Goal: Task Accomplishment & Management: Manage account settings

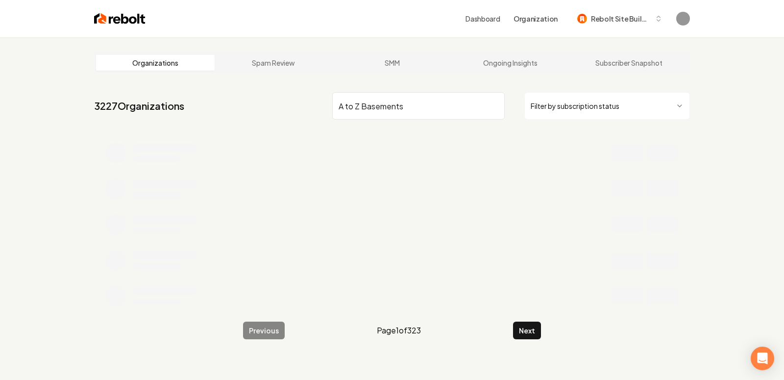
type input "A to Z Basements"
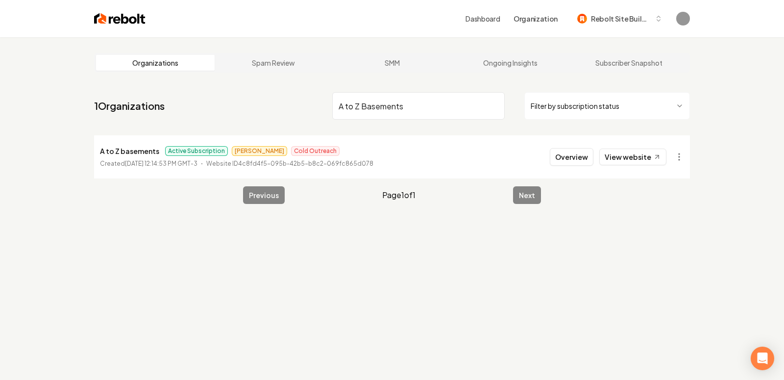
click at [121, 152] on p "A to Z basements" at bounding box center [129, 151] width 59 height 12
click at [572, 155] on button "Overview" at bounding box center [572, 157] width 44 height 18
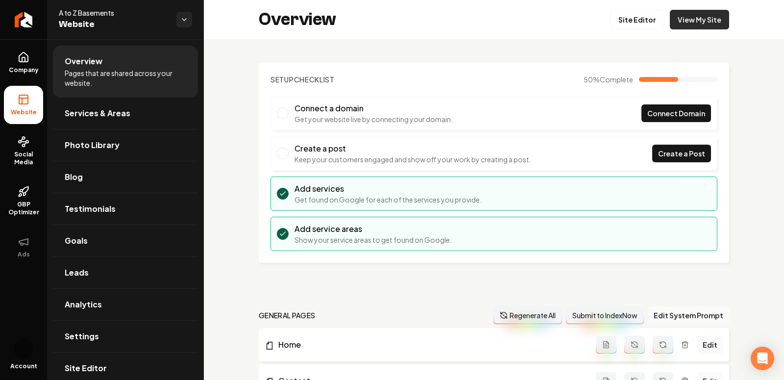
click at [695, 19] on link "View My Site" at bounding box center [699, 20] width 59 height 20
click at [634, 26] on link "Site Editor" at bounding box center [637, 20] width 54 height 20
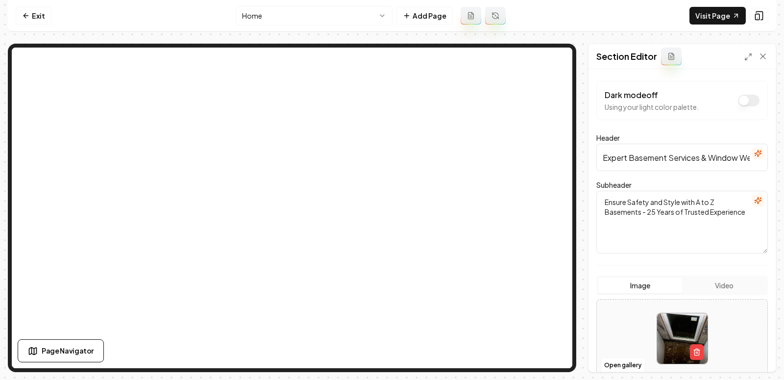
click at [309, 7] on html "Computer Required This feature is only available on a computer. Please switch t…" at bounding box center [392, 190] width 784 height 380
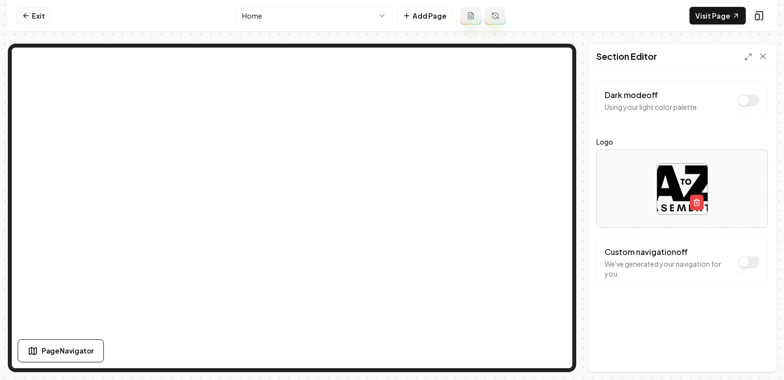
click at [22, 14] on icon at bounding box center [26, 16] width 8 height 8
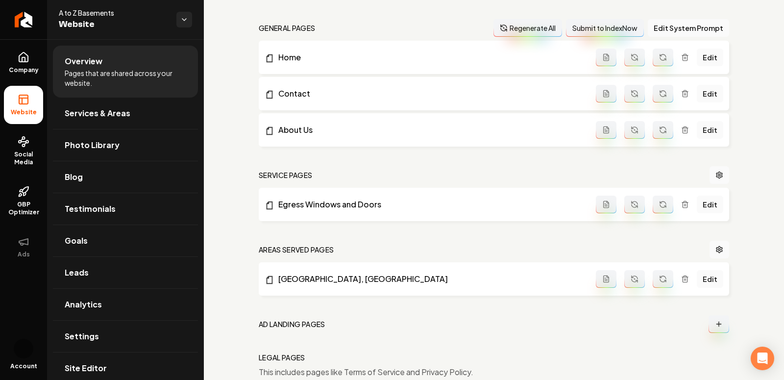
scroll to position [330, 0]
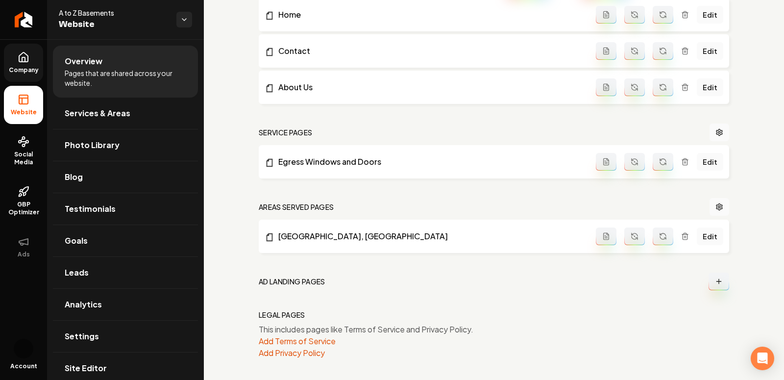
click at [15, 60] on link "Company" at bounding box center [23, 63] width 39 height 38
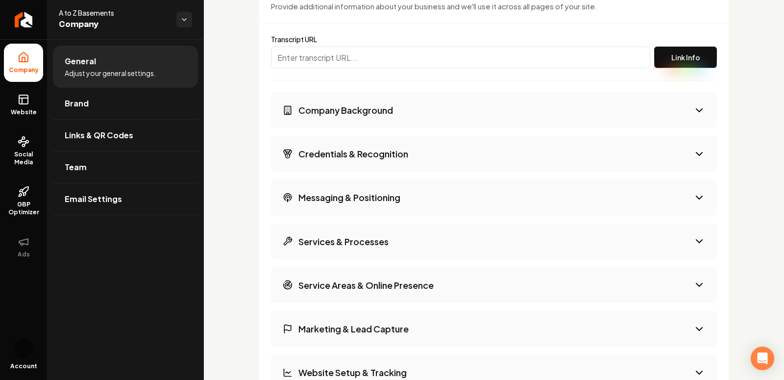
scroll to position [1602, 0]
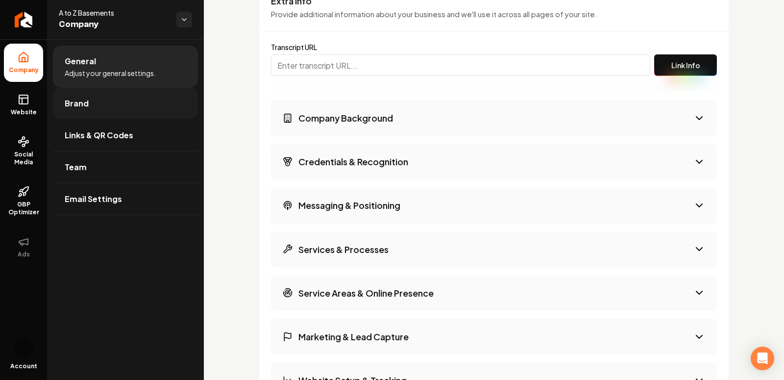
click at [89, 96] on link "Brand" at bounding box center [125, 103] width 145 height 31
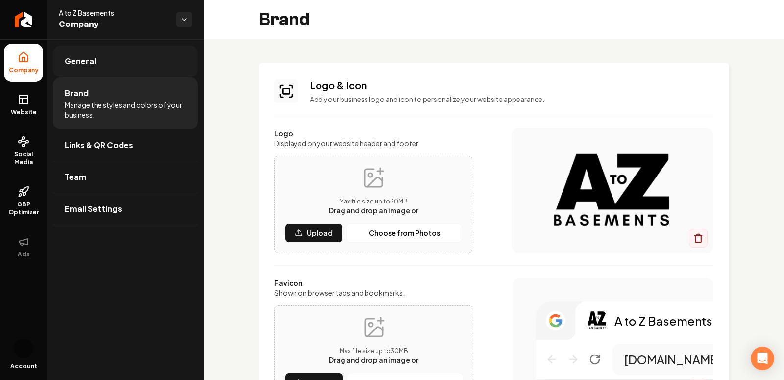
click at [135, 63] on link "General" at bounding box center [125, 61] width 145 height 31
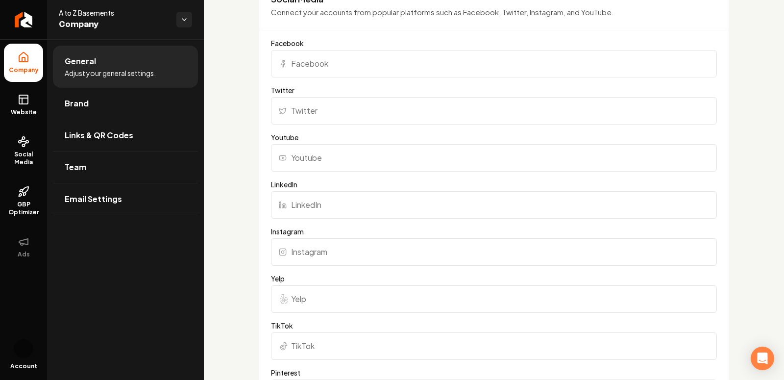
scroll to position [1018, 0]
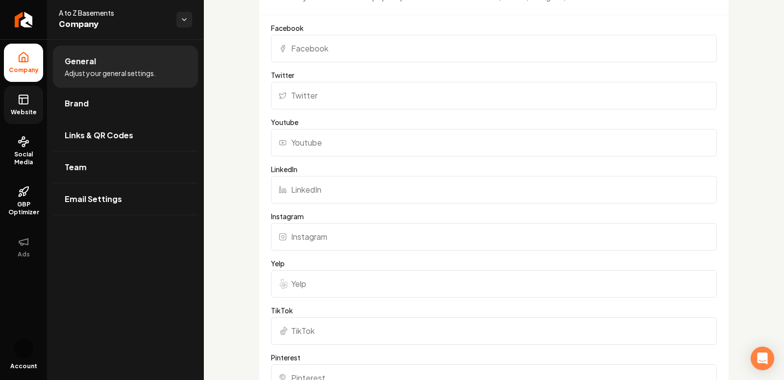
click at [23, 103] on icon at bounding box center [24, 100] width 12 height 12
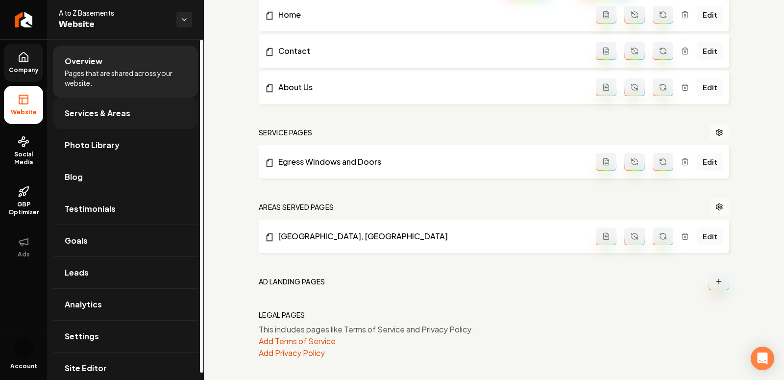
click at [100, 105] on link "Services & Areas" at bounding box center [125, 113] width 145 height 31
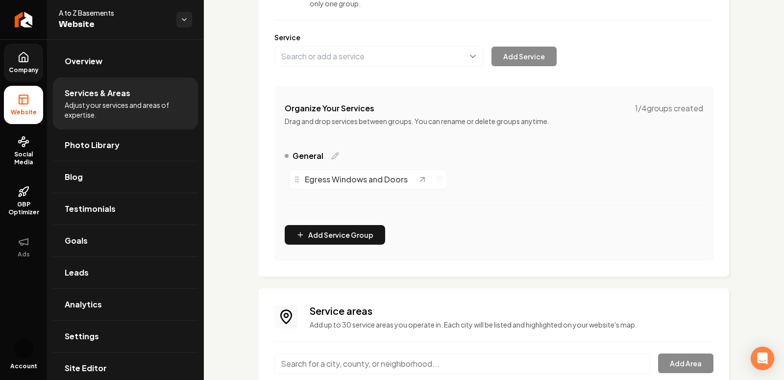
scroll to position [161, 0]
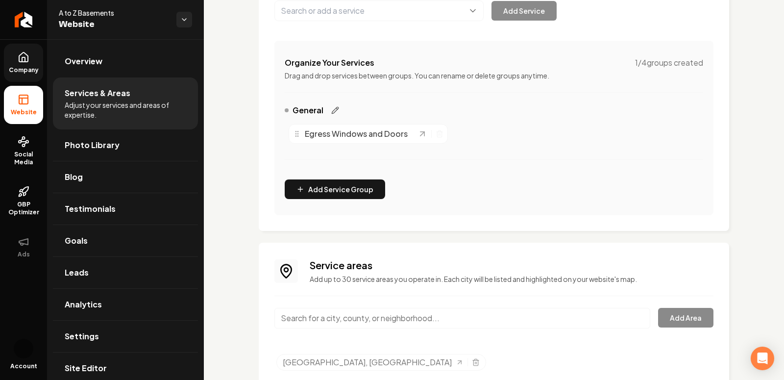
click at [332, 108] on icon "Main content area" at bounding box center [335, 110] width 8 height 8
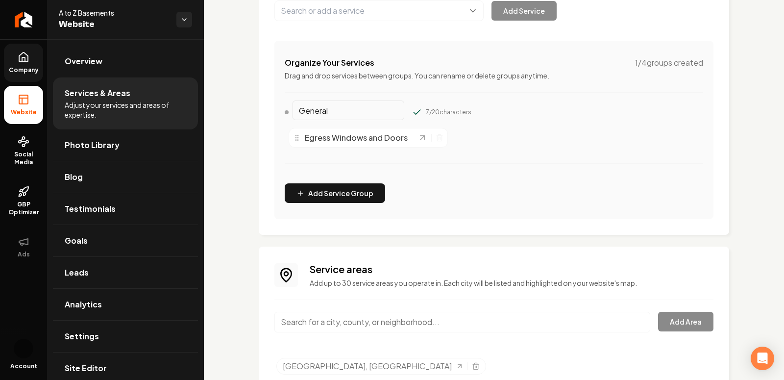
click at [319, 108] on input "General" at bounding box center [349, 110] width 112 height 20
click at [328, 112] on input "General" at bounding box center [349, 110] width 112 height 20
paste input "Basement Remodeling"
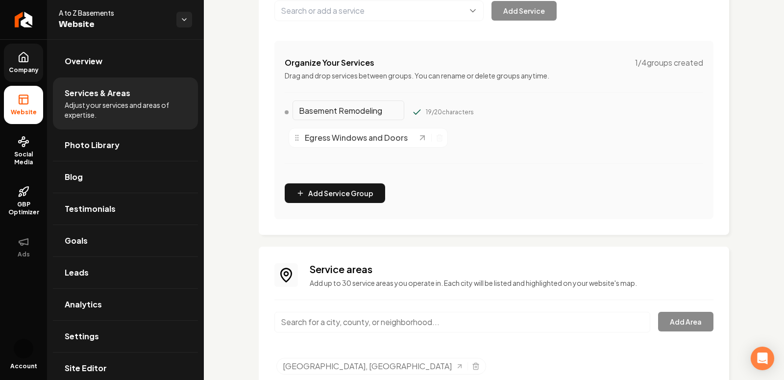
scroll to position [0, 3]
type input "Basement Remodeling"
click at [412, 107] on button "Main content area" at bounding box center [417, 112] width 10 height 10
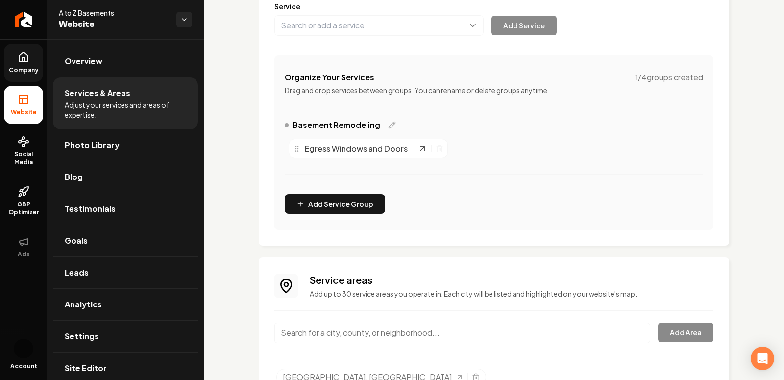
scroll to position [143, 0]
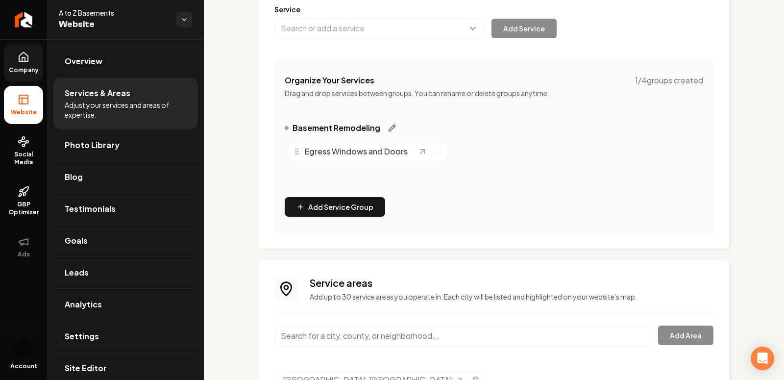
click at [388, 124] on icon "Main content area" at bounding box center [392, 128] width 8 height 8
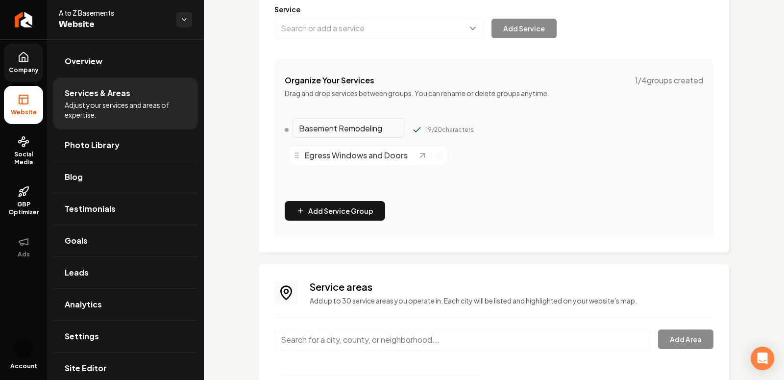
click at [290, 132] on div "Basement Remodeling" at bounding box center [345, 130] width 120 height 16
click at [420, 154] on icon "Main content area" at bounding box center [422, 155] width 10 height 10
click at [372, 125] on input "Basement Remodeling" at bounding box center [349, 128] width 112 height 20
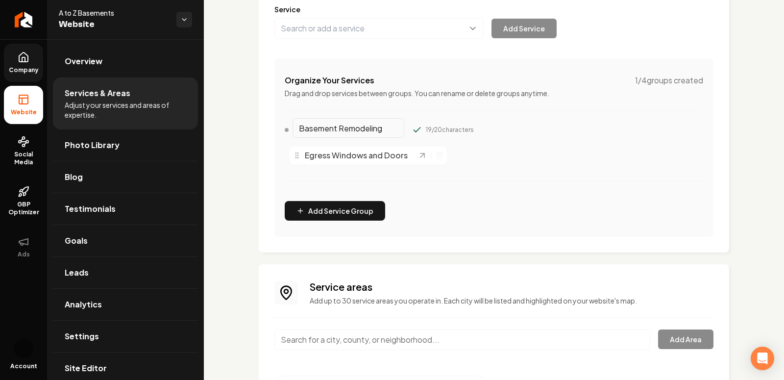
click at [509, 111] on div "Organize Your Services 1 / 4 groups created Drag and drop services between grou…" at bounding box center [493, 147] width 439 height 178
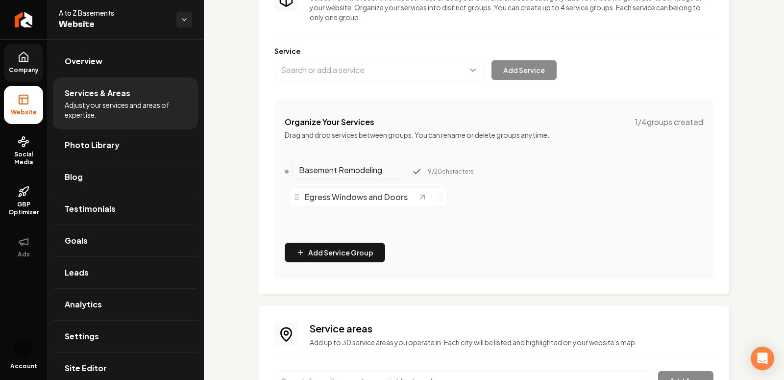
scroll to position [100, 0]
click at [367, 170] on input "Basement Remodeling" at bounding box center [349, 171] width 112 height 20
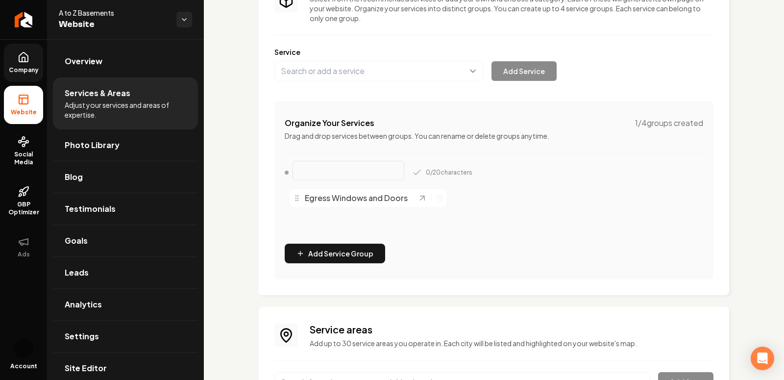
click at [507, 220] on div "0 / 20 characters Egress Windows and Doors" at bounding box center [494, 200] width 418 height 71
click at [318, 170] on input "Main content area" at bounding box center [349, 171] width 112 height 20
click at [412, 168] on button "Main content area" at bounding box center [417, 173] width 10 height 10
click at [399, 220] on div "0 / 20 characters Egress Windows and Doors" at bounding box center [494, 200] width 418 height 71
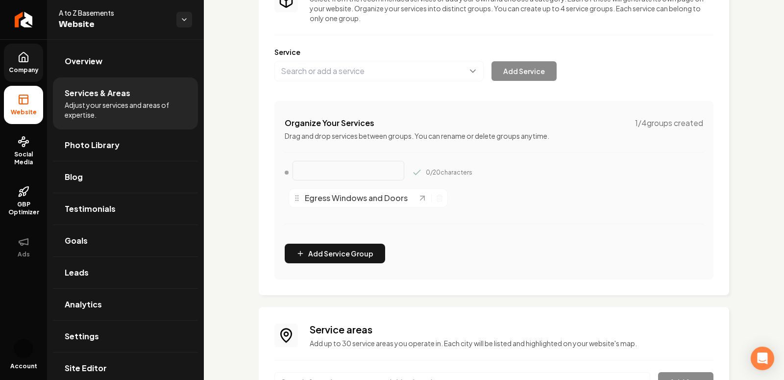
click at [333, 173] on input "Main content area" at bounding box center [349, 171] width 112 height 20
type input "s"
type input "Services"
click at [412, 168] on button "Main content area" at bounding box center [417, 173] width 10 height 10
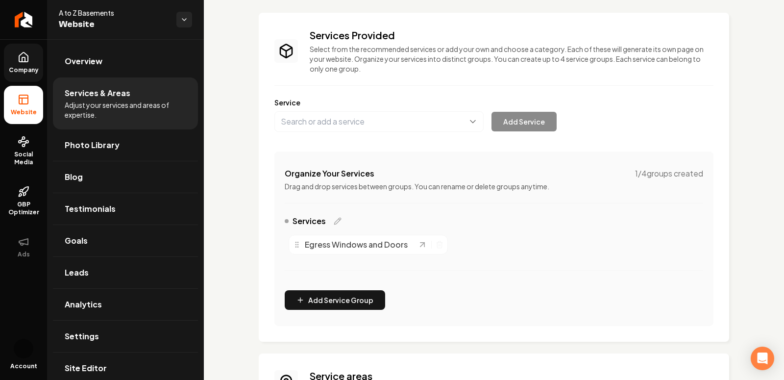
scroll to position [40, 0]
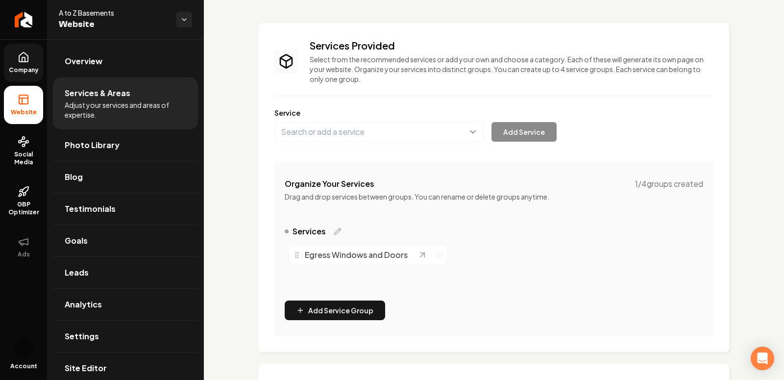
click at [408, 253] on div "Egress Windows and Doors" at bounding box center [355, 255] width 124 height 12
click at [415, 253] on div "Egress Windows and Doors" at bounding box center [355, 255] width 124 height 12
click at [420, 253] on icon "Main content area" at bounding box center [422, 255] width 4 height 4
click at [327, 135] on button "Main content area" at bounding box center [378, 132] width 209 height 21
paste input "Basement Remodeling"
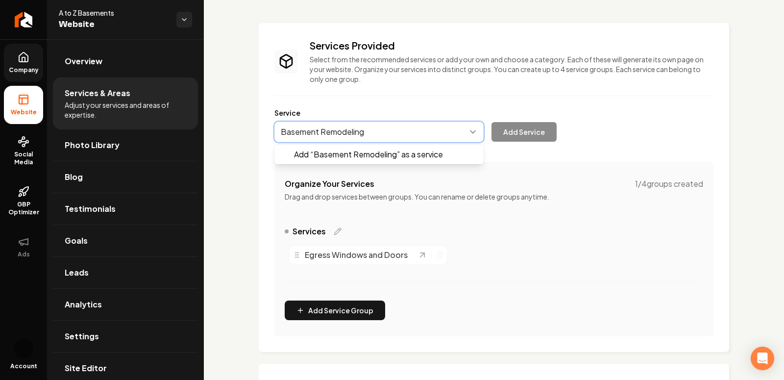
type input "Basement Remodeling"
click at [525, 132] on div "Add “ Basement Remodeling ” as a service Add Service" at bounding box center [415, 132] width 282 height 21
click at [348, 129] on button "Main content area" at bounding box center [378, 132] width 209 height 21
paste input "Window [PERSON_NAME]"
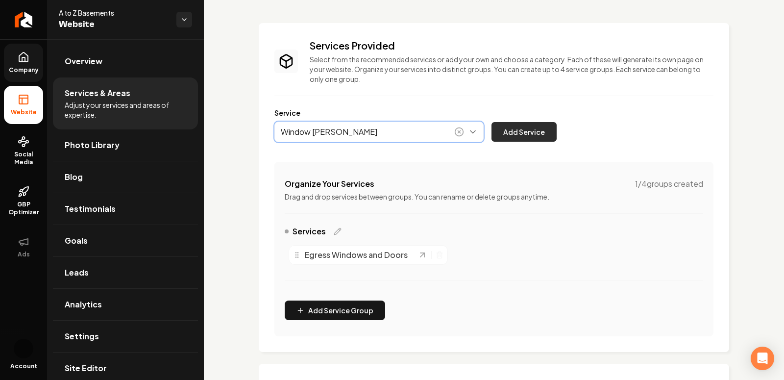
type input "Window [PERSON_NAME]"
click at [530, 134] on button "Add Service" at bounding box center [523, 132] width 65 height 20
click at [347, 129] on button "Main content area" at bounding box center [378, 132] width 209 height 21
paste input "Radon Mitigation"
type input "Radon Mitigation"
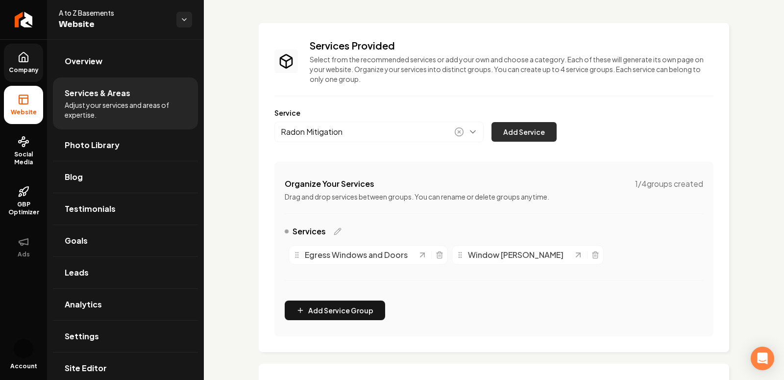
click at [521, 129] on button "Add Service" at bounding box center [523, 132] width 65 height 20
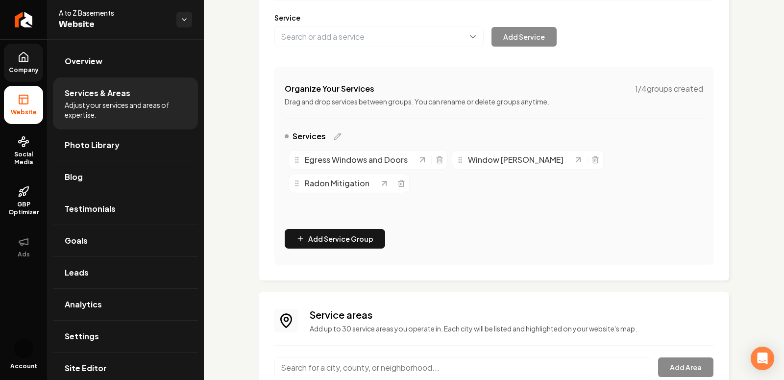
scroll to position [134, 0]
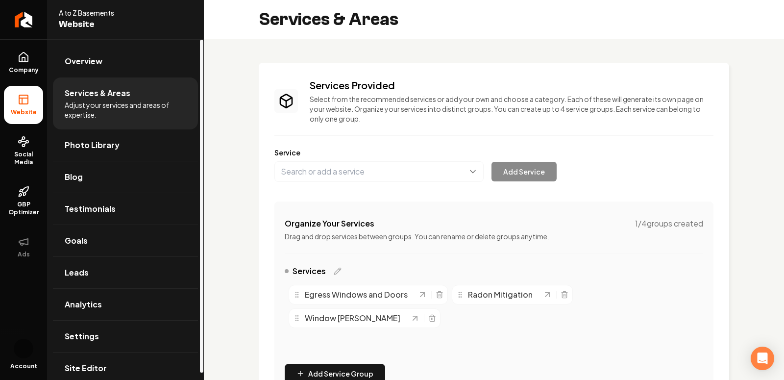
scroll to position [33, 0]
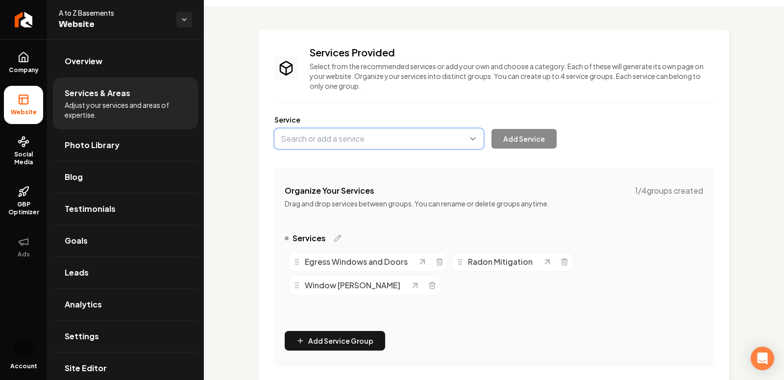
click at [312, 132] on button "Main content area" at bounding box center [378, 138] width 209 height 21
paste input "Basement Remodeling"
type input "Basement Remodeling"
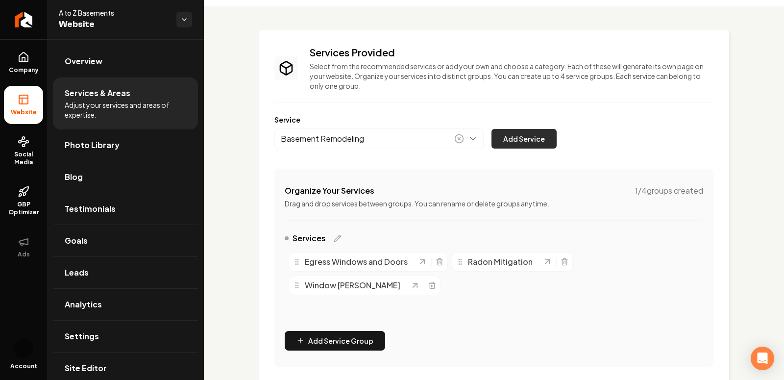
click at [528, 135] on button "Add Service" at bounding box center [523, 139] width 65 height 20
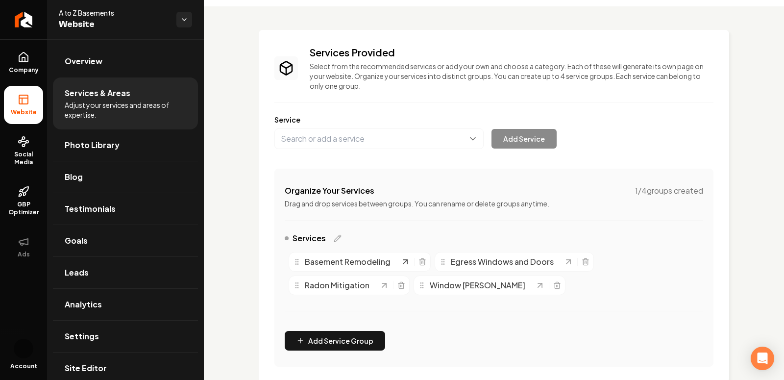
click at [403, 262] on icon "Main content area" at bounding box center [405, 262] width 4 height 4
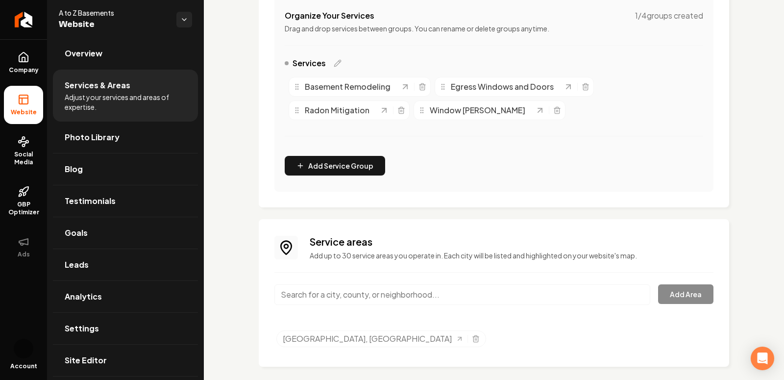
scroll to position [216, 0]
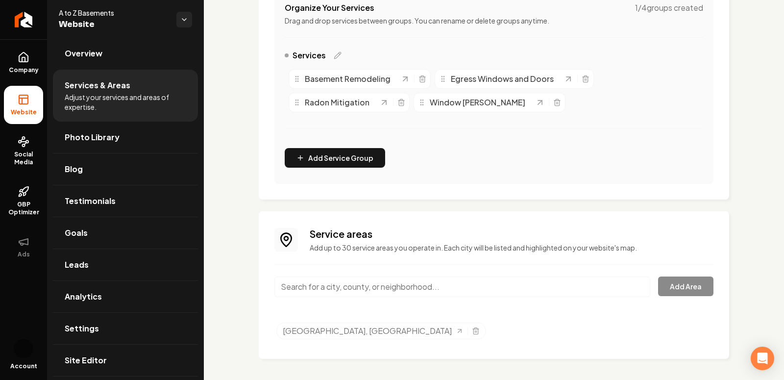
click at [361, 286] on input "Main content area" at bounding box center [462, 286] width 376 height 21
paste input "[GEOGRAPHIC_DATA]"
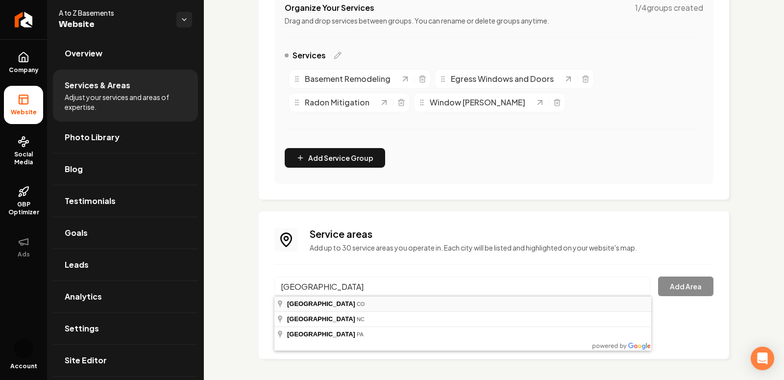
type input "[GEOGRAPHIC_DATA], [GEOGRAPHIC_DATA]"
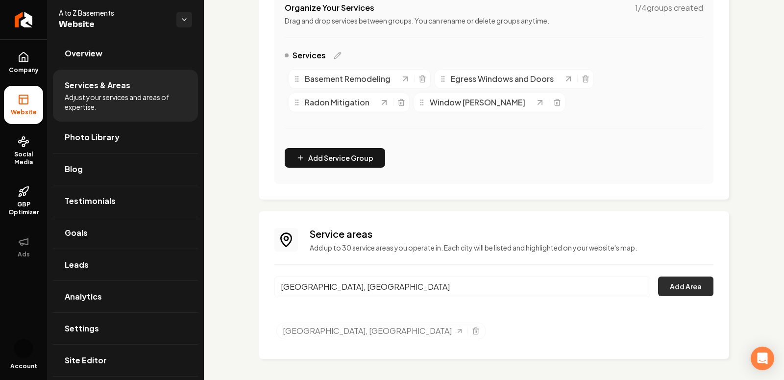
click at [673, 283] on button "Add Area" at bounding box center [685, 286] width 55 height 20
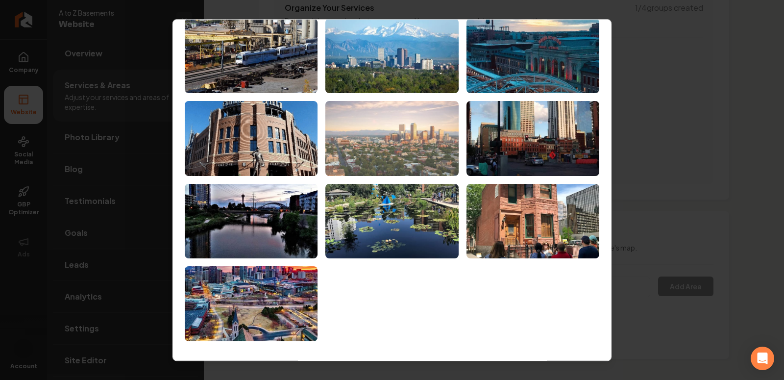
scroll to position [0, 0]
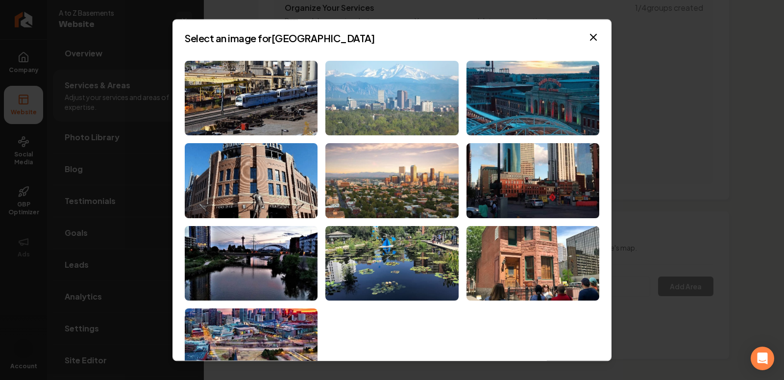
click at [386, 104] on img at bounding box center [391, 98] width 133 height 75
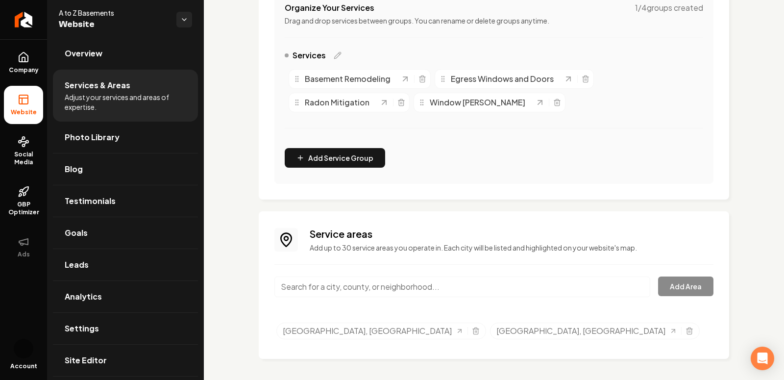
click at [350, 288] on input "Main content area" at bounding box center [462, 286] width 376 height 21
paste input "Longmont"
click at [686, 280] on div "Longmont Add Area" at bounding box center [493, 292] width 439 height 32
click at [547, 284] on input "Longmont" at bounding box center [462, 286] width 376 height 21
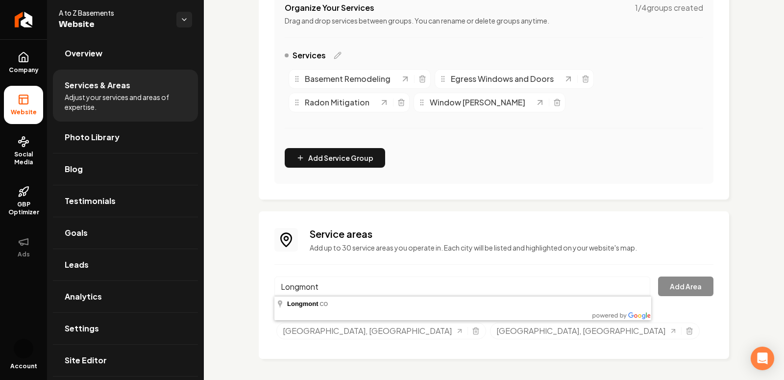
type input "Longmont, [GEOGRAPHIC_DATA]"
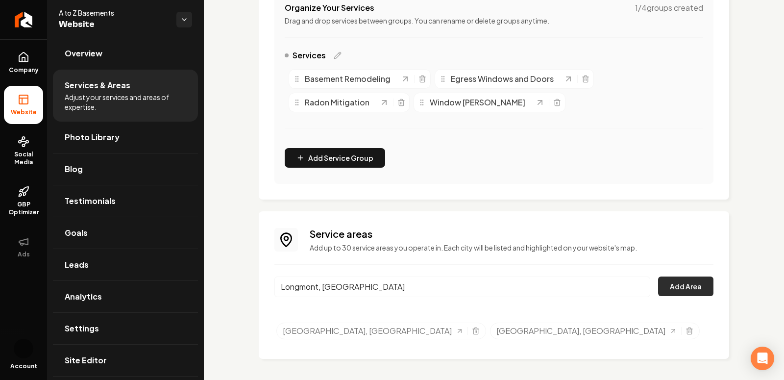
click at [681, 290] on button "Add Area" at bounding box center [685, 286] width 55 height 20
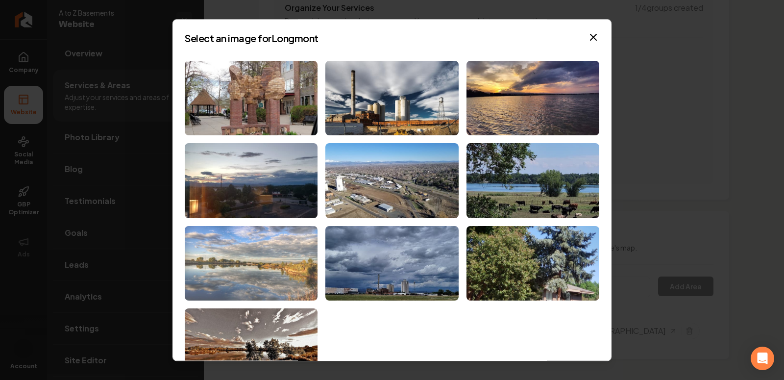
scroll to position [42, 0]
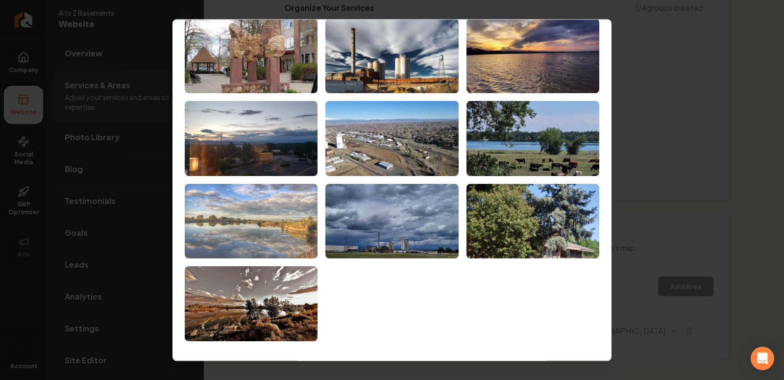
click at [246, 220] on img at bounding box center [251, 221] width 133 height 75
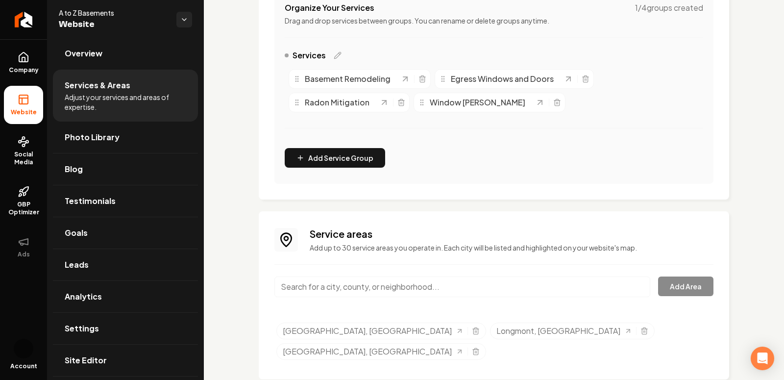
click at [355, 293] on input "Main content area" at bounding box center [462, 286] width 376 height 21
paste input "[GEOGRAPHIC_DATA][PERSON_NAME]"
click at [692, 283] on div "[GEOGRAPHIC_DATA][PERSON_NAME] Area" at bounding box center [493, 292] width 439 height 32
click at [473, 286] on input "[GEOGRAPHIC_DATA][PERSON_NAME]" at bounding box center [462, 286] width 376 height 21
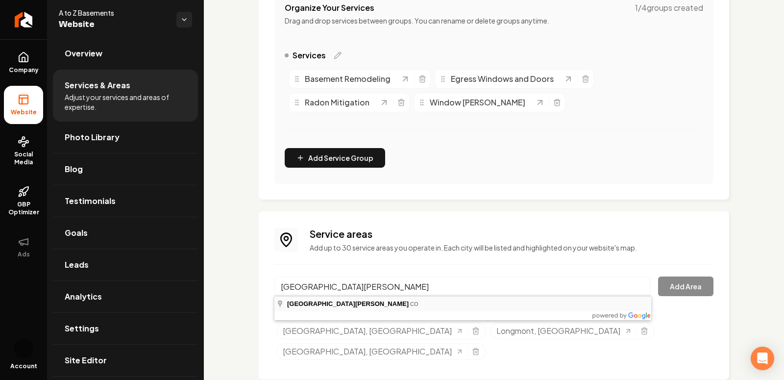
type input "[GEOGRAPHIC_DATA][PERSON_NAME], [GEOGRAPHIC_DATA]"
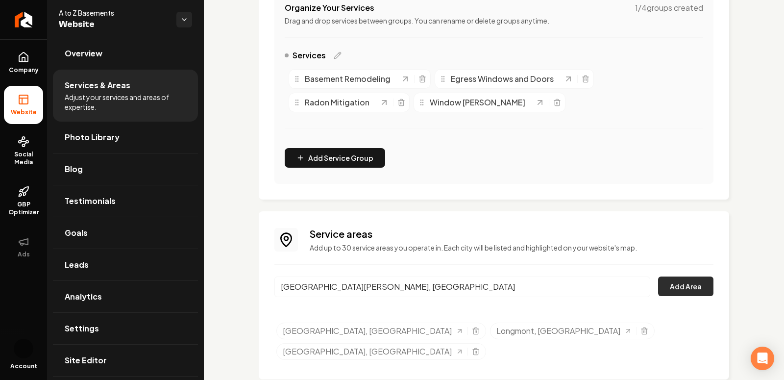
click at [684, 285] on button "Add Area" at bounding box center [685, 286] width 55 height 20
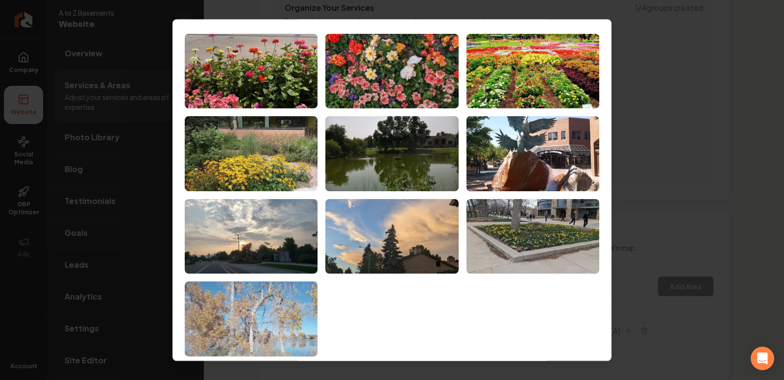
scroll to position [0, 0]
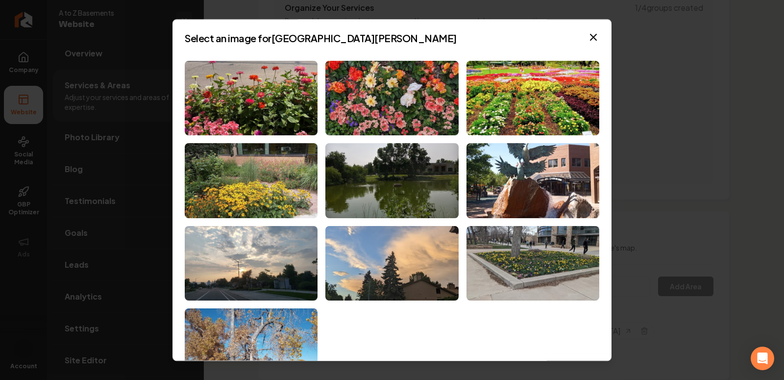
click at [377, 344] on div at bounding box center [392, 222] width 415 height 322
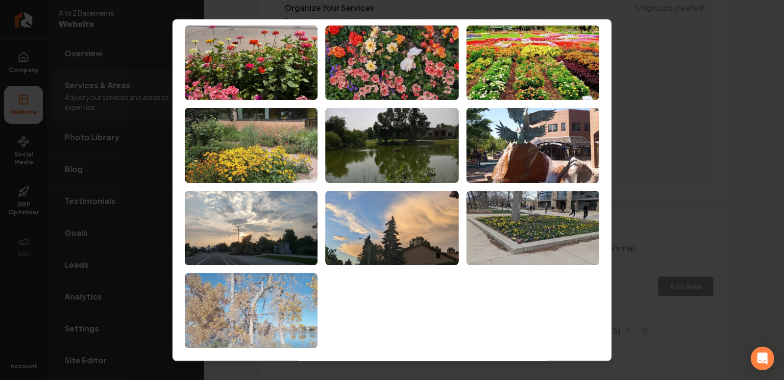
scroll to position [42, 0]
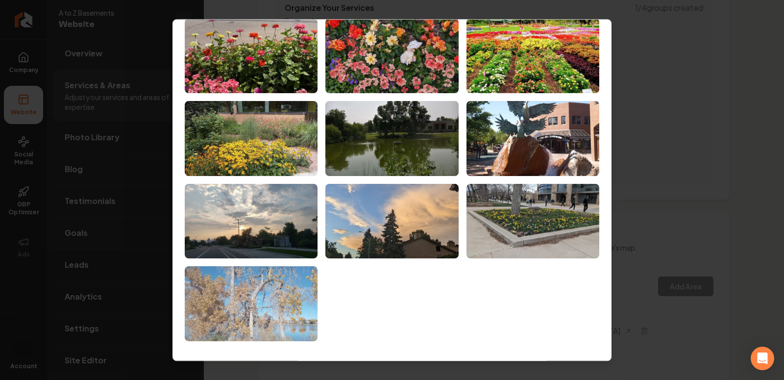
click at [309, 310] on img at bounding box center [251, 304] width 133 height 75
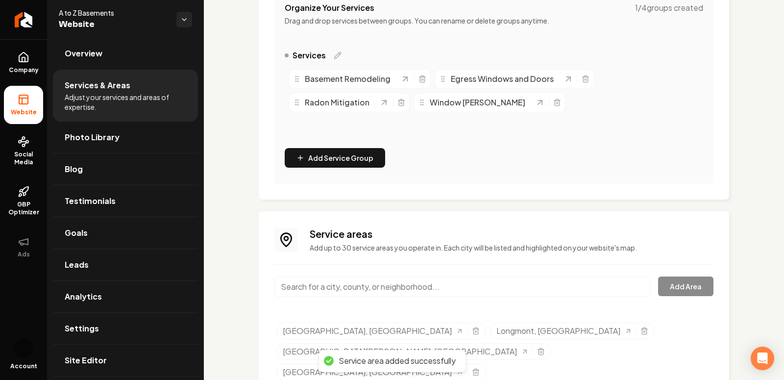
click at [336, 287] on input "Main content area" at bounding box center [462, 286] width 376 height 21
paste input "[US_STATE][GEOGRAPHIC_DATA]"
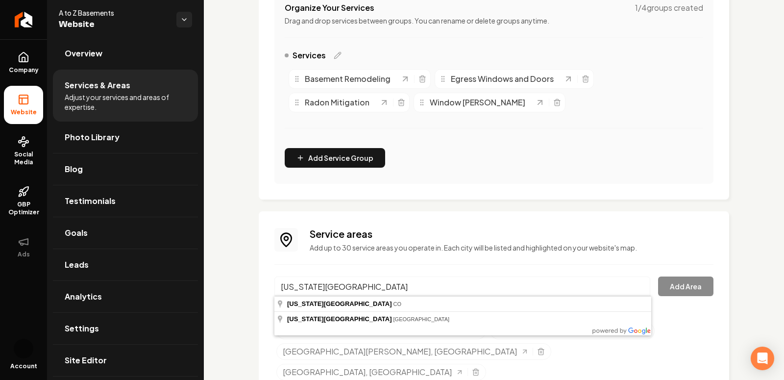
type input "[US_STATE][GEOGRAPHIC_DATA], [GEOGRAPHIC_DATA]"
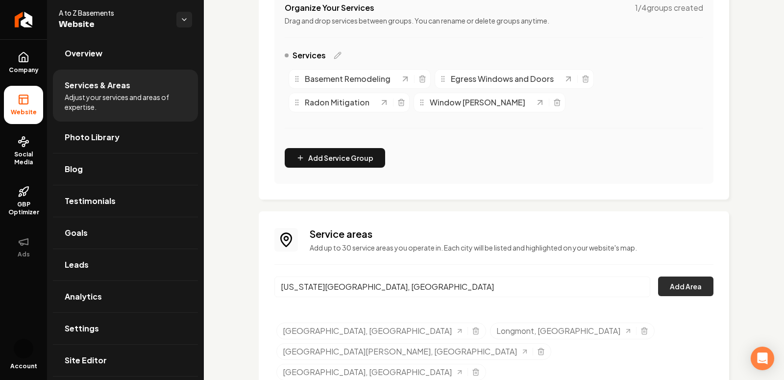
click at [691, 286] on button "Add Area" at bounding box center [685, 286] width 55 height 20
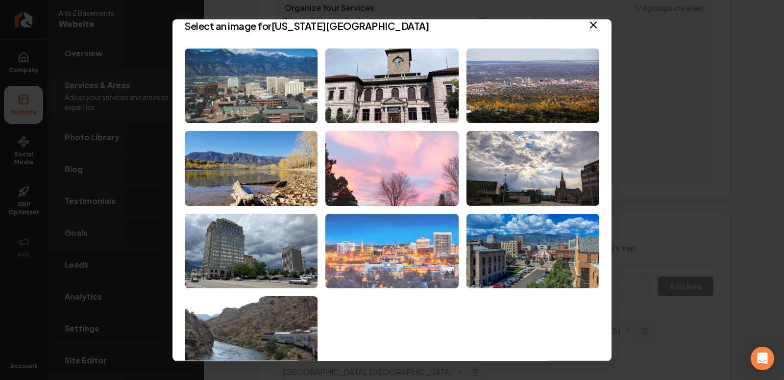
scroll to position [10, 0]
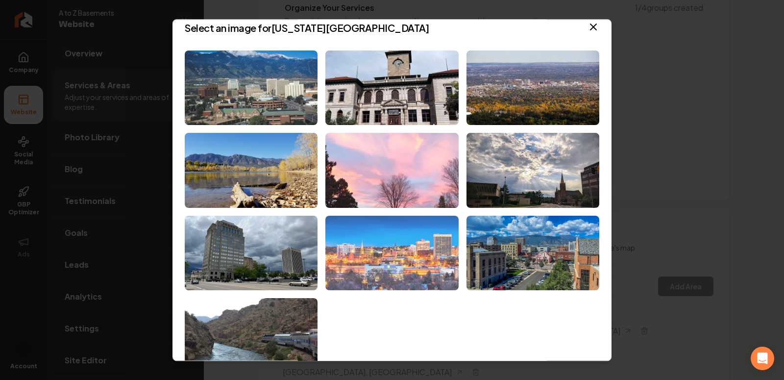
click at [404, 284] on img at bounding box center [391, 253] width 133 height 75
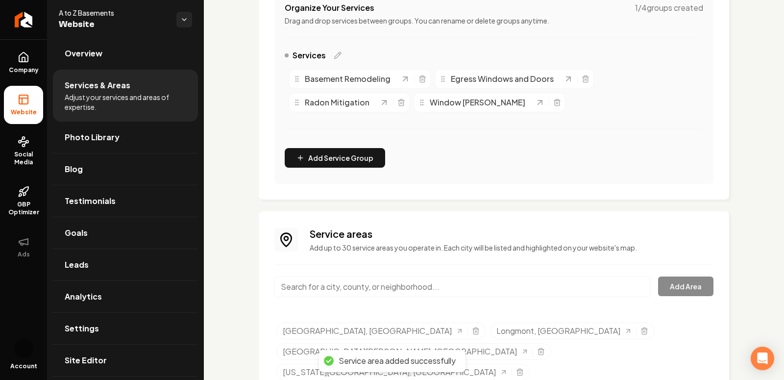
click at [380, 289] on input "Main content area" at bounding box center [462, 286] width 376 height 21
paste input "[PERSON_NAME]"
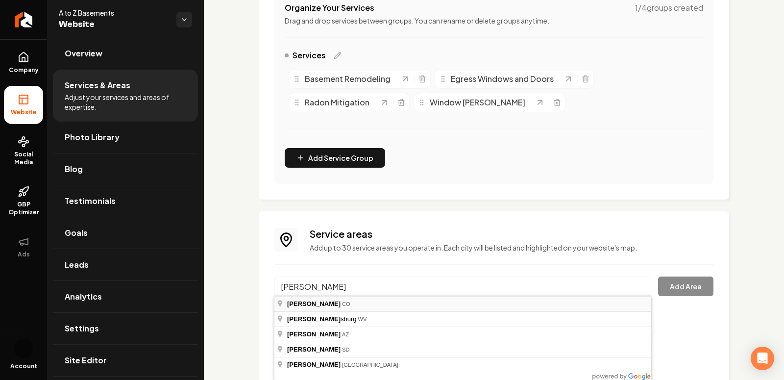
type input "Parker, [GEOGRAPHIC_DATA]"
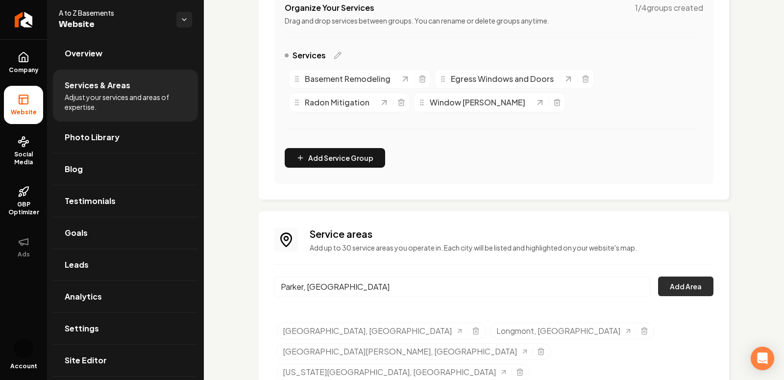
click at [674, 282] on button "Add Area" at bounding box center [685, 286] width 55 height 20
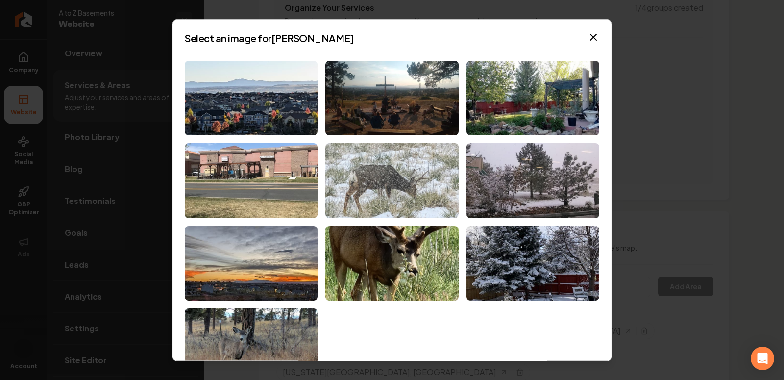
scroll to position [42, 0]
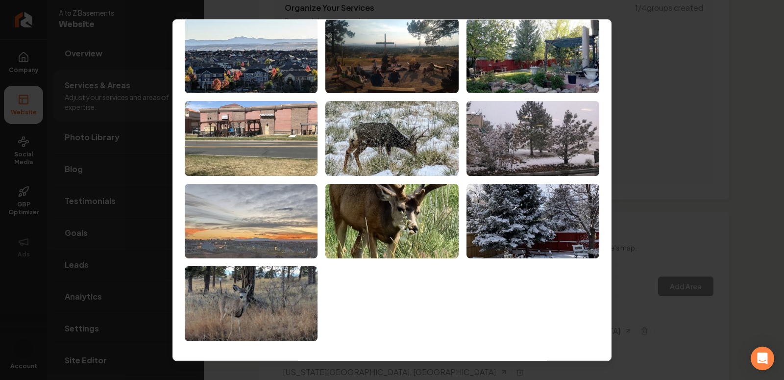
click at [285, 217] on img at bounding box center [251, 221] width 133 height 75
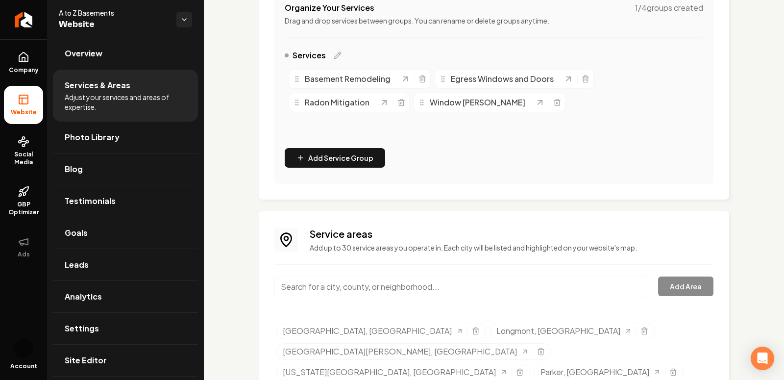
scroll to position [236, 0]
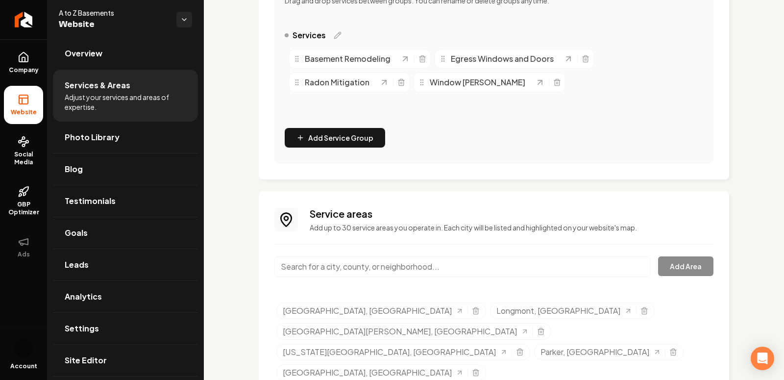
drag, startPoint x: 402, startPoint y: 277, endPoint x: 398, endPoint y: 267, distance: 10.7
click at [398, 267] on div "Main content area" at bounding box center [462, 272] width 376 height 32
click at [409, 263] on input "Main content area" at bounding box center [462, 266] width 376 height 21
paste input "Littleton"
click at [336, 269] on input "Littleton" at bounding box center [462, 266] width 376 height 21
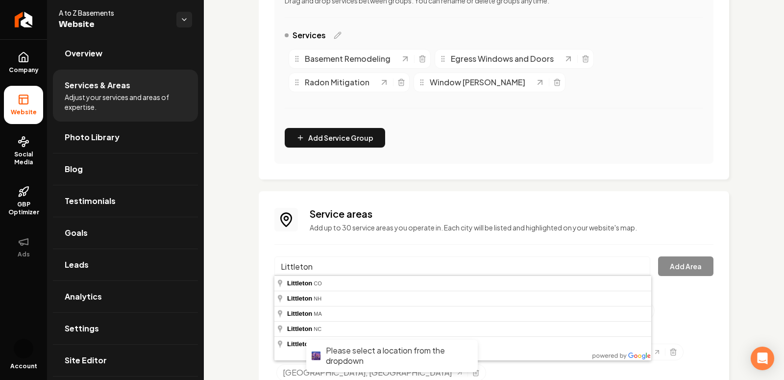
type input "Littleton, [GEOGRAPHIC_DATA]"
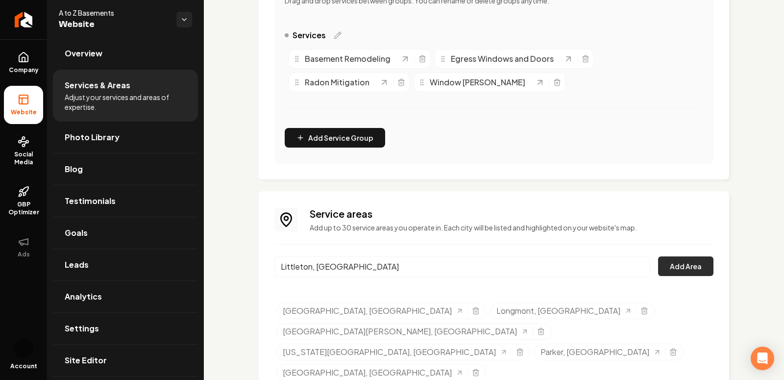
click at [668, 271] on button "Add Area" at bounding box center [685, 266] width 55 height 20
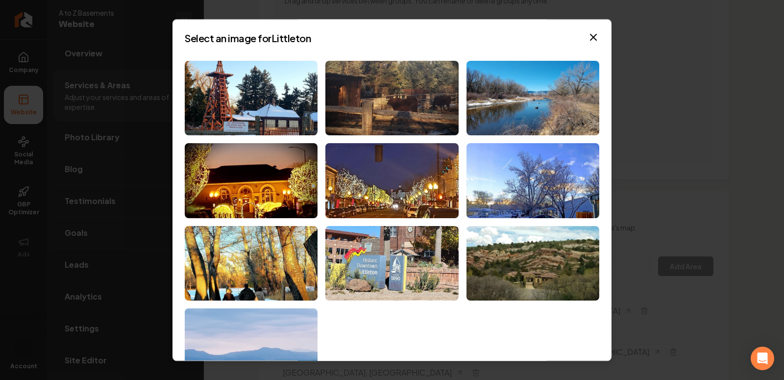
click at [481, 335] on div at bounding box center [392, 222] width 415 height 322
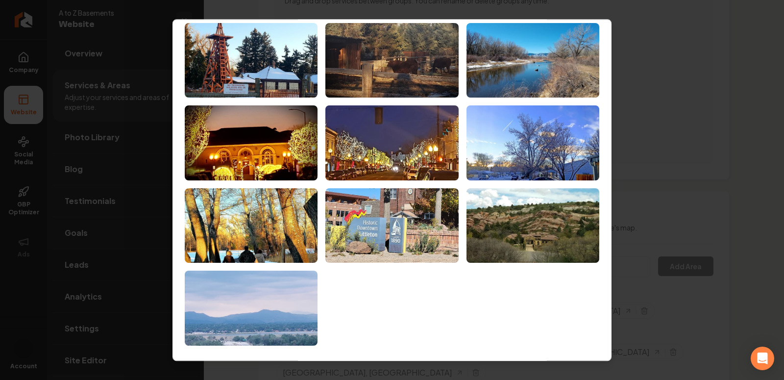
scroll to position [0, 0]
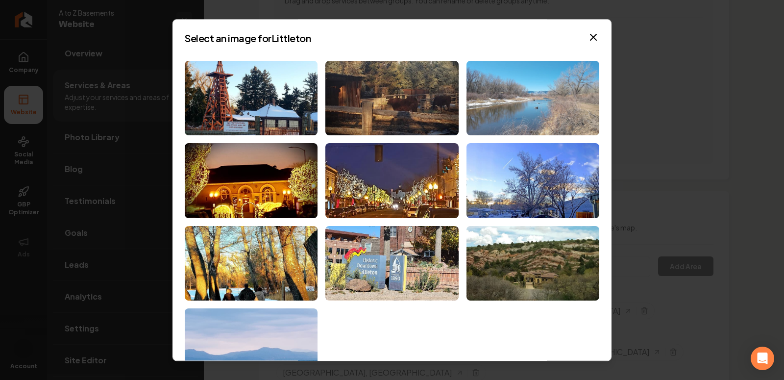
click at [513, 100] on img at bounding box center [532, 98] width 133 height 75
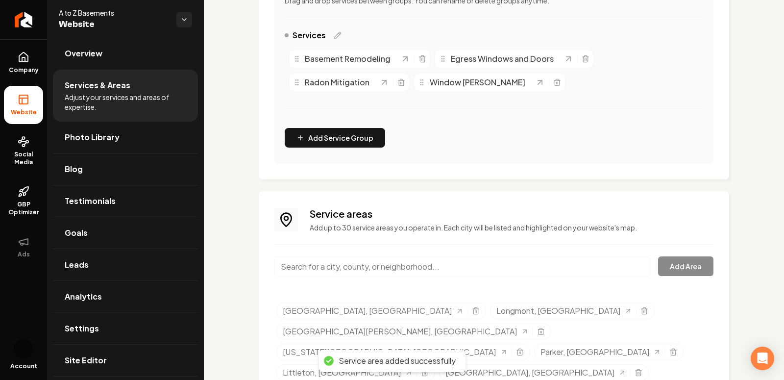
click at [332, 268] on input "Main content area" at bounding box center [462, 266] width 376 height 21
paste input "Arvada"
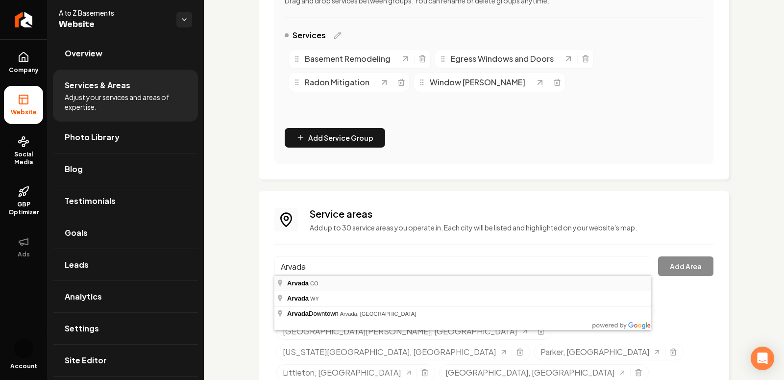
type input "Arvada, [GEOGRAPHIC_DATA]"
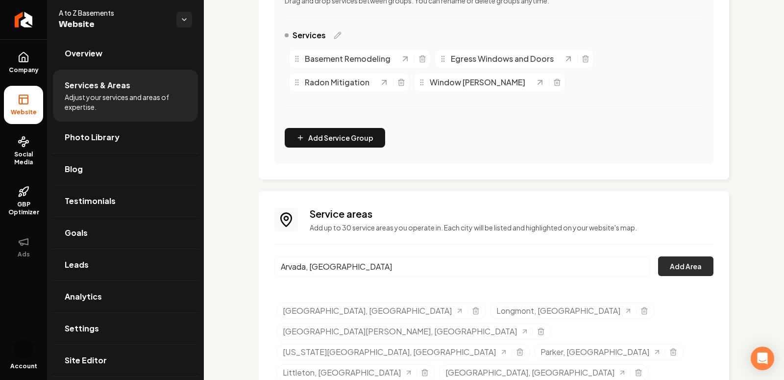
click at [696, 260] on button "Add Area" at bounding box center [685, 266] width 55 height 20
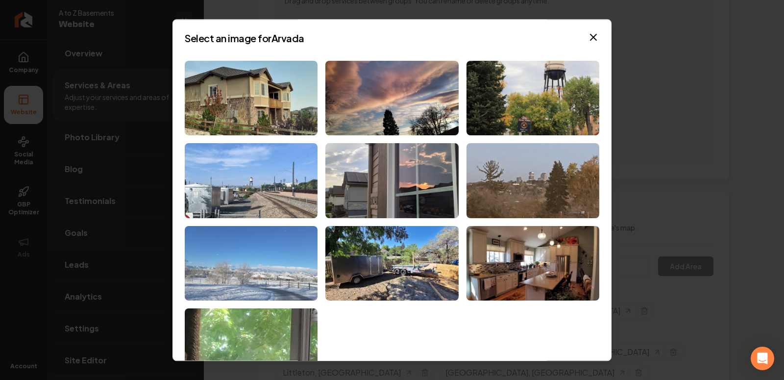
click at [252, 263] on img at bounding box center [251, 263] width 133 height 75
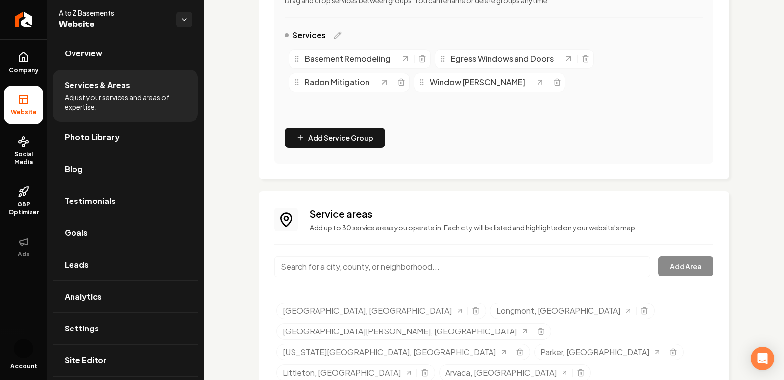
click at [382, 278] on div "Main content area" at bounding box center [462, 272] width 376 height 32
click at [381, 269] on input "Main content area" at bounding box center [462, 266] width 376 height 21
paste input "[GEOGRAPHIC_DATA]"
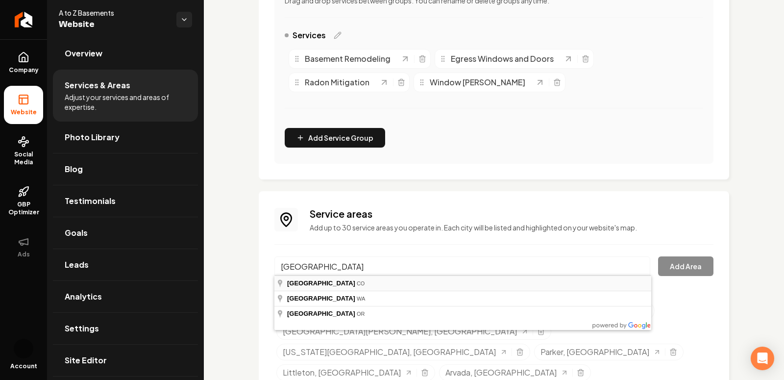
type input "[GEOGRAPHIC_DATA], [GEOGRAPHIC_DATA]"
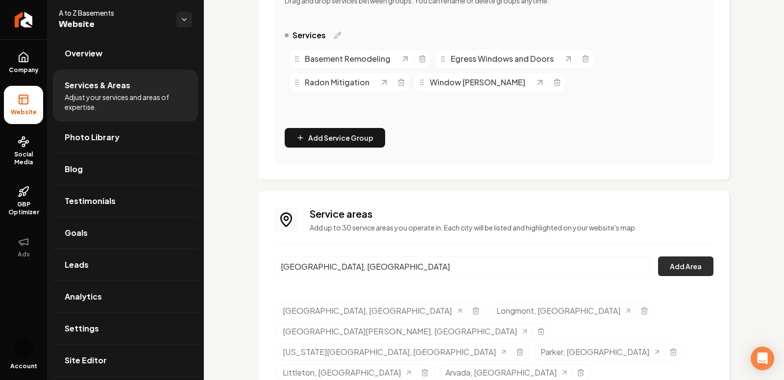
click at [688, 261] on button "Add Area" at bounding box center [685, 266] width 55 height 20
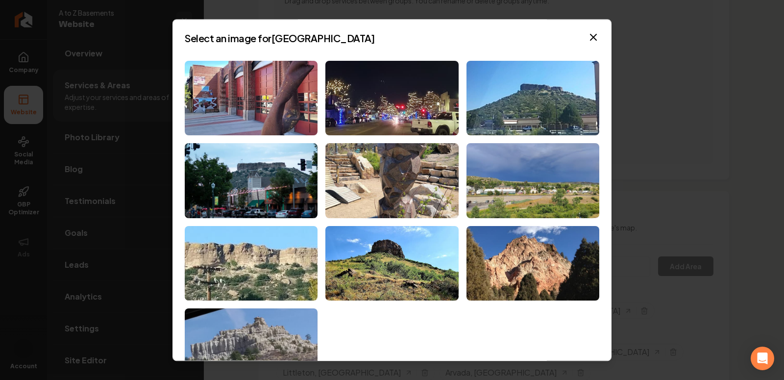
click at [499, 320] on div at bounding box center [392, 222] width 415 height 322
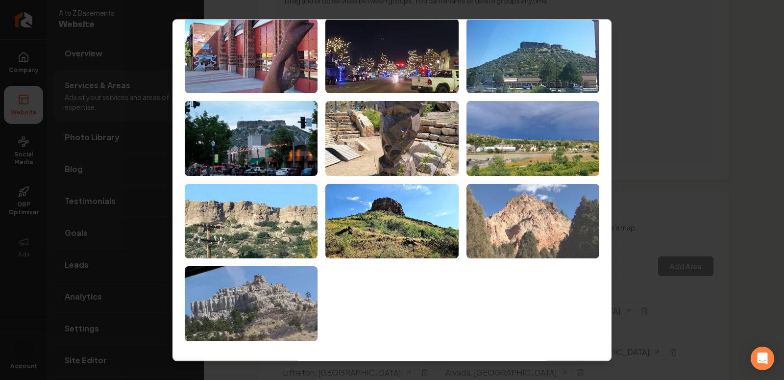
click at [543, 245] on img at bounding box center [532, 221] width 133 height 75
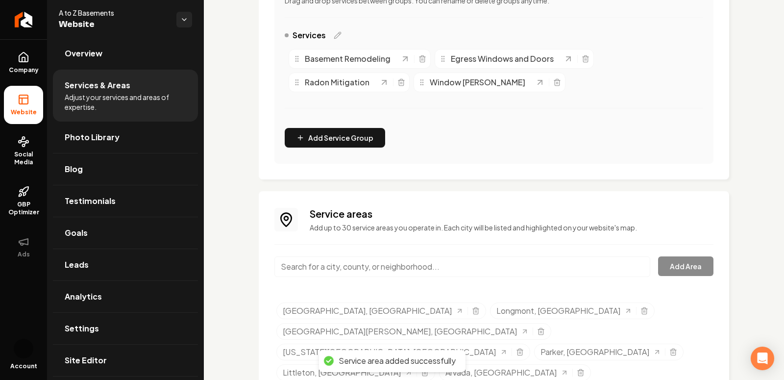
click at [409, 254] on div "Service areas Add up to 30 service areas you operate in. Each city will be list…" at bounding box center [493, 306] width 439 height 198
click at [390, 268] on input "Main content area" at bounding box center [462, 266] width 376 height 21
paste input "Centennial"
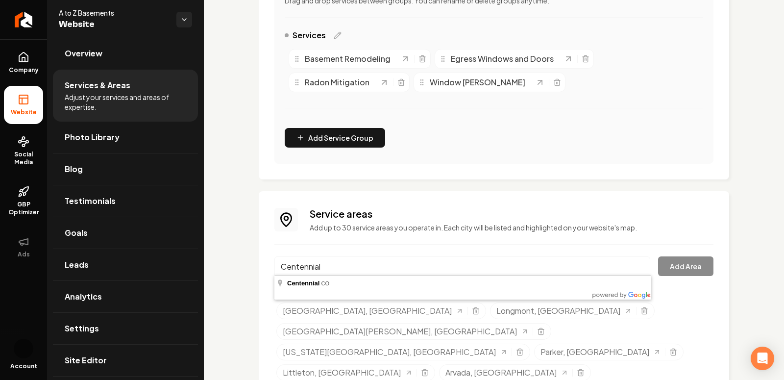
type input "Centennial, [GEOGRAPHIC_DATA]"
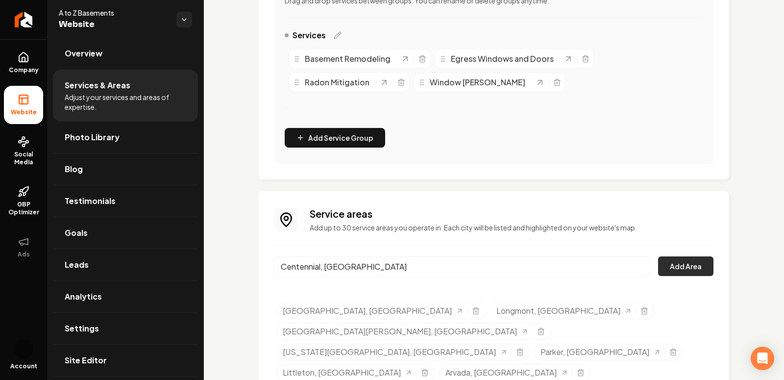
click at [685, 268] on button "Add Area" at bounding box center [685, 266] width 55 height 20
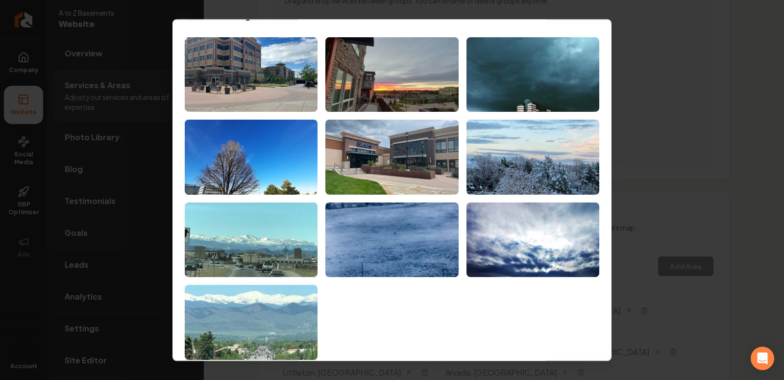
scroll to position [10, 0]
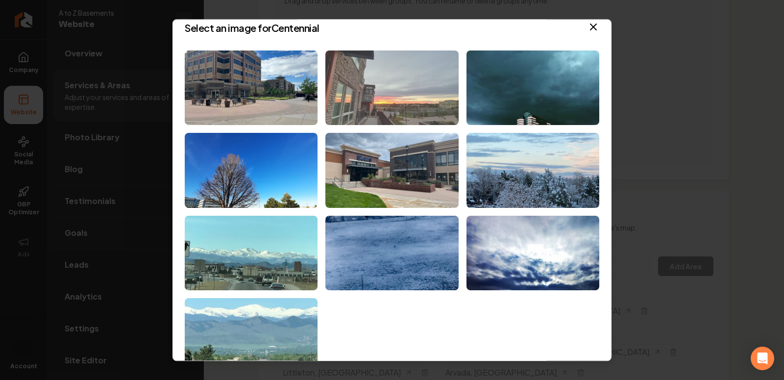
click at [401, 91] on img at bounding box center [391, 87] width 133 height 75
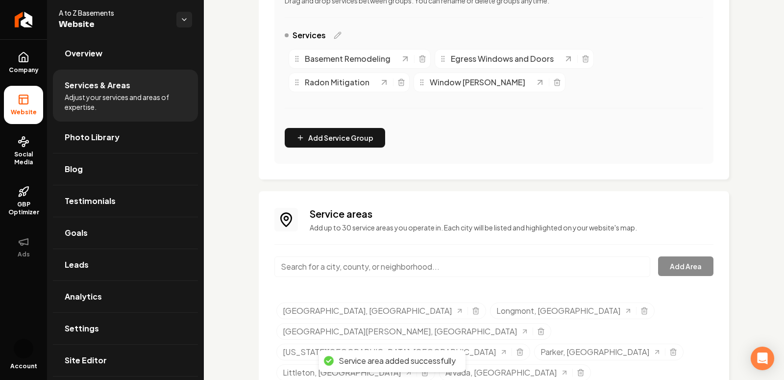
click at [388, 257] on input "Main content area" at bounding box center [462, 266] width 376 height 21
paste input "Aurora"
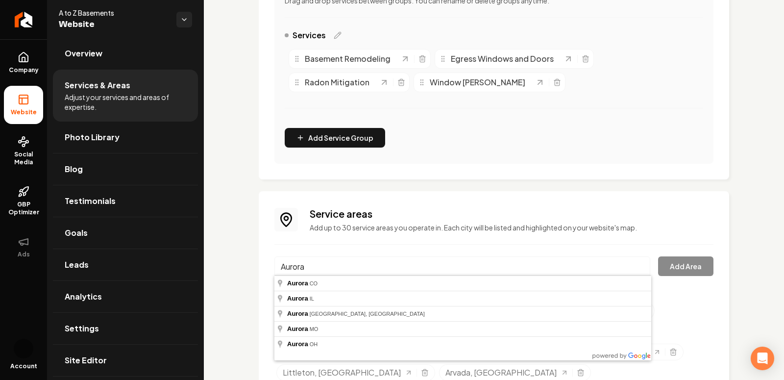
type input "Aurora, [GEOGRAPHIC_DATA]"
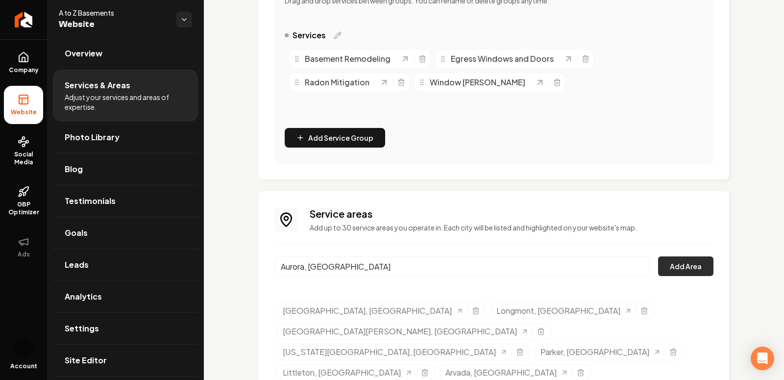
click at [690, 258] on button "Add Area" at bounding box center [685, 266] width 55 height 20
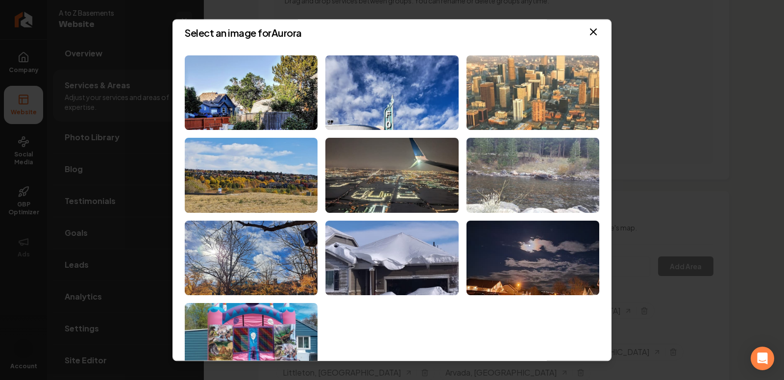
scroll to position [0, 0]
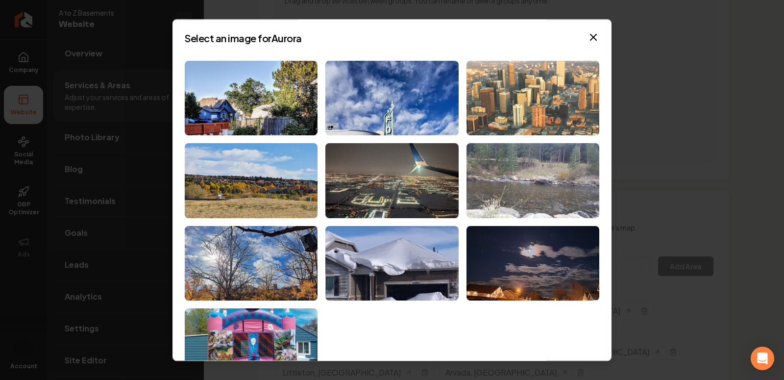
click at [534, 127] on img at bounding box center [532, 98] width 133 height 75
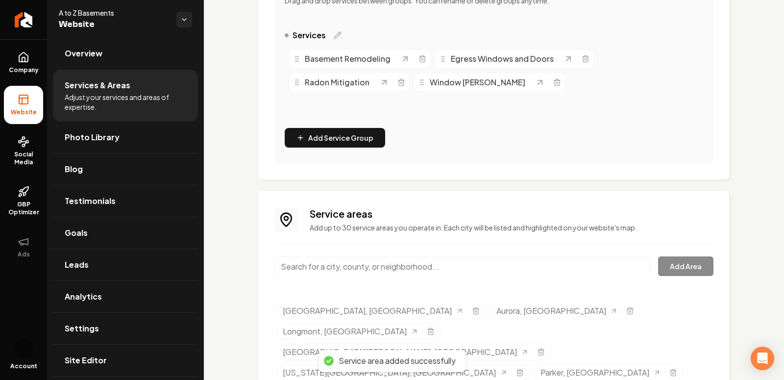
click at [349, 262] on input "Main content area" at bounding box center [462, 266] width 376 height 21
paste input "Westminister"
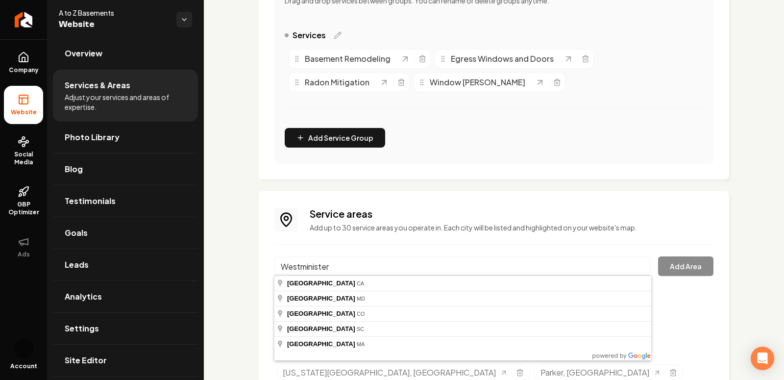
type input "[GEOGRAPHIC_DATA], [GEOGRAPHIC_DATA]"
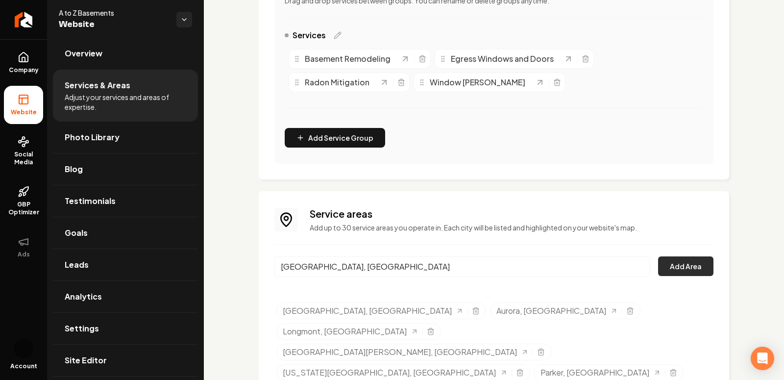
click at [678, 262] on button "Add Area" at bounding box center [685, 266] width 55 height 20
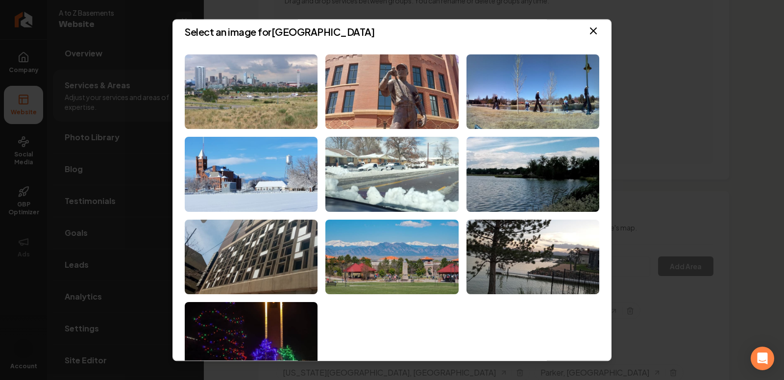
scroll to position [6, 0]
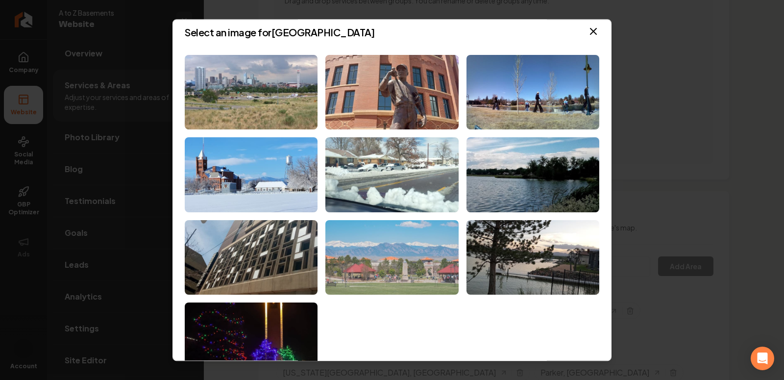
click at [369, 272] on img at bounding box center [391, 257] width 133 height 75
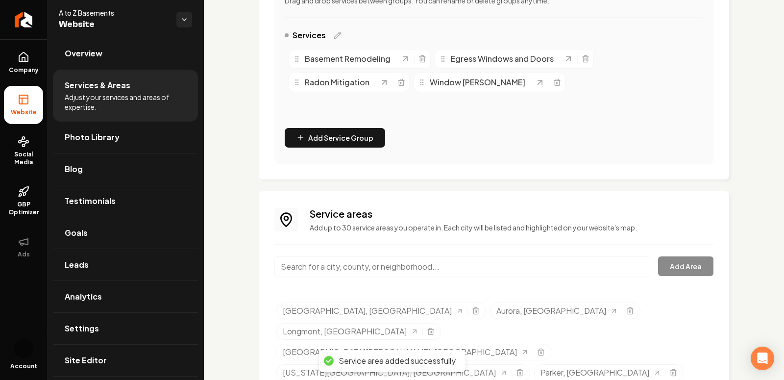
click at [369, 269] on input "Main content area" at bounding box center [462, 266] width 376 height 21
paste input "Lone Tree"
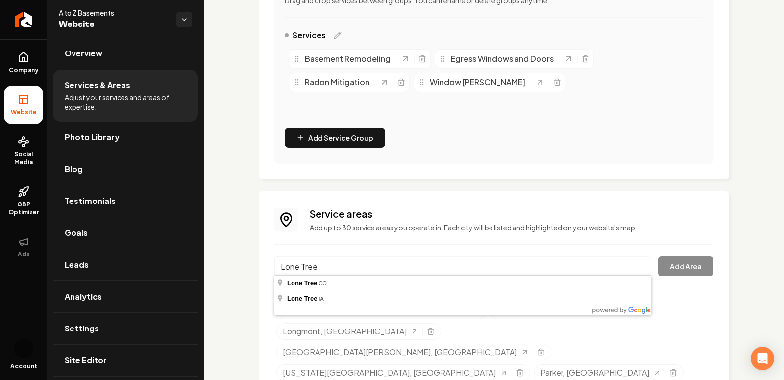
type input "Lone Tree, [GEOGRAPHIC_DATA]"
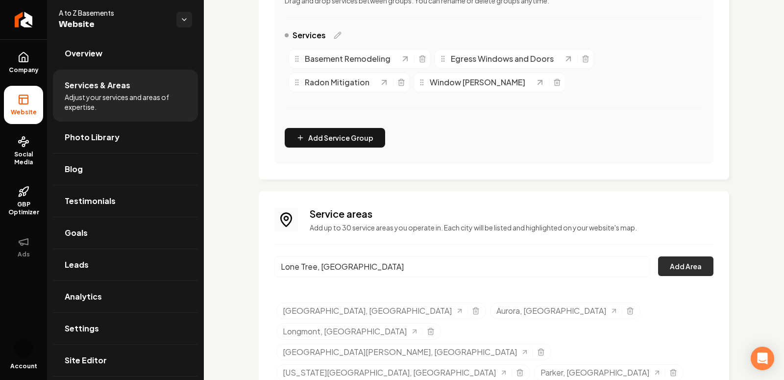
click at [668, 272] on button "Add Area" at bounding box center [685, 266] width 55 height 20
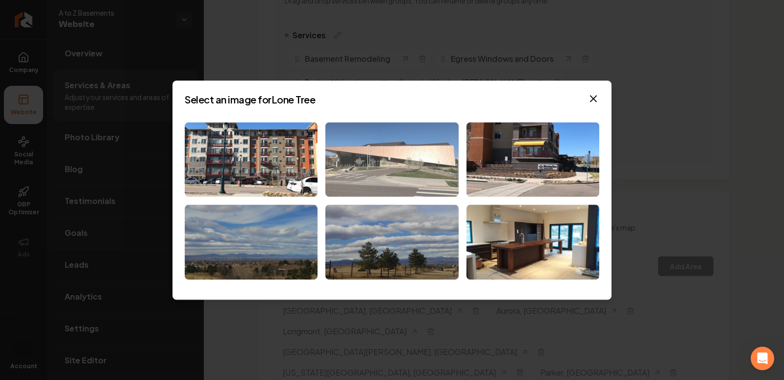
click at [398, 143] on img at bounding box center [391, 159] width 133 height 75
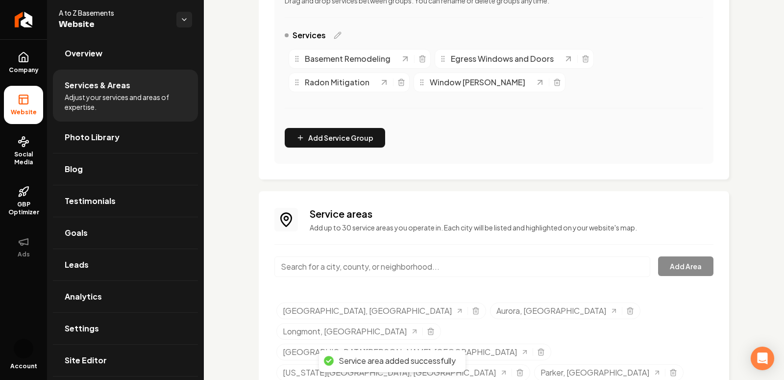
click at [360, 256] on input "Main content area" at bounding box center [462, 266] width 376 height 21
paste input "[GEOGRAPHIC_DATA]"
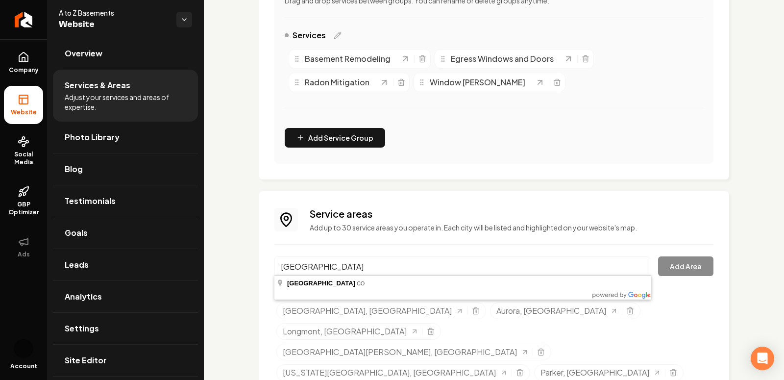
type input "[GEOGRAPHIC_DATA], [GEOGRAPHIC_DATA]"
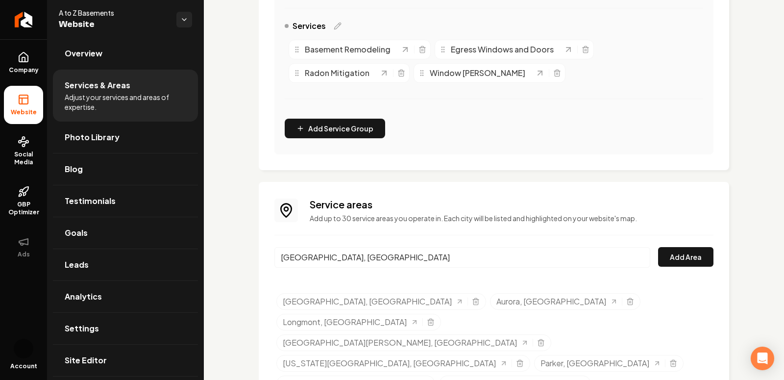
scroll to position [244, 0]
click at [682, 265] on button "Add Area" at bounding box center [685, 258] width 55 height 20
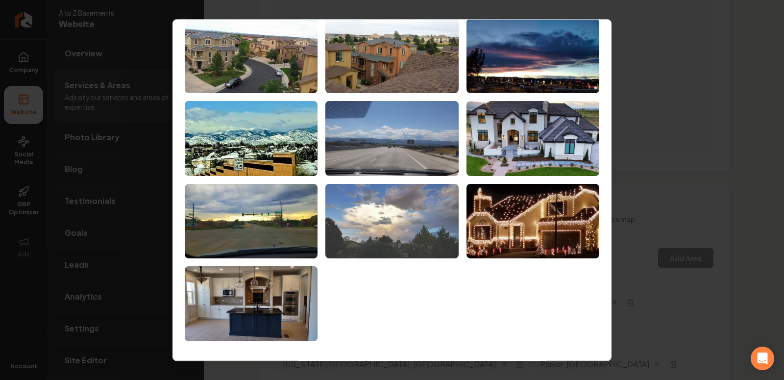
scroll to position [0, 0]
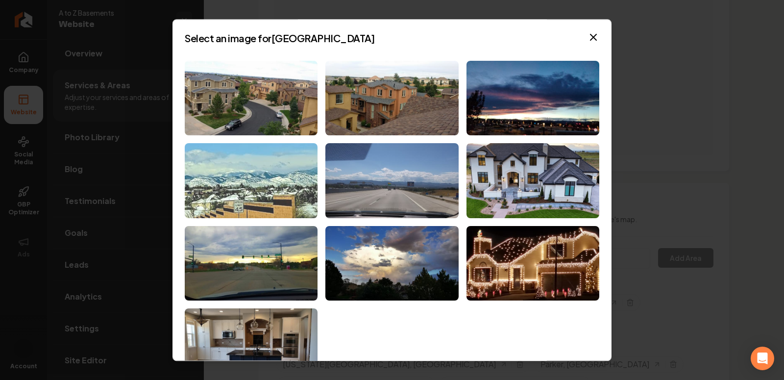
click at [267, 180] on img at bounding box center [251, 180] width 133 height 75
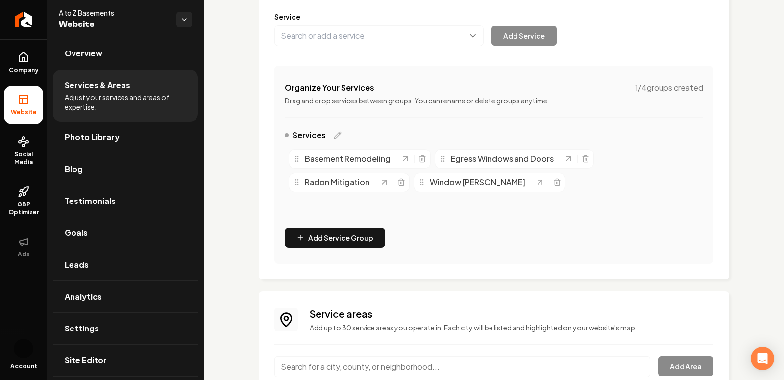
scroll to position [276, 0]
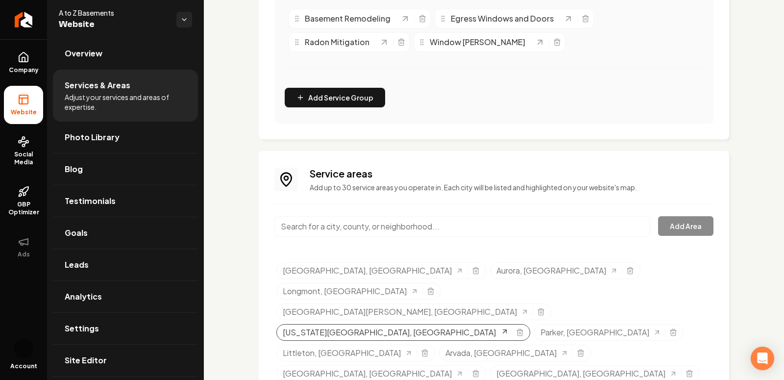
click at [501, 327] on icon "Selected tags" at bounding box center [505, 331] width 8 height 8
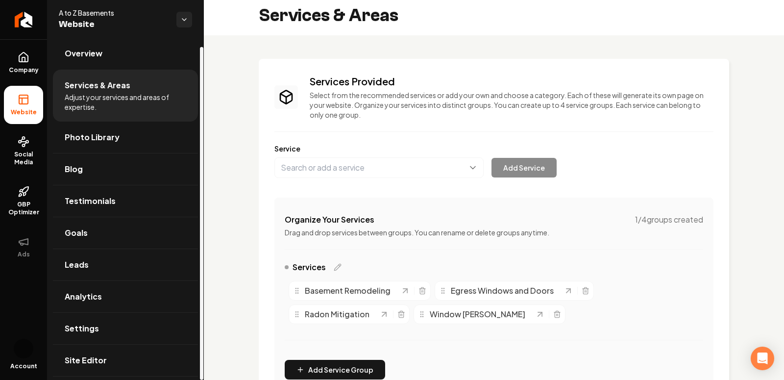
scroll to position [0, 0]
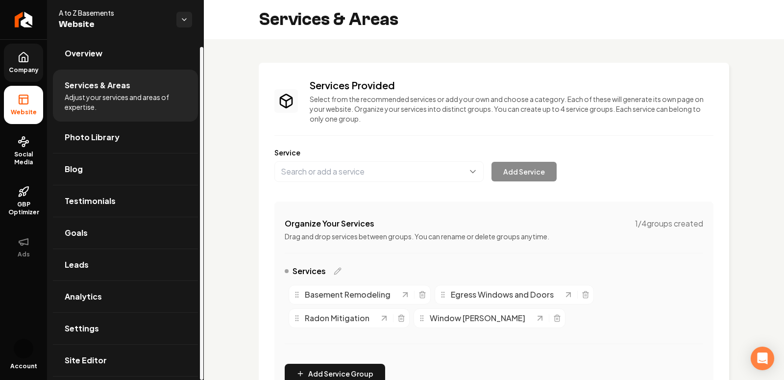
click at [25, 63] on icon at bounding box center [24, 57] width 12 height 12
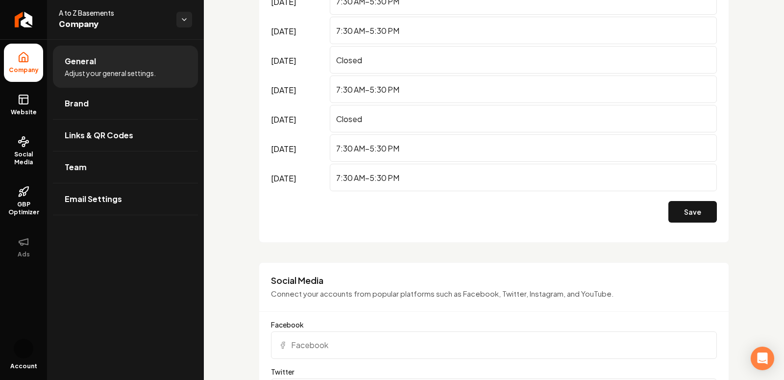
scroll to position [419, 0]
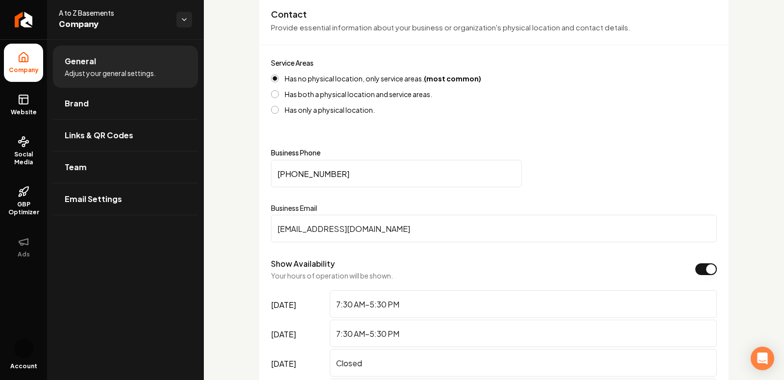
click at [338, 170] on input "[PHONE_NUMBER]" at bounding box center [396, 173] width 251 height 27
paste input "172) 040-4838"
click at [343, 175] on input "(172) 040-4838" at bounding box center [396, 173] width 251 height 27
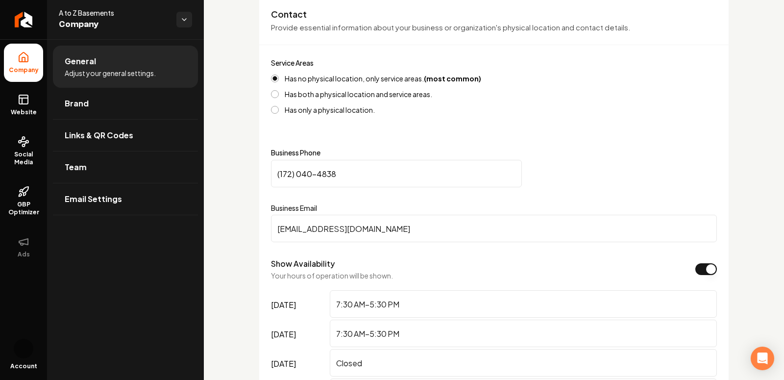
click at [343, 175] on input "(172) 040-4838" at bounding box center [396, 173] width 251 height 27
paste input "720) 404-8380"
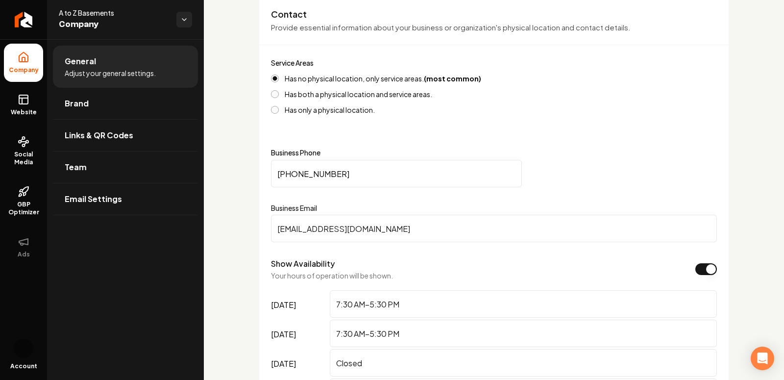
type input "[PHONE_NUMBER]"
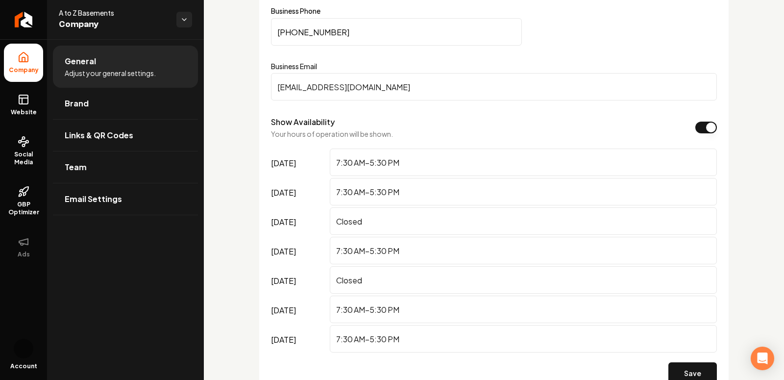
scroll to position [624, 0]
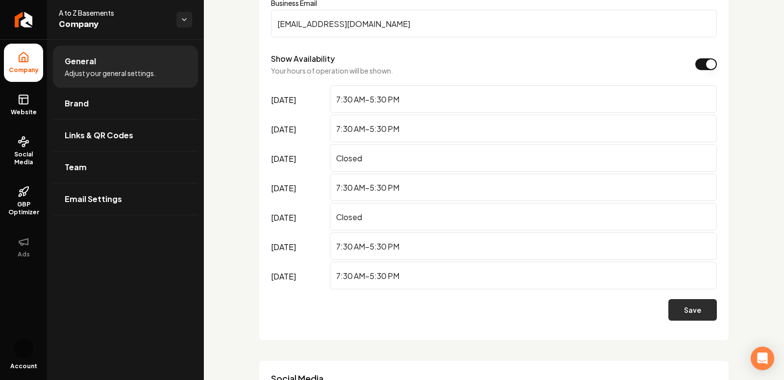
click at [685, 305] on button "Save" at bounding box center [692, 310] width 49 height 22
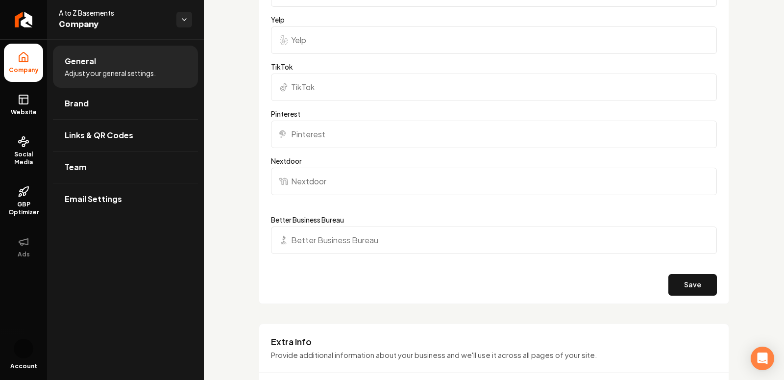
scroll to position [958, 0]
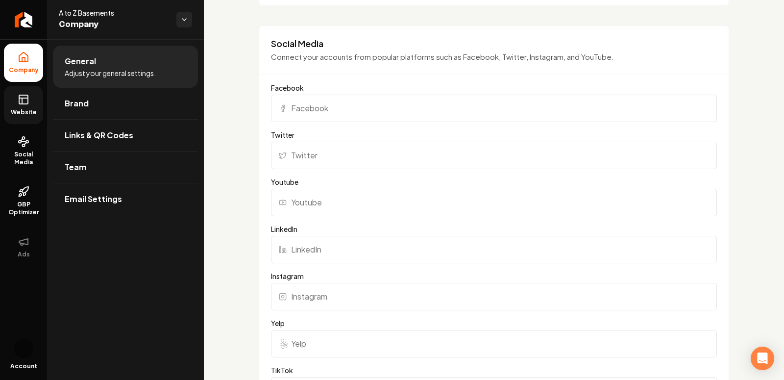
click at [19, 106] on link "Website" at bounding box center [23, 105] width 39 height 38
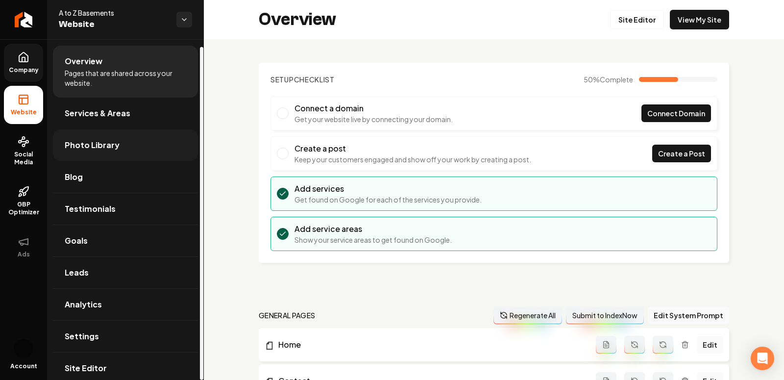
scroll to position [8, 0]
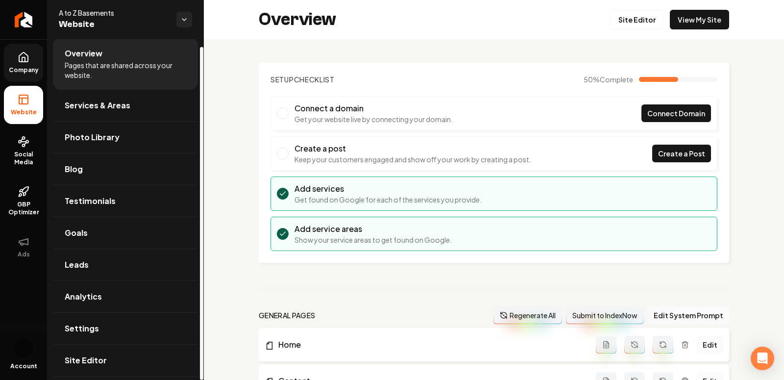
click at [97, 71] on span "Pages that are shared across your website." at bounding box center [126, 70] width 122 height 20
click at [96, 103] on span "Services & Areas" at bounding box center [98, 105] width 66 height 12
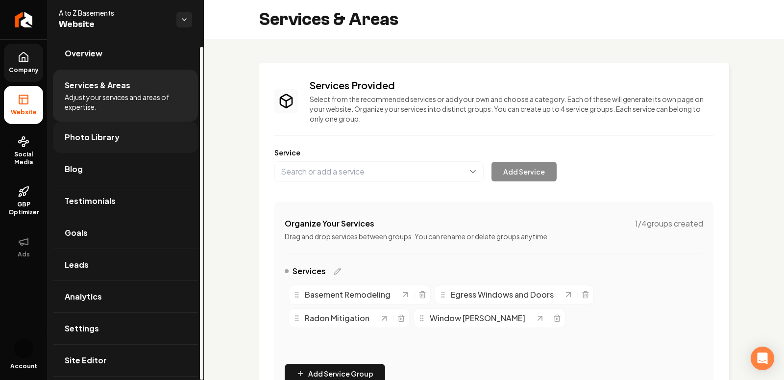
click at [107, 128] on link "Photo Library" at bounding box center [125, 137] width 145 height 31
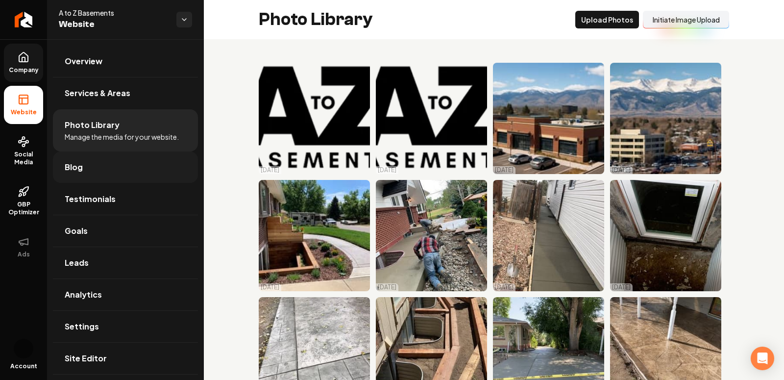
click at [108, 169] on link "Blog" at bounding box center [125, 166] width 145 height 31
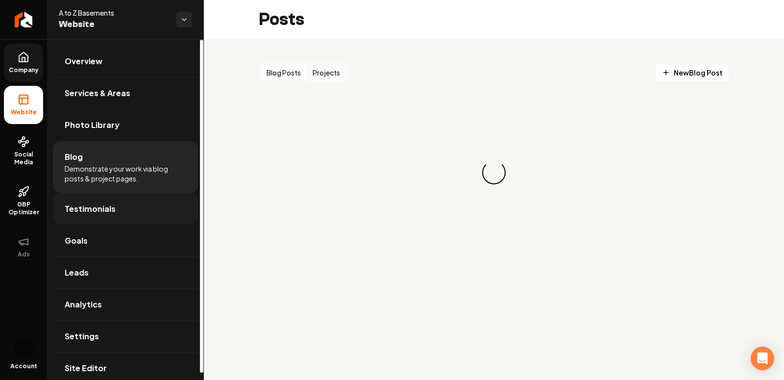
click at [116, 212] on link "Testimonials" at bounding box center [125, 208] width 145 height 31
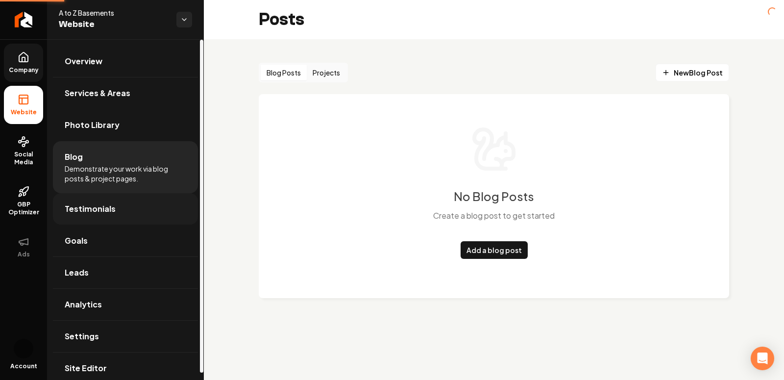
scroll to position [8, 0]
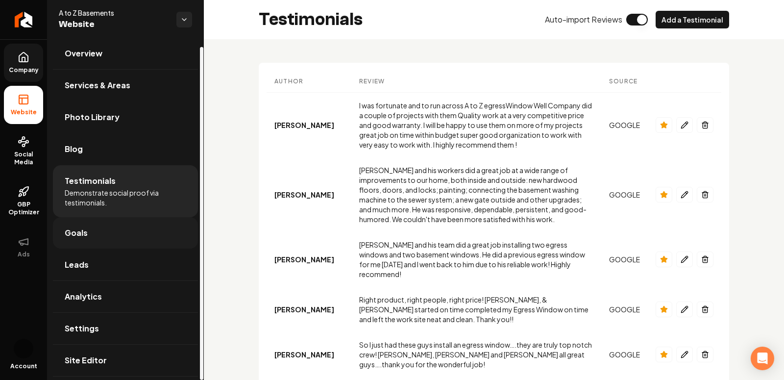
click at [96, 233] on link "Goals" at bounding box center [125, 232] width 145 height 31
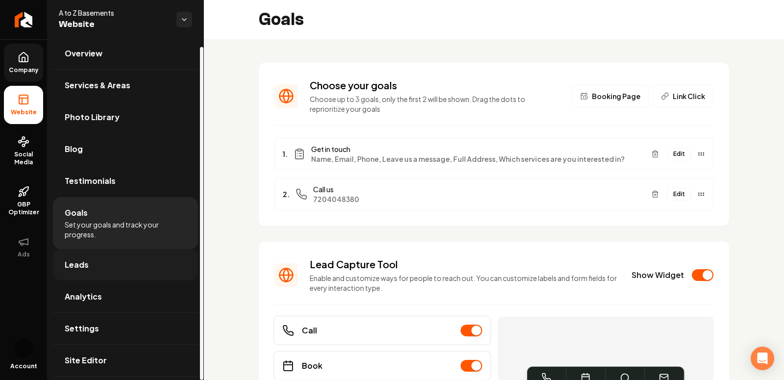
click at [96, 257] on link "Leads" at bounding box center [125, 264] width 145 height 31
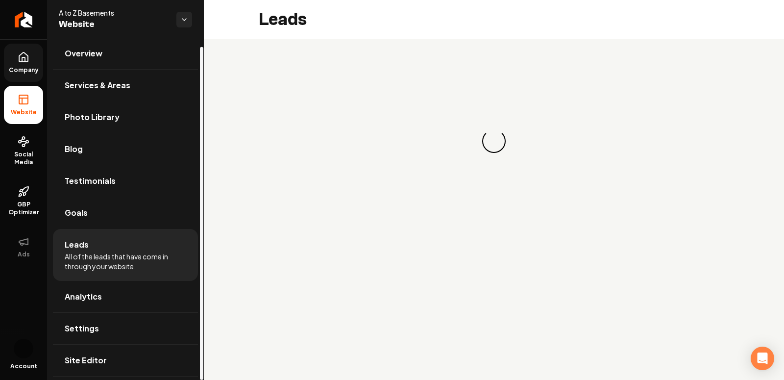
click at [23, 65] on link "Company" at bounding box center [23, 63] width 39 height 38
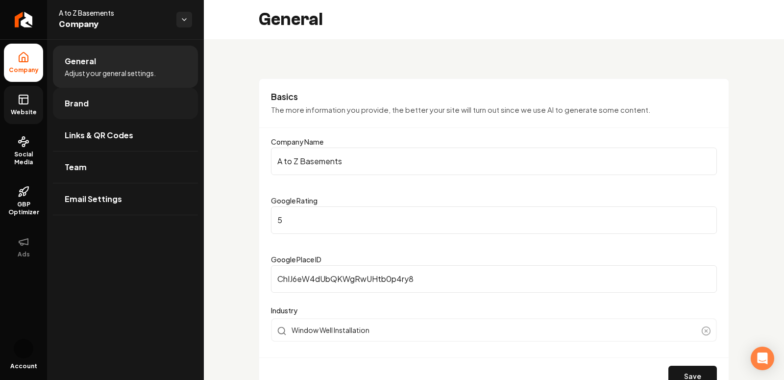
click at [78, 104] on span "Brand" at bounding box center [77, 104] width 24 height 12
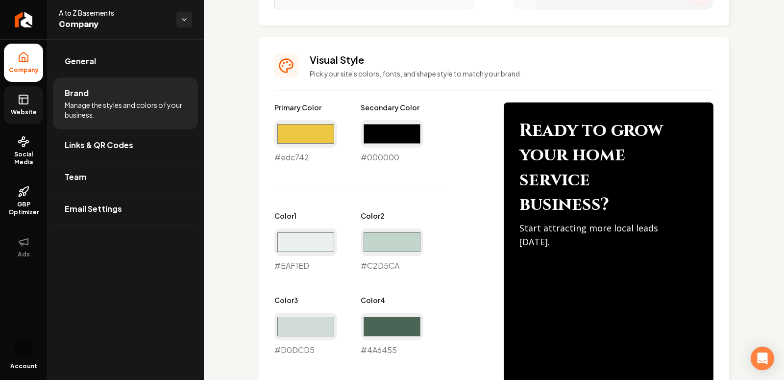
scroll to position [408, 0]
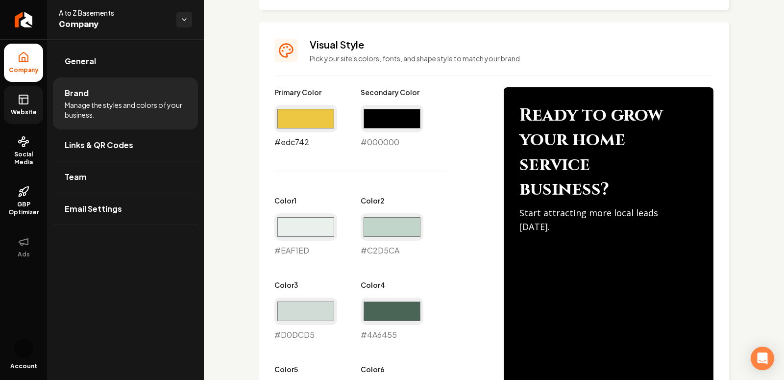
click at [294, 111] on input "#edc742" at bounding box center [305, 118] width 63 height 27
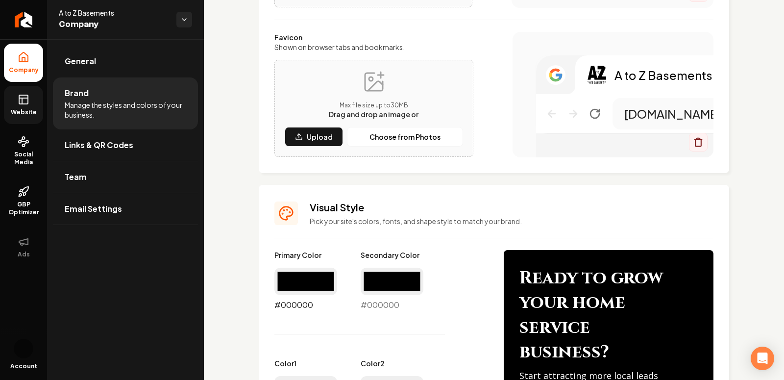
scroll to position [0, 0]
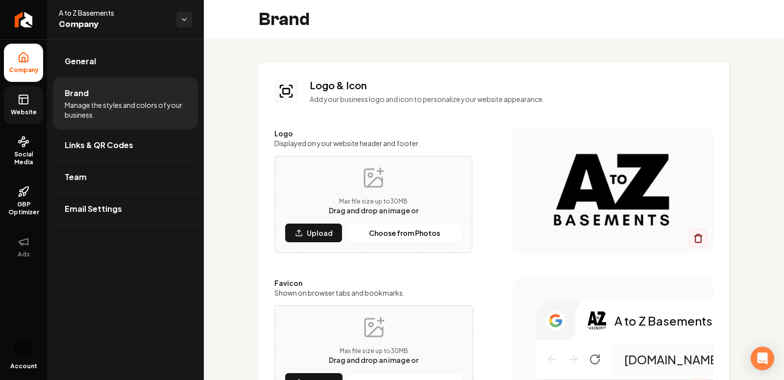
click at [15, 110] on span "Website" at bounding box center [24, 112] width 34 height 8
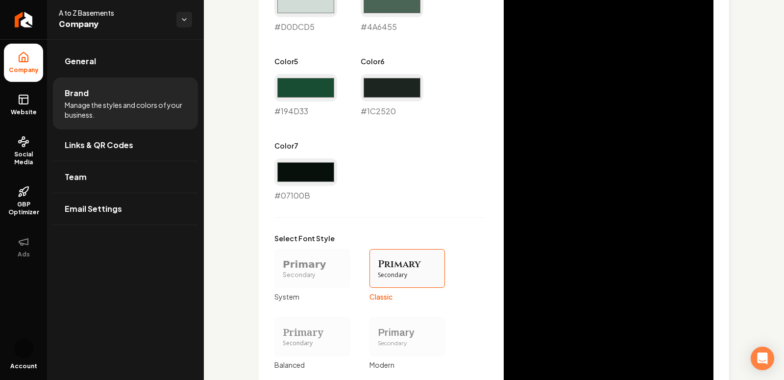
scroll to position [872, 0]
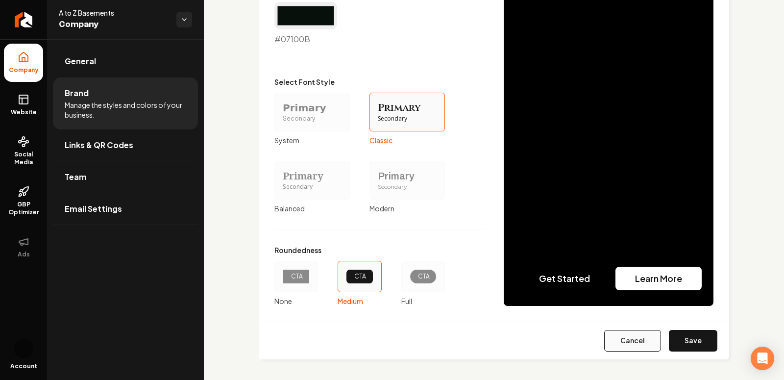
click at [626, 342] on button "Cancel" at bounding box center [632, 341] width 57 height 22
type input "#edc742"
type input "#eaf1ed"
type input "#c2d5ca"
type input "#d0dcd5"
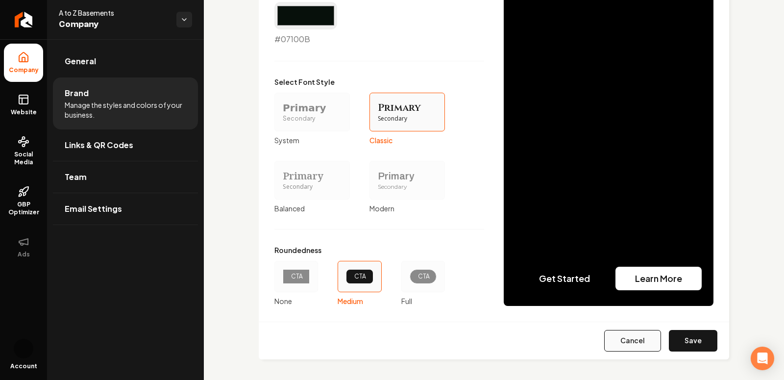
type input "#4a6455"
type input "#194d33"
type input "#1c2520"
type input "#07100b"
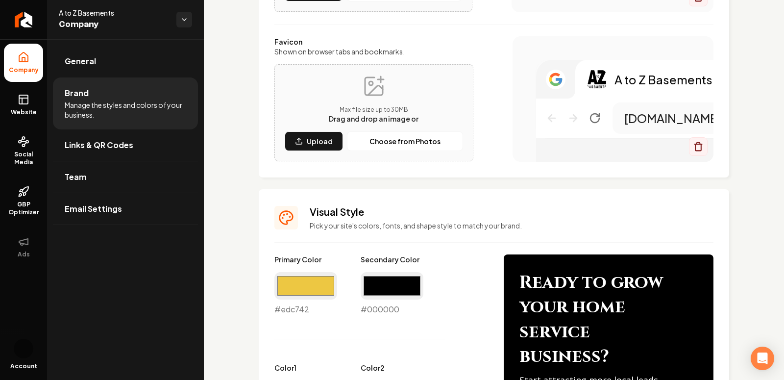
scroll to position [241, 0]
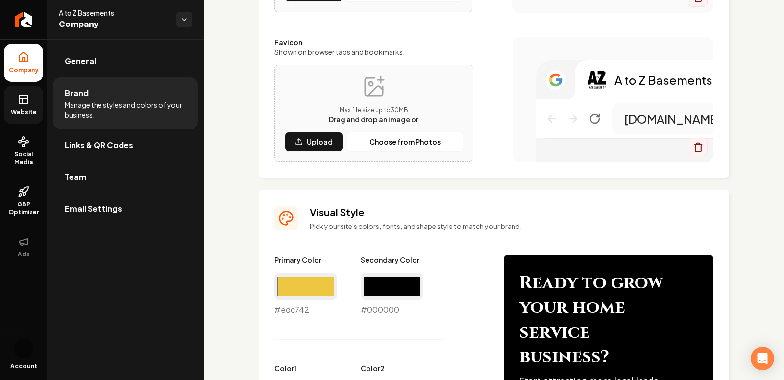
click at [27, 110] on span "Website" at bounding box center [24, 112] width 34 height 8
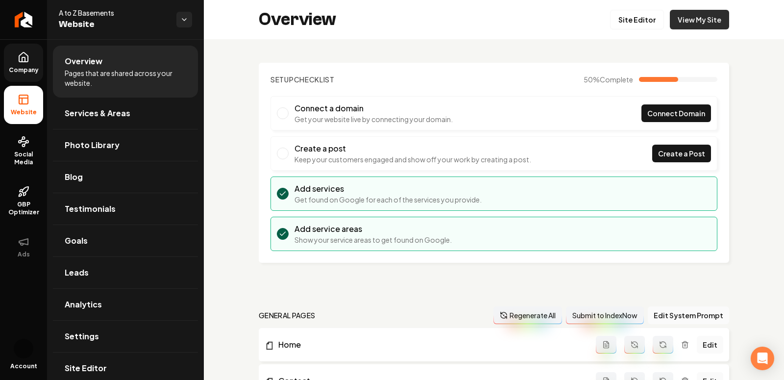
click at [697, 22] on link "View My Site" at bounding box center [699, 20] width 59 height 20
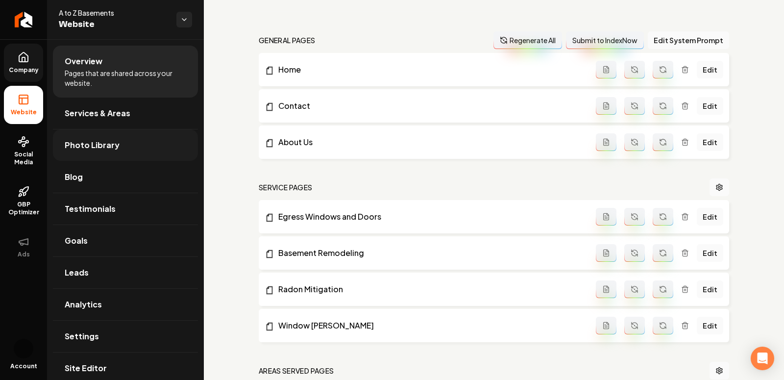
scroll to position [845, 0]
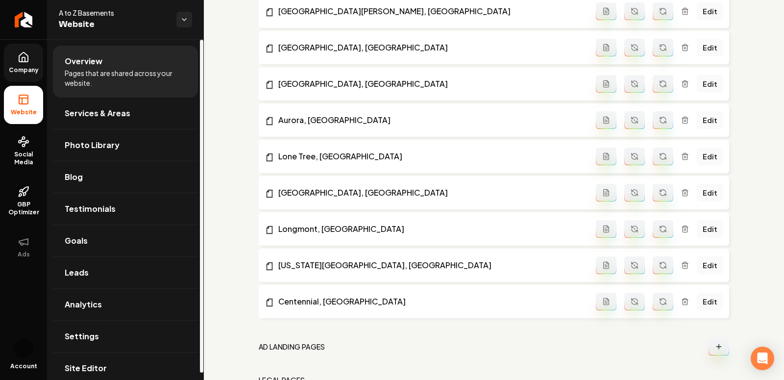
click at [25, 73] on span "Company" at bounding box center [24, 70] width 38 height 8
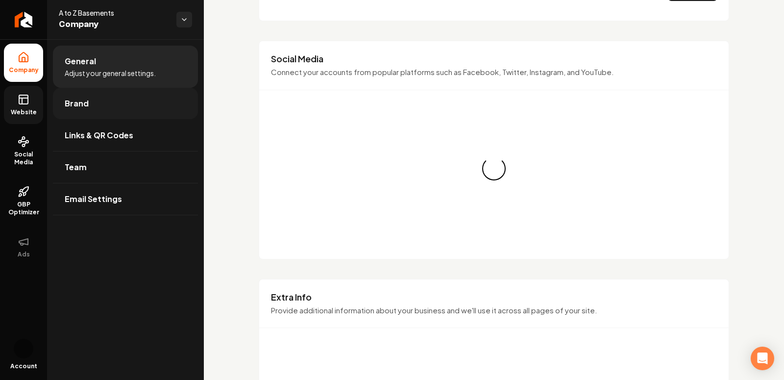
click at [91, 112] on link "Brand" at bounding box center [125, 103] width 145 height 31
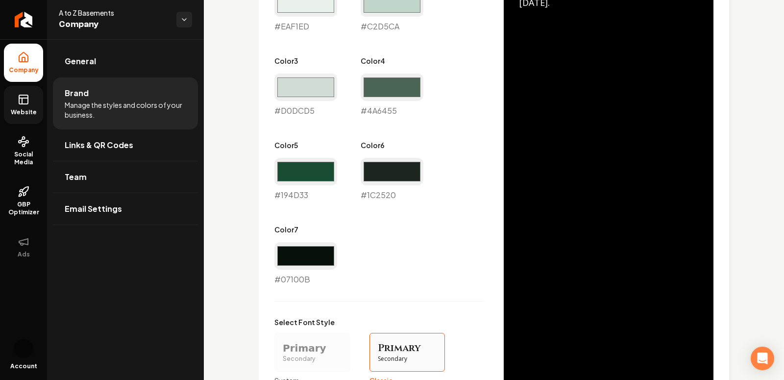
scroll to position [396, 0]
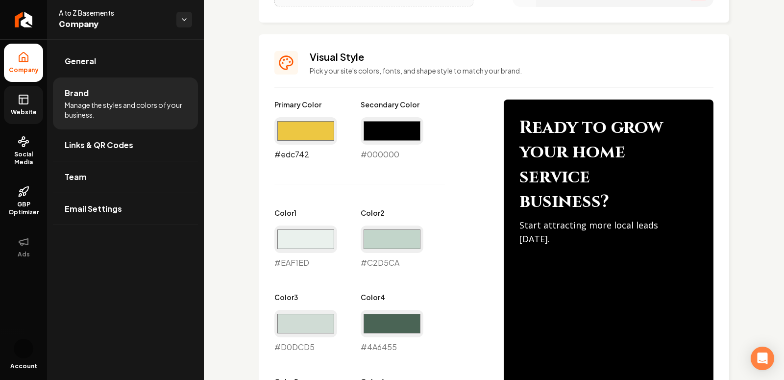
click at [290, 127] on input "#edc742" at bounding box center [305, 130] width 63 height 27
type input "#000000"
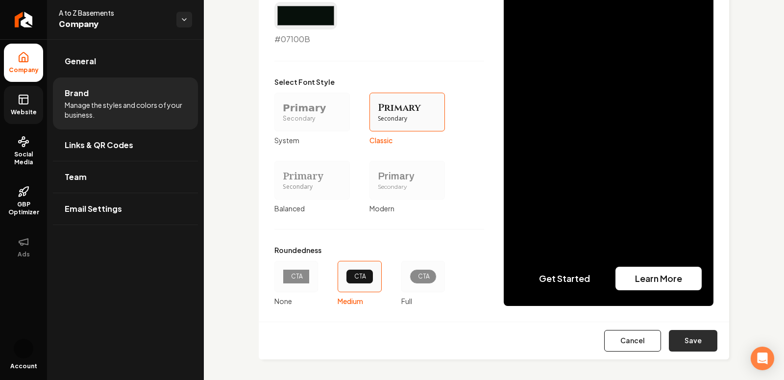
click at [694, 345] on button "Save" at bounding box center [693, 341] width 49 height 22
type input "#eaf1ed"
type input "#c2d5ca"
type input "#d0dcd5"
type input "#4a6455"
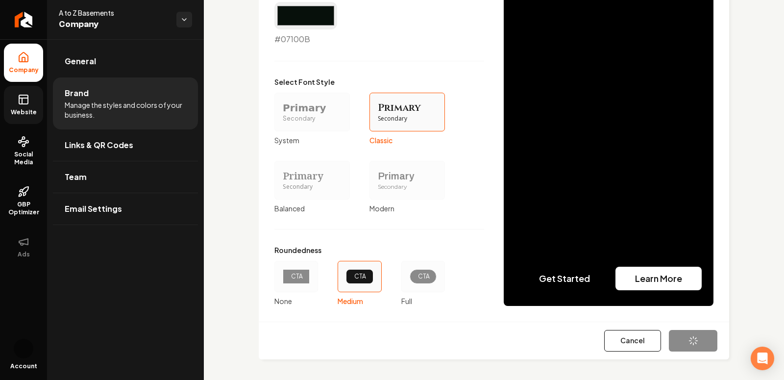
type input "#194d33"
type input "#1c2520"
type input "#07100b"
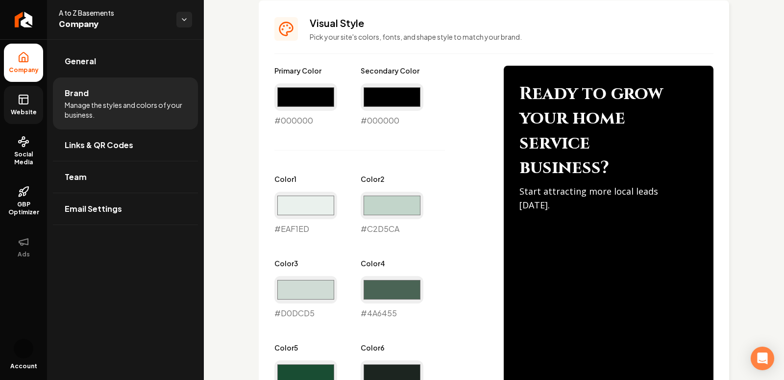
scroll to position [472, 0]
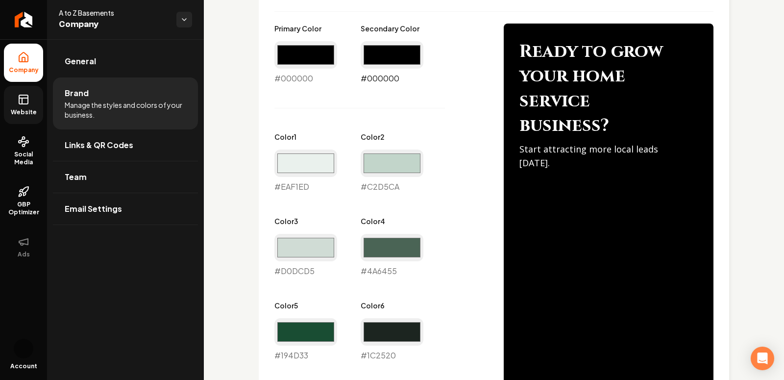
click at [409, 61] on input "#000000" at bounding box center [392, 54] width 63 height 27
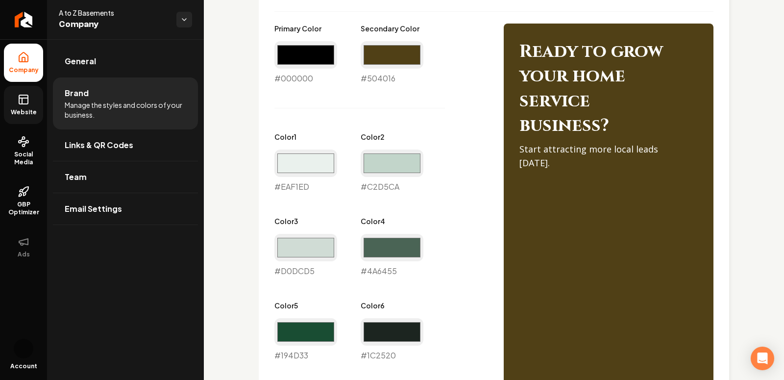
click at [476, 114] on div "Primary Color #000000 #000000 Secondary Color #504016 #504016 Color 1 #eaf1ed #…" at bounding box center [379, 235] width 210 height 422
click at [397, 60] on input "#504016" at bounding box center [392, 54] width 63 height 27
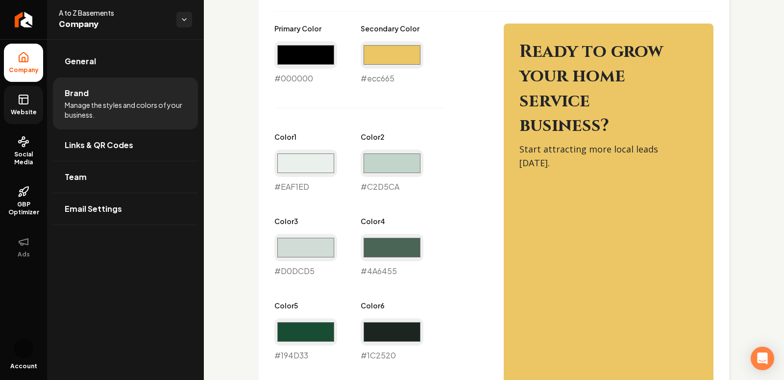
click at [522, 197] on div "Primary Color #000000 #000000 Secondary Color #ecc665 #ecc665 Color 1 #eaf1ed #…" at bounding box center [493, 365] width 439 height 683
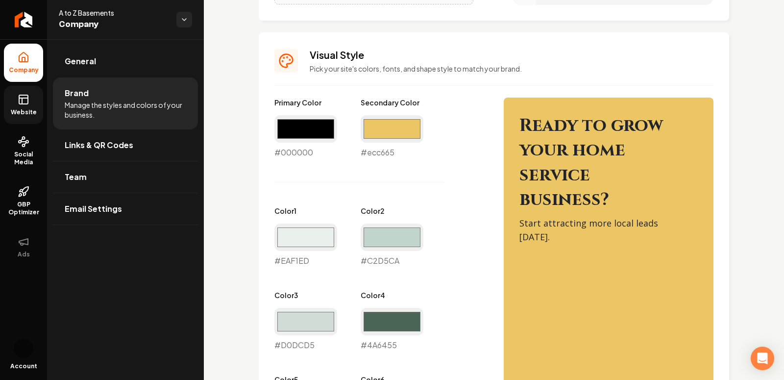
scroll to position [375, 0]
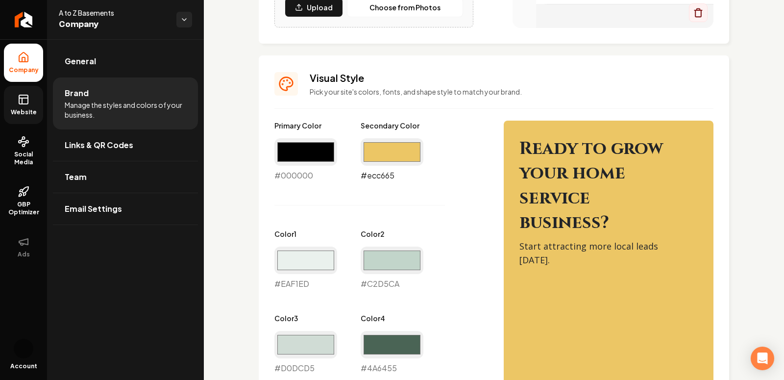
click at [398, 140] on input "#ecc665" at bounding box center [392, 151] width 63 height 27
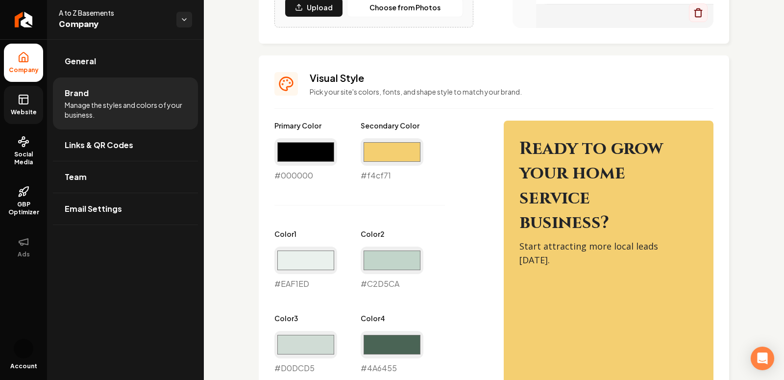
type input "#f4cf71"
click at [467, 133] on div "Primary Color #000000 #000000 Secondary Color #f4cf71 #f4cf71 Color 1 #eaf1ed #…" at bounding box center [379, 332] width 210 height 422
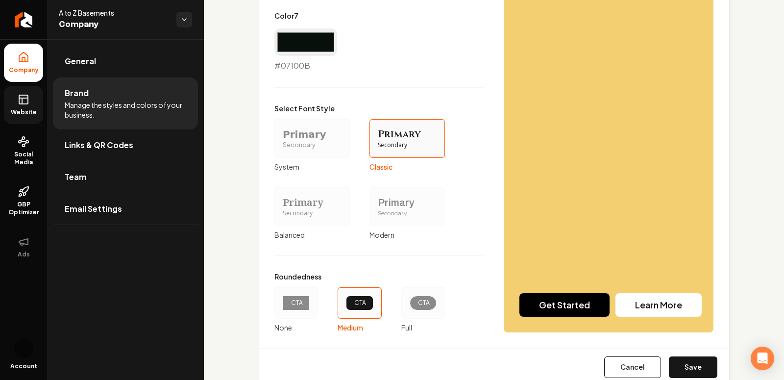
scroll to position [872, 0]
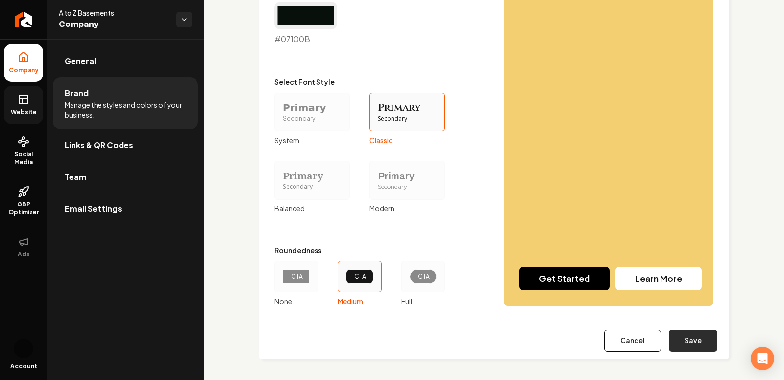
click at [699, 331] on button "Save" at bounding box center [693, 341] width 49 height 22
type input "#eaf1ed"
type input "#c2d5ca"
type input "#d0dcd5"
type input "#4a6455"
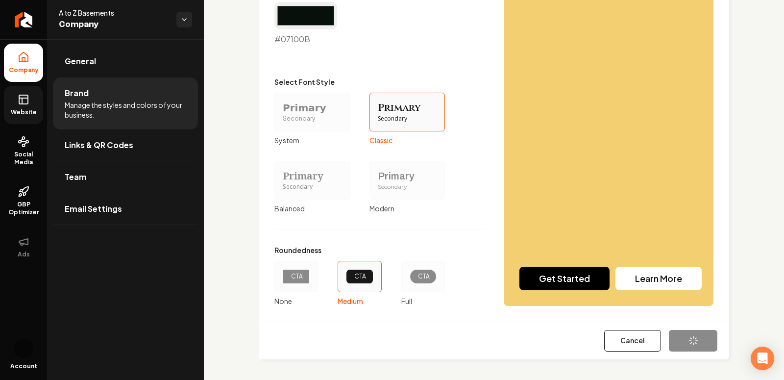
type input "#194d33"
type input "#1c2520"
type input "#07100b"
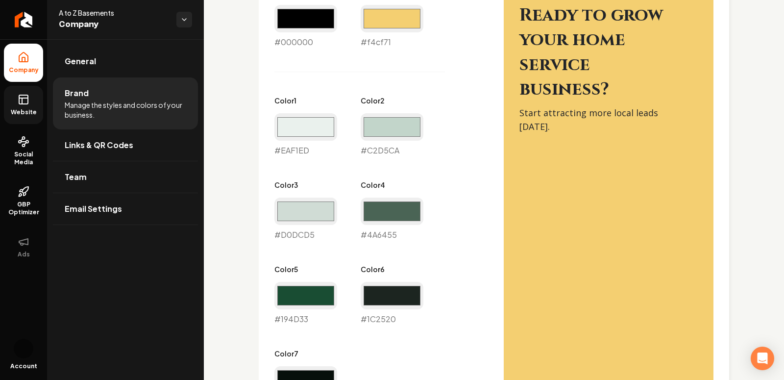
scroll to position [507, 0]
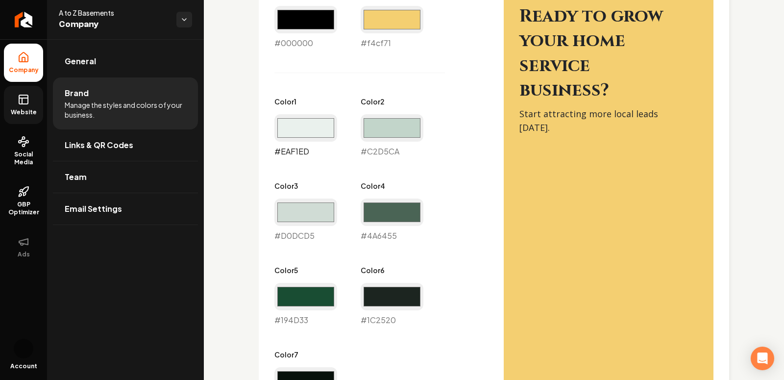
click at [317, 128] on input "#eaf1ed" at bounding box center [305, 127] width 63 height 27
type input "#e5d98f"
click at [396, 133] on input "#c2d5ca" at bounding box center [392, 127] width 63 height 27
type input "#c3bc69"
click at [409, 73] on div "Primary Color #000000 #000000 Secondary Color #f4cf71 #f4cf71 Color 1 #e5d98f #…" at bounding box center [379, 199] width 210 height 422
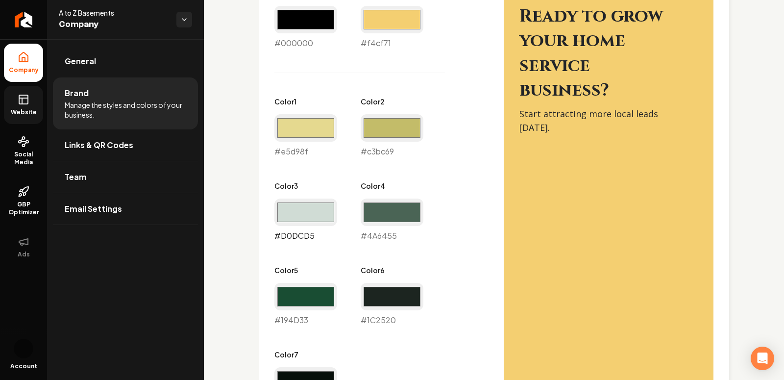
click at [306, 205] on input "#d0dcd5" at bounding box center [305, 211] width 63 height 27
click at [462, 174] on div "Primary Color #000000 #000000 Secondary Color #f4cf71 #f4cf71 Color 1 #e5d98f #…" at bounding box center [379, 199] width 210 height 422
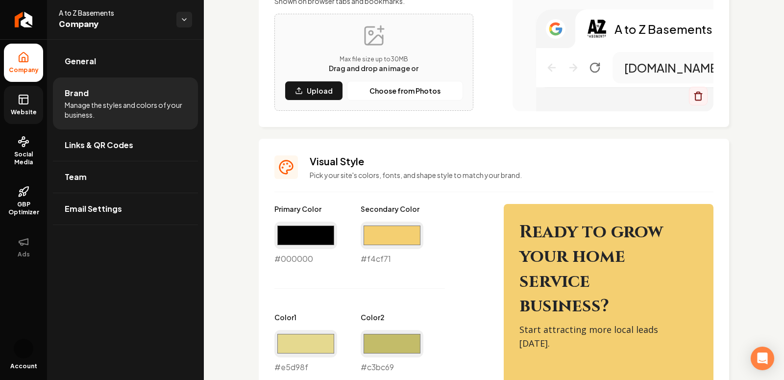
scroll to position [489, 0]
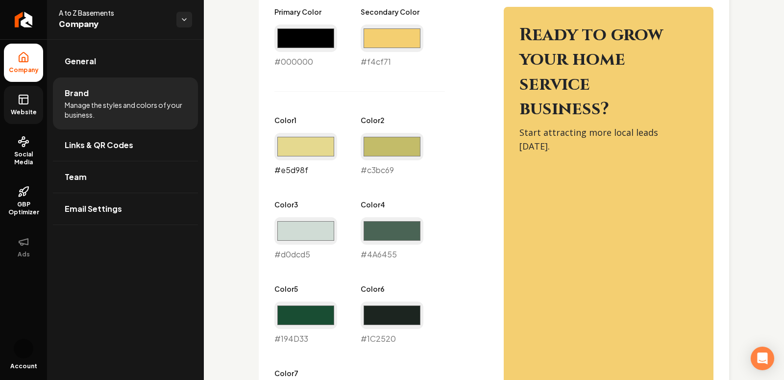
click at [308, 150] on input "#e5d98f" at bounding box center [305, 146] width 63 height 27
type input "#949494"
click at [394, 144] on input "#c3bc69" at bounding box center [392, 146] width 63 height 27
type input "#918e69"
click at [444, 120] on div "Primary Color #000000 #000000 Secondary Color #f4cf71 #f4cf71 Color 1 #949494 #…" at bounding box center [379, 218] width 210 height 422
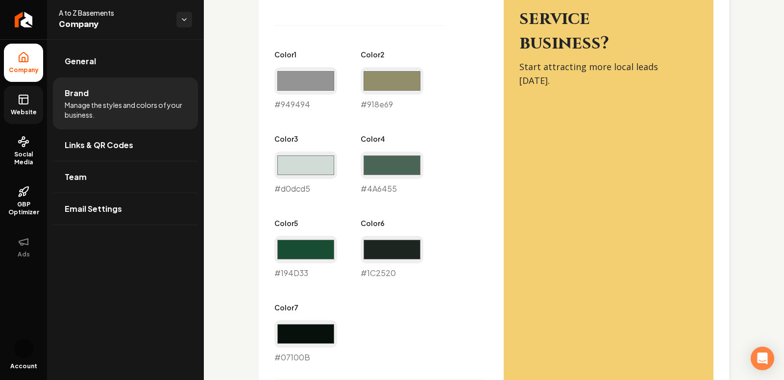
scroll to position [558, 0]
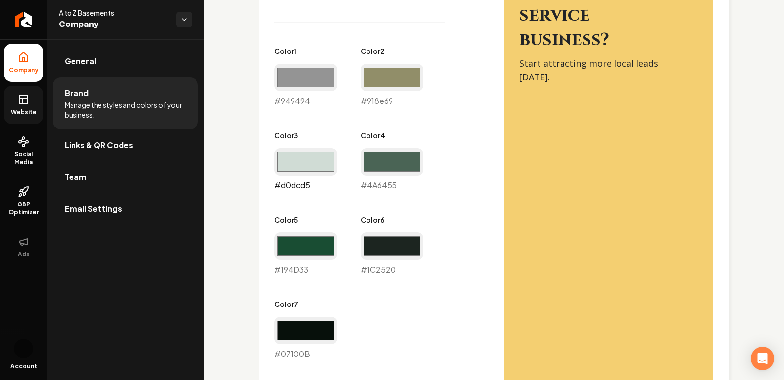
click at [287, 160] on input "#d0dcd5" at bounding box center [305, 161] width 63 height 27
click at [393, 168] on input "#4a6455" at bounding box center [392, 161] width 63 height 27
click at [307, 158] on input "#d6d08f" at bounding box center [305, 161] width 63 height 27
type input "#d3cd92"
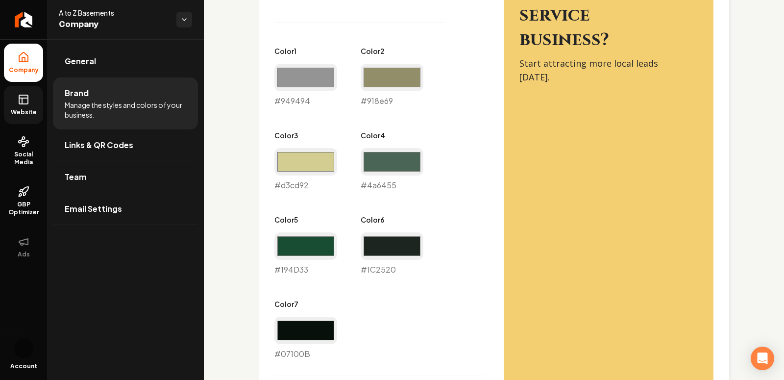
click at [431, 154] on div "Primary Color #000000 #000000 Secondary Color #f4cf71 #f4cf71 Color 1 #949494 #…" at bounding box center [379, 149] width 210 height 422
click at [398, 154] on input "#4a6455" at bounding box center [392, 161] width 63 height 27
type input "#e5e3a4"
click at [445, 147] on div "Primary Color #000000 #000000 Secondary Color #f4cf71 #f4cf71 Color 1 #949494 #…" at bounding box center [379, 149] width 210 height 422
click at [315, 162] on input "#d3cd92" at bounding box center [305, 161] width 63 height 27
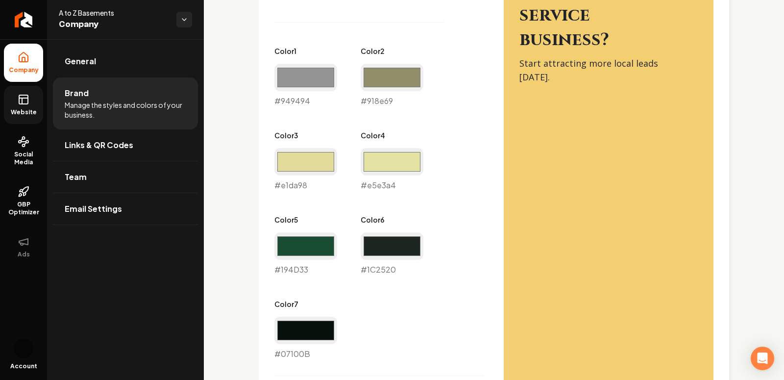
type input "#e1da98"
click at [439, 135] on div "Primary Color #000000 #000000 Secondary Color #f4cf71 #f4cf71 Color 1 #949494 #…" at bounding box center [379, 149] width 210 height 422
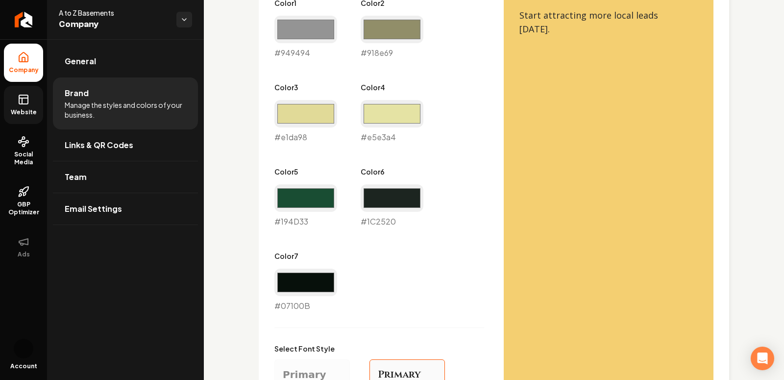
scroll to position [872, 0]
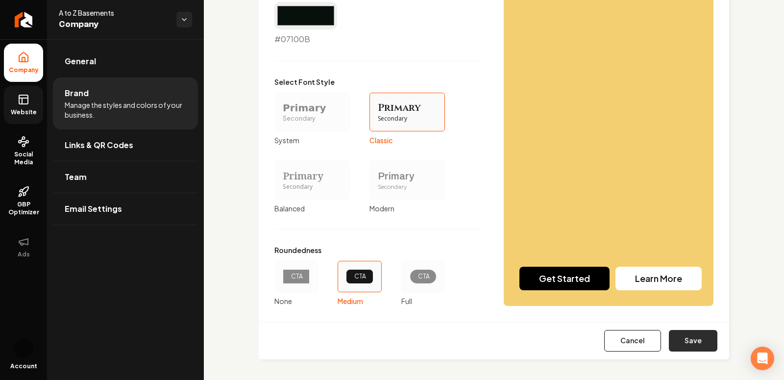
click at [698, 341] on button "Save" at bounding box center [693, 341] width 49 height 22
type input "#194d33"
type input "#1c2520"
type input "#07100b"
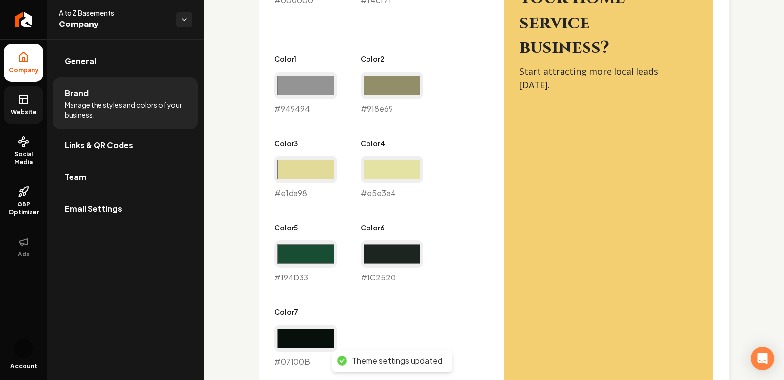
scroll to position [383, 0]
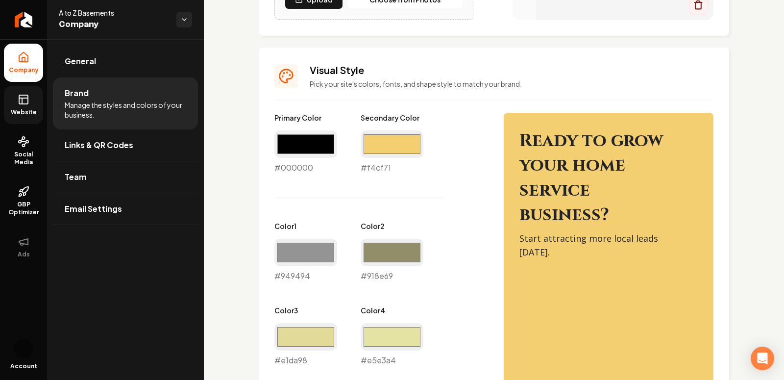
click at [19, 105] on link "Website" at bounding box center [23, 105] width 39 height 38
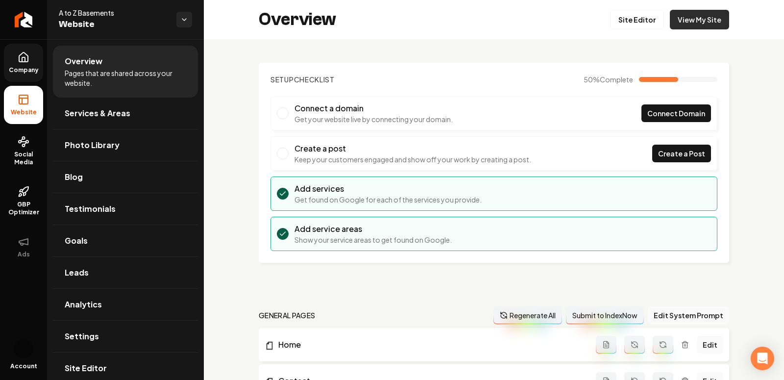
click at [699, 28] on link "View My Site" at bounding box center [699, 20] width 59 height 20
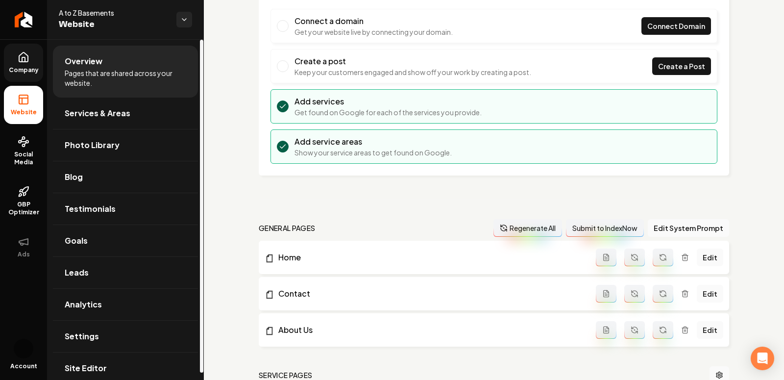
click at [18, 73] on span "Company" at bounding box center [24, 70] width 38 height 8
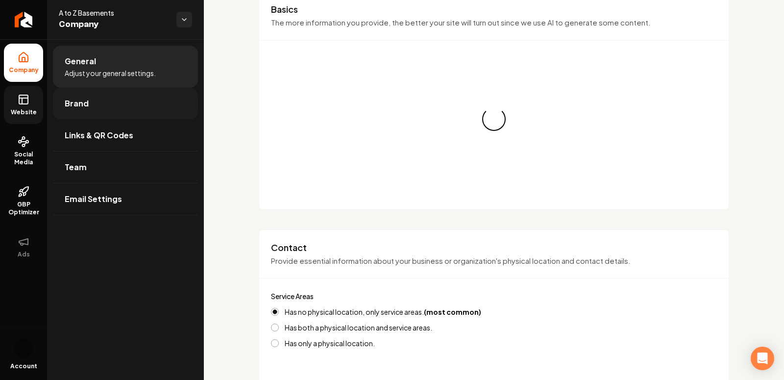
click at [101, 108] on link "Brand" at bounding box center [125, 103] width 145 height 31
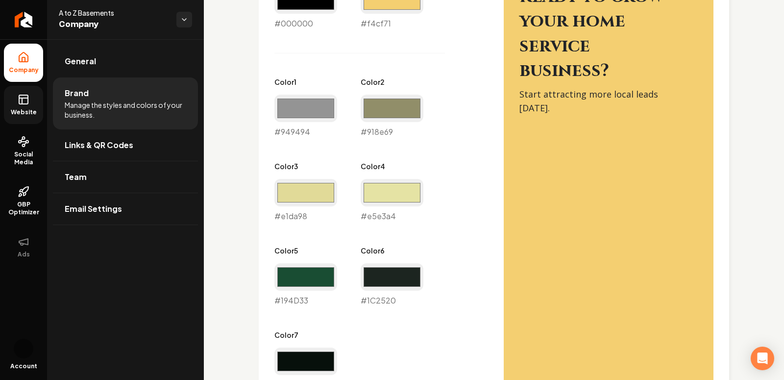
scroll to position [568, 0]
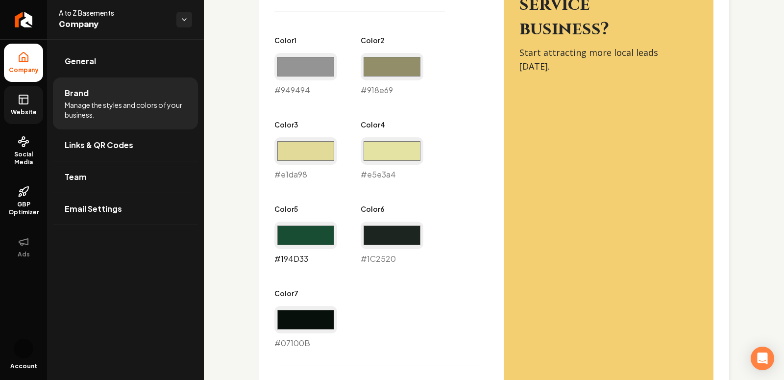
click at [285, 242] on input "#194d33" at bounding box center [305, 234] width 63 height 27
click at [437, 238] on div "Primary Color #000000 #000000 Secondary Color #f4cf71 #f4cf71 Color 1 #949494 #…" at bounding box center [379, 138] width 210 height 422
click at [309, 68] on input "#949494" at bounding box center [305, 66] width 63 height 27
click at [273, 129] on div "Visual Style Pick your site's colors, fonts, and shape style to match your bran…" at bounding box center [494, 262] width 470 height 801
click at [299, 75] on input "#474747" at bounding box center [305, 66] width 63 height 27
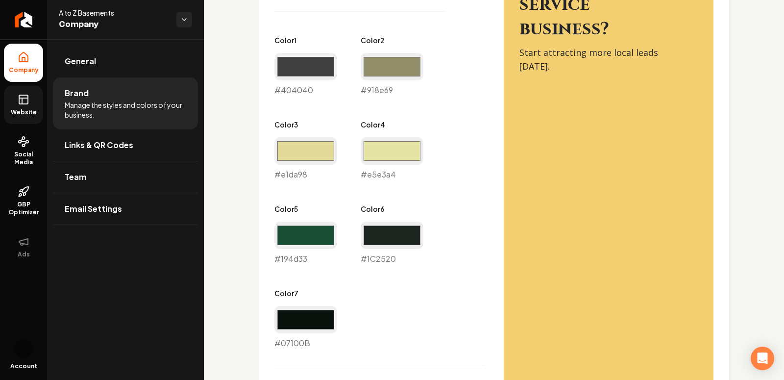
type input "#404040"
click at [463, 71] on div "Primary Color #000000 #000000 Secondary Color #f4cf71 #f4cf71 Color 1 #404040 #…" at bounding box center [379, 138] width 210 height 422
click at [389, 64] on input "#918e69" at bounding box center [392, 66] width 63 height 27
type input "#737154"
click at [484, 52] on div "Primary Color #000000 #000000 Secondary Color #f4cf71 #f4cf71 Color 1 #404040 #…" at bounding box center [493, 268] width 439 height 683
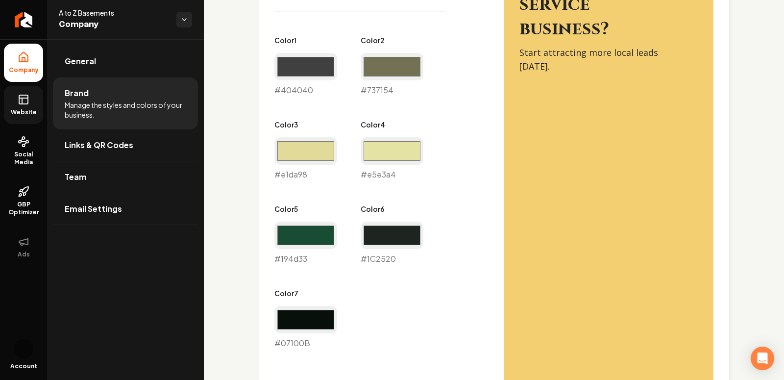
click at [484, 52] on div "Primary Color #000000 #000000 Secondary Color #f4cf71 #f4cf71 Color 1 #404040 #…" at bounding box center [493, 268] width 439 height 683
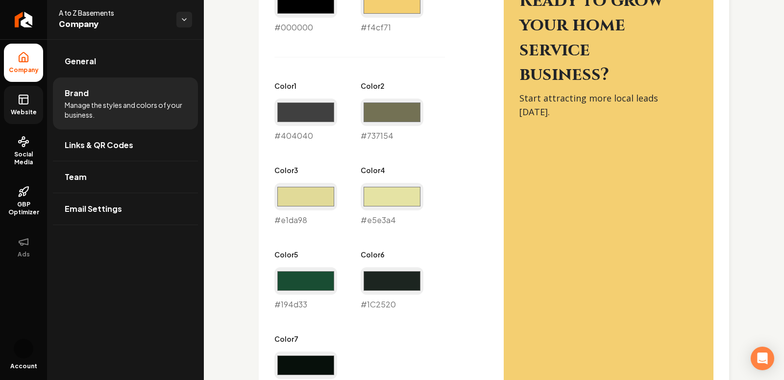
click at [483, 50] on div "Primary Color #000000 #000000 Secondary Color #f4cf71 #f4cf71 Color 1 #404040 #…" at bounding box center [379, 184] width 210 height 422
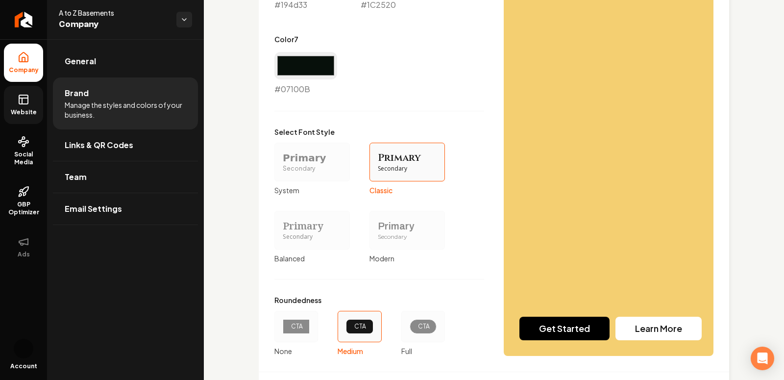
scroll to position [872, 0]
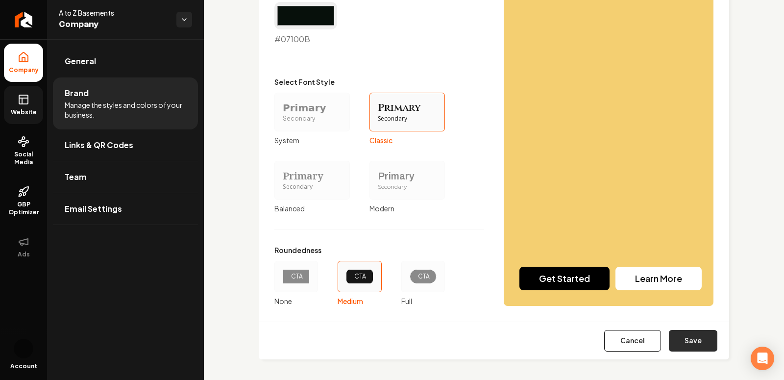
click at [704, 337] on button "Save" at bounding box center [693, 341] width 49 height 22
type input "#1c2520"
type input "#07100b"
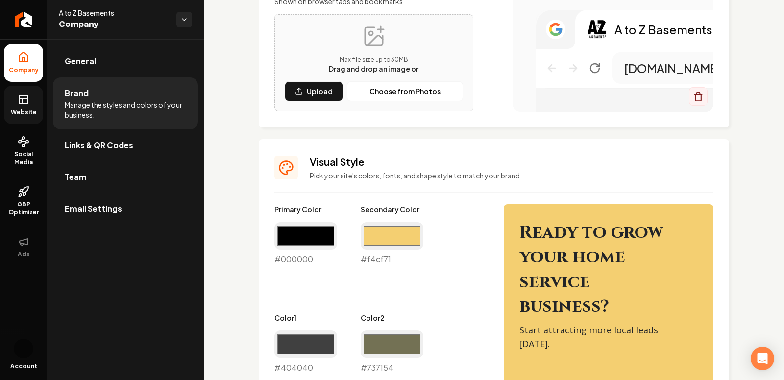
scroll to position [0, 0]
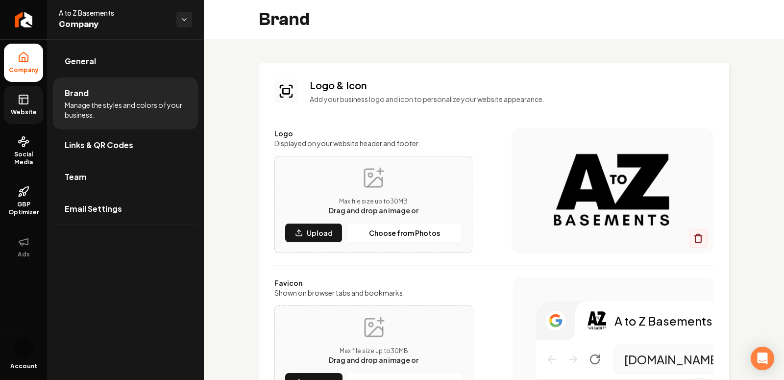
click at [25, 112] on span "Website" at bounding box center [24, 112] width 34 height 8
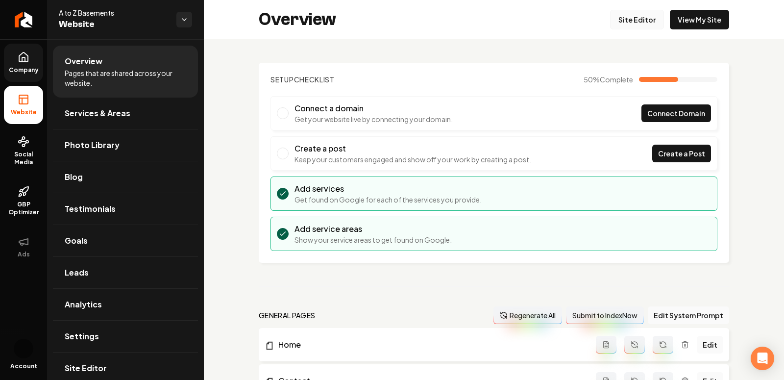
click at [636, 21] on link "Site Editor" at bounding box center [637, 20] width 54 height 20
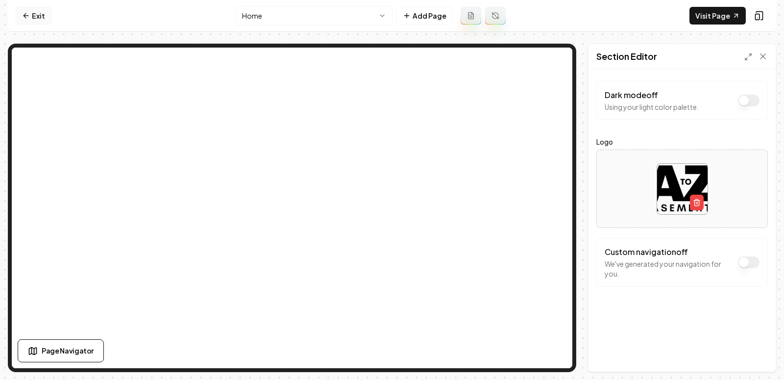
click at [42, 20] on link "Exit" at bounding box center [34, 16] width 36 height 18
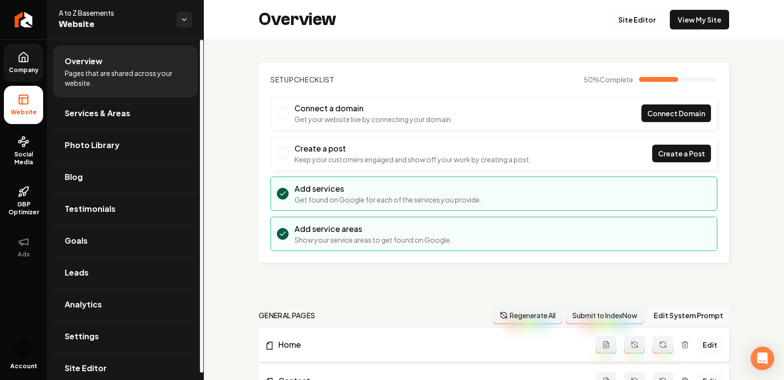
click at [16, 63] on link "Company" at bounding box center [23, 63] width 39 height 38
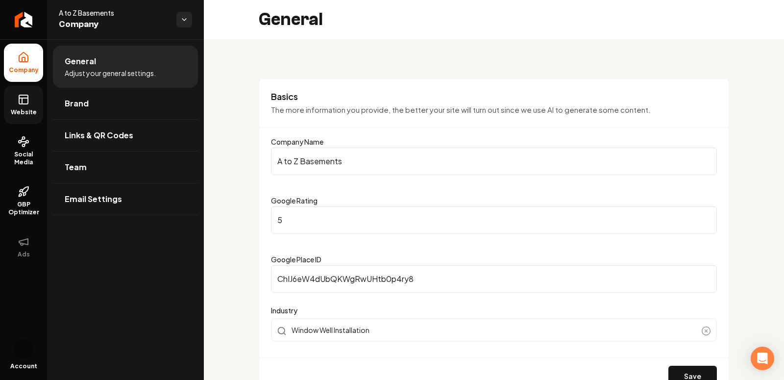
click at [25, 100] on icon at bounding box center [24, 100] width 12 height 12
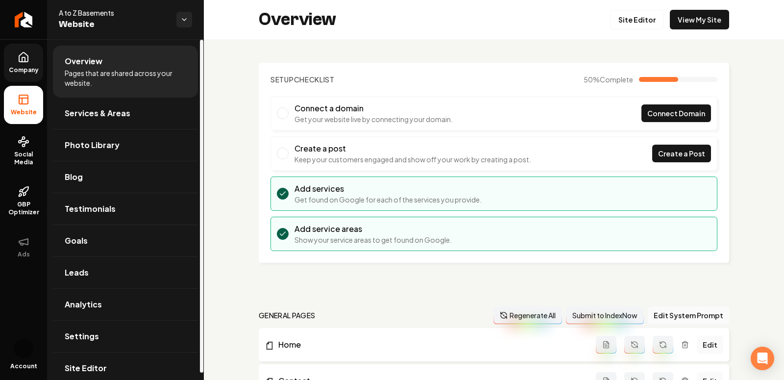
click at [22, 61] on icon at bounding box center [23, 56] width 9 height 9
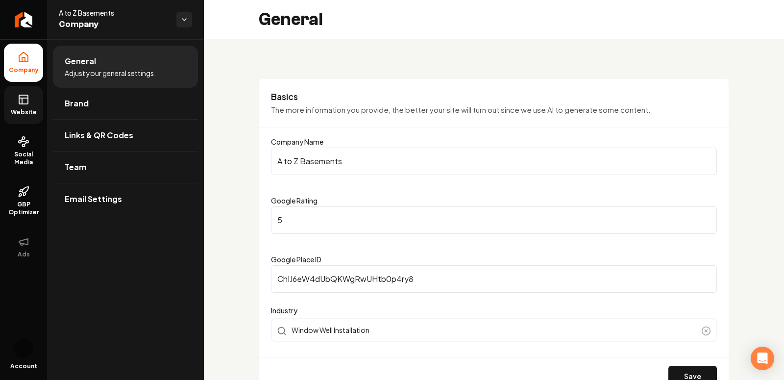
click at [19, 112] on span "Website" at bounding box center [24, 112] width 34 height 8
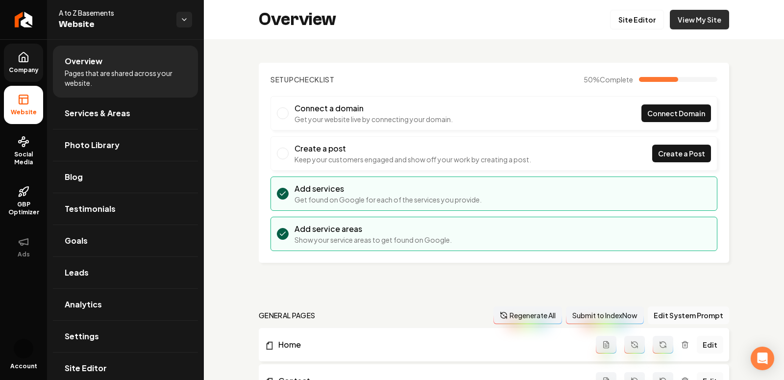
click at [690, 19] on link "View My Site" at bounding box center [699, 20] width 59 height 20
click at [640, 22] on link "Site Editor" at bounding box center [637, 20] width 54 height 20
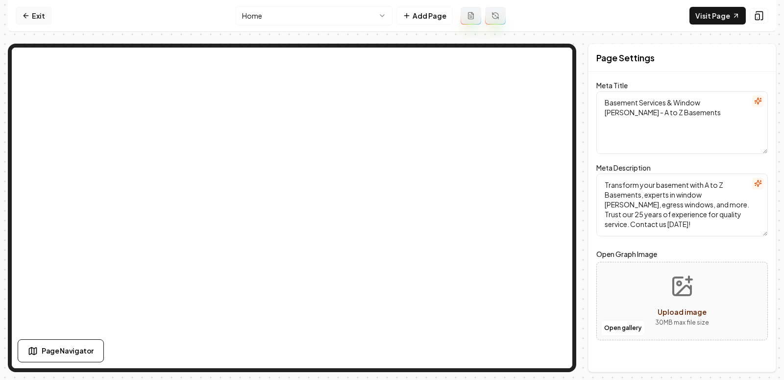
click at [23, 18] on icon at bounding box center [26, 16] width 8 height 8
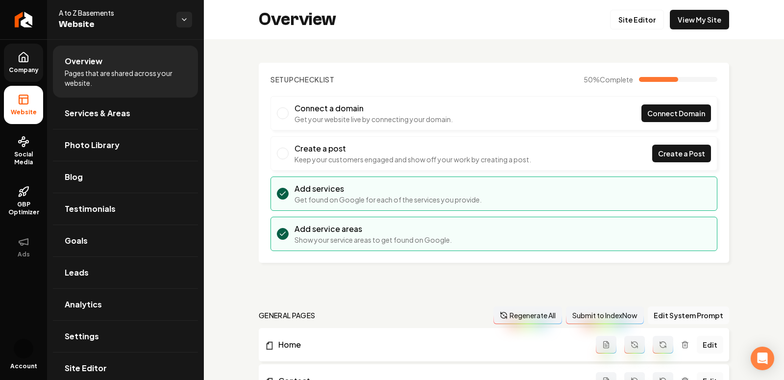
click at [16, 64] on link "Company" at bounding box center [23, 63] width 39 height 38
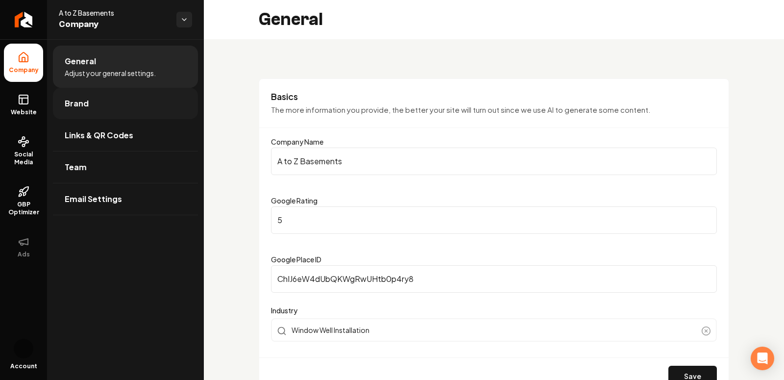
click at [82, 105] on span "Brand" at bounding box center [77, 104] width 24 height 12
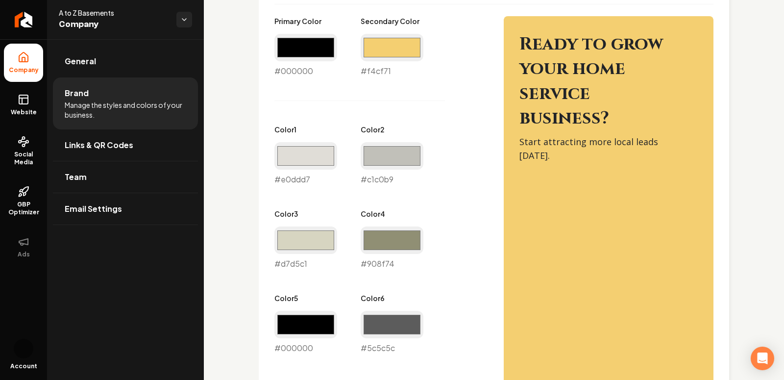
scroll to position [835, 0]
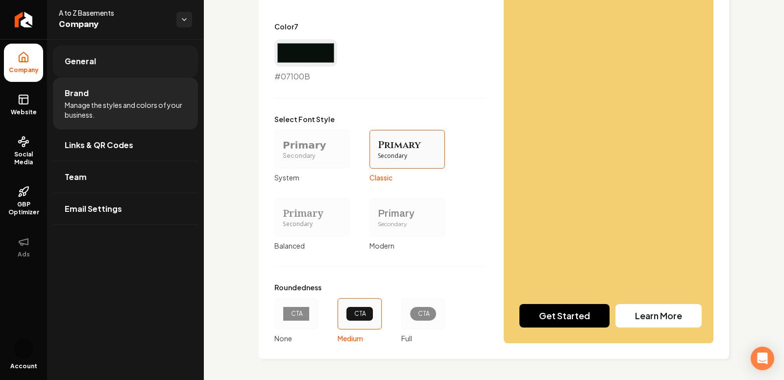
click at [71, 57] on span "General" at bounding box center [80, 61] width 31 height 12
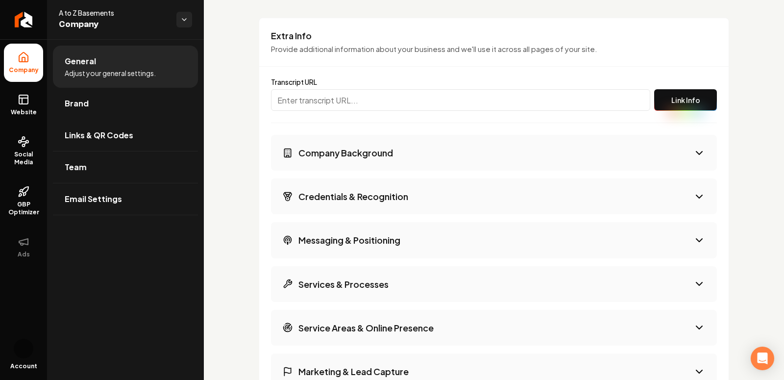
scroll to position [1808, 0]
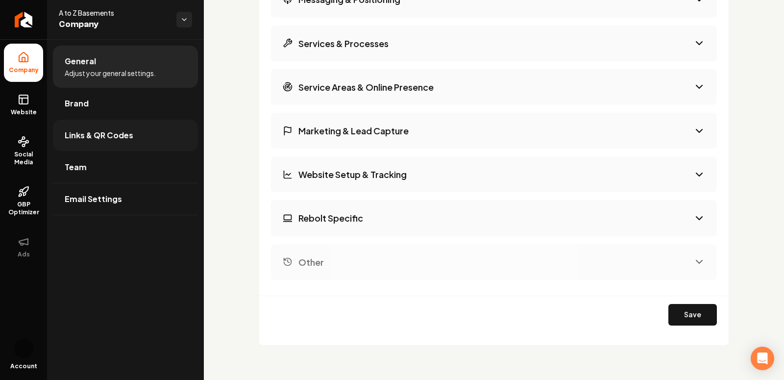
click at [91, 140] on span "Links & QR Codes" at bounding box center [99, 135] width 69 height 12
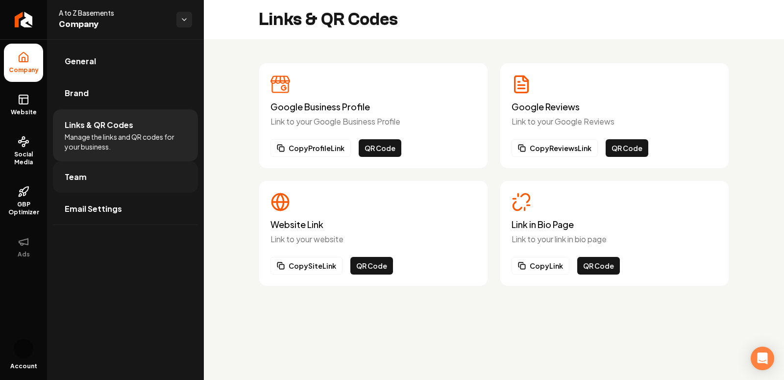
click at [104, 172] on link "Team" at bounding box center [125, 176] width 145 height 31
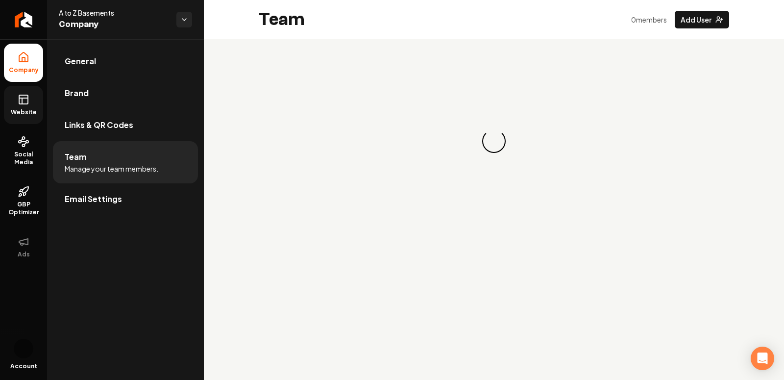
click at [29, 99] on icon at bounding box center [24, 100] width 12 height 12
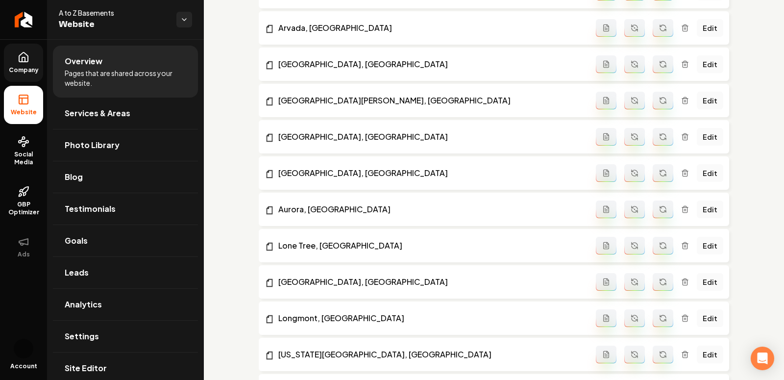
scroll to position [910, 0]
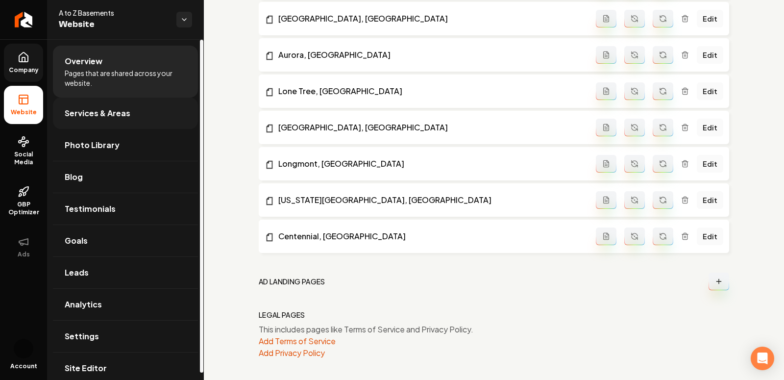
click at [77, 112] on span "Services & Areas" at bounding box center [98, 113] width 66 height 12
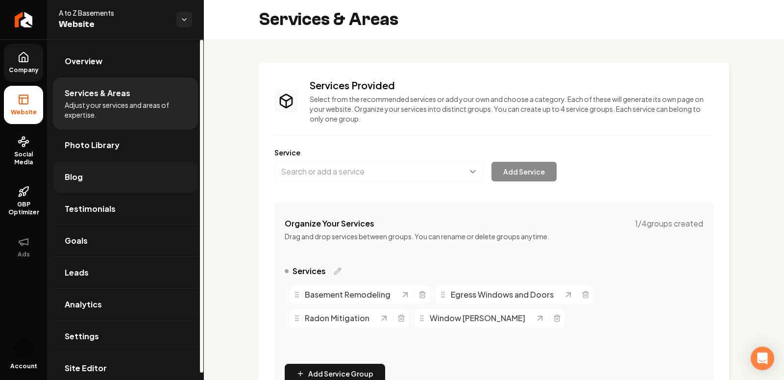
click at [99, 181] on link "Blog" at bounding box center [125, 176] width 145 height 31
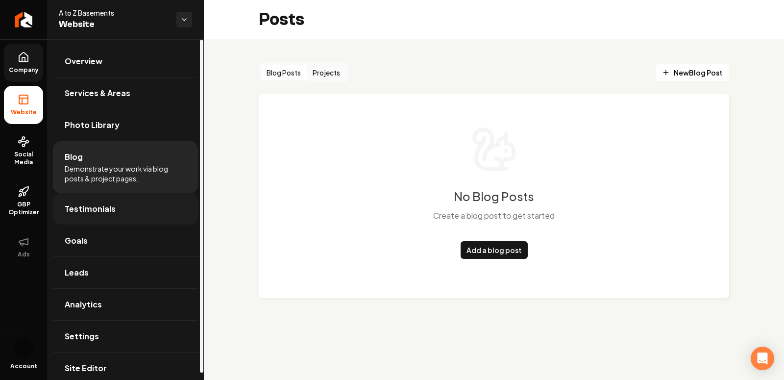
click at [79, 212] on span "Testimonials" at bounding box center [90, 209] width 51 height 12
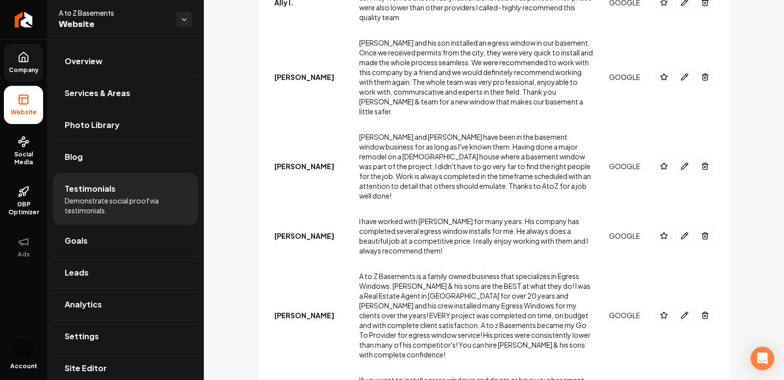
scroll to position [973, 0]
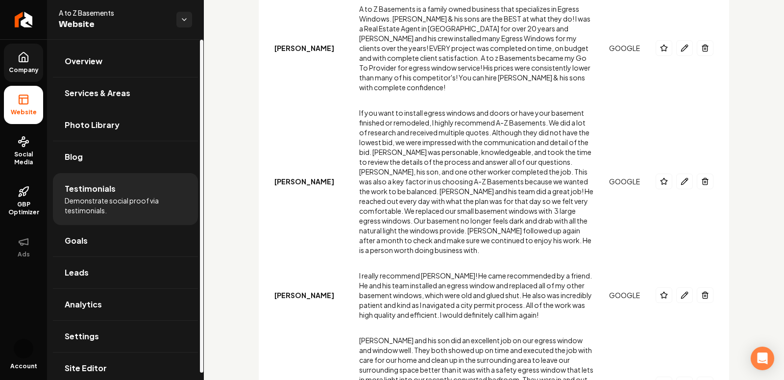
click at [15, 108] on span "Website" at bounding box center [24, 112] width 34 height 8
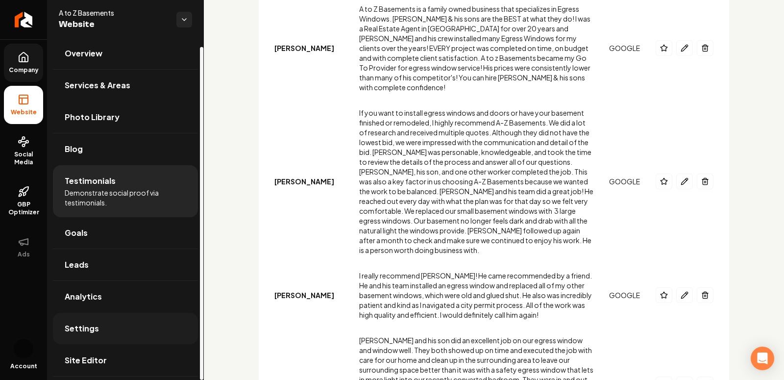
click at [81, 329] on span "Settings" at bounding box center [82, 328] width 34 height 12
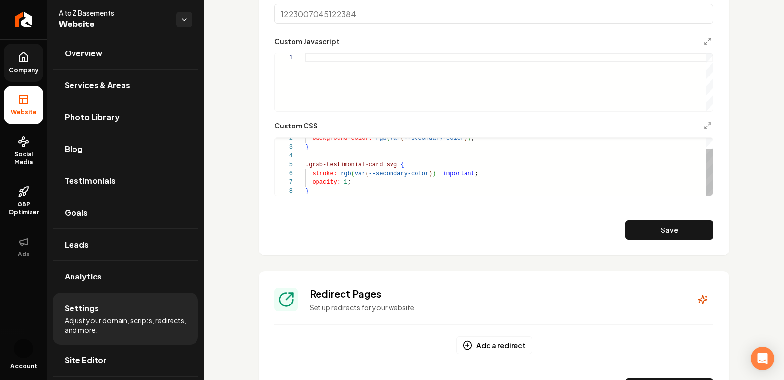
scroll to position [703, 0]
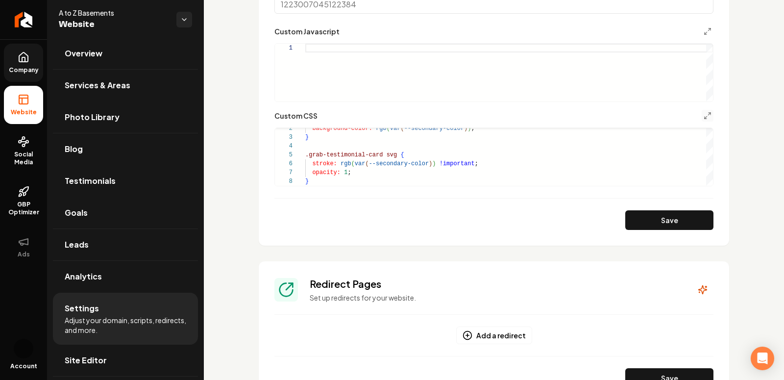
click at [703, 111] on button "Main content area" at bounding box center [708, 116] width 12 height 12
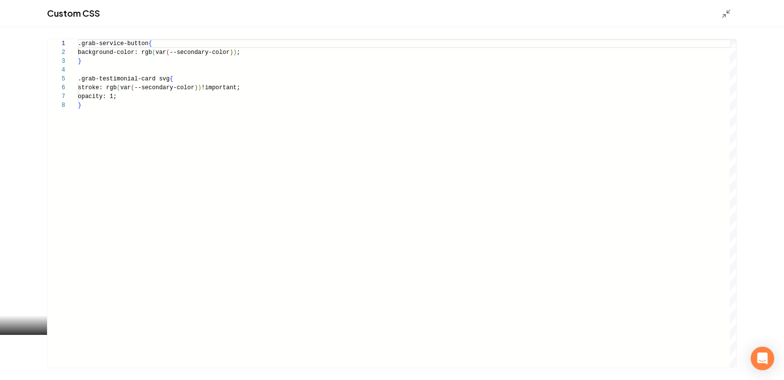
scroll to position [62, 0]
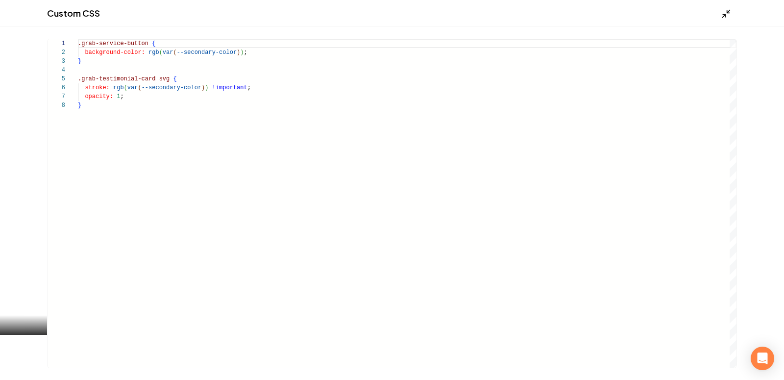
click at [723, 13] on icon "Main content area" at bounding box center [726, 14] width 10 height 10
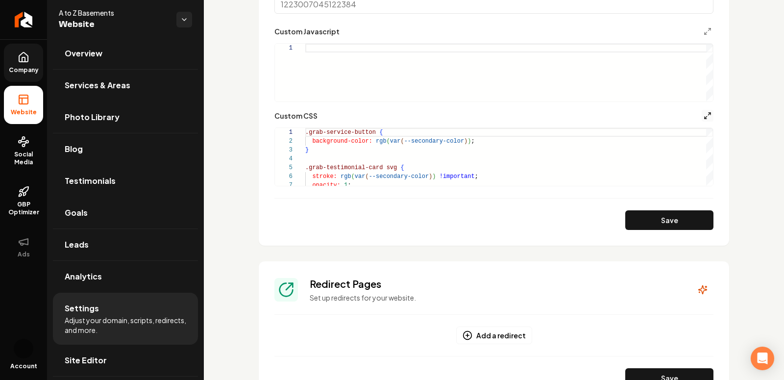
click at [704, 116] on icon "Main content area" at bounding box center [708, 116] width 8 height 8
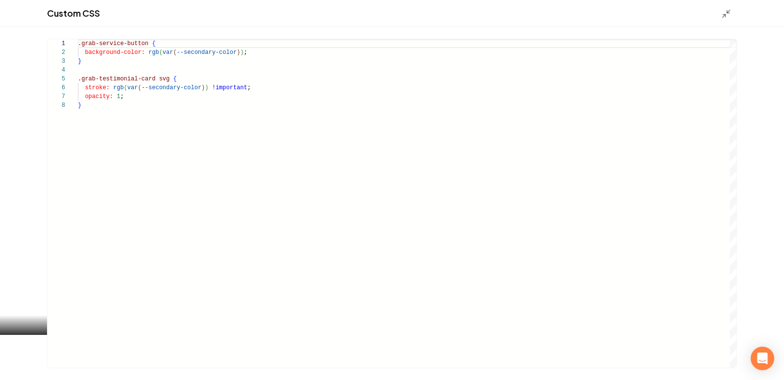
scroll to position [62, 3]
click at [175, 106] on div ".grab-service-button { background-color: rgb ( var ( --secondary-color ) ) ; } …" at bounding box center [407, 203] width 659 height 328
click at [216, 54] on div ".grab-service-button { background-color: rgb ( var ( --secondary-color ) ) ; } …" at bounding box center [407, 203] width 659 height 328
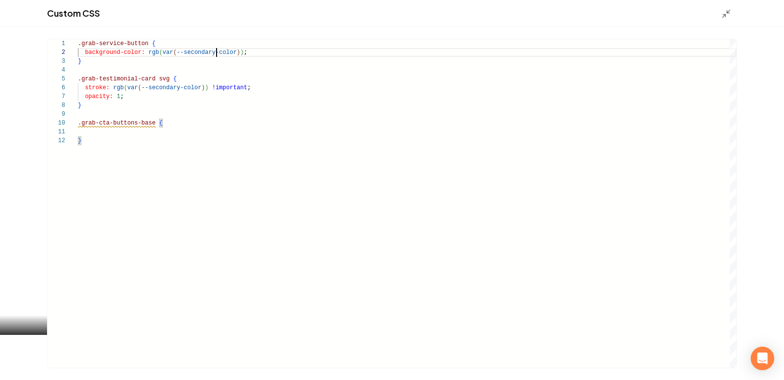
scroll to position [8, 138]
click at [216, 54] on div ".grab-service-button { background-color: rgb ( var ( --secondary-color ) ) ; } …" at bounding box center [407, 203] width 659 height 328
click at [111, 131] on div ".grab-service-button { background-color: rgb ( var ( --secondary-color ) ) ; } …" at bounding box center [407, 203] width 659 height 328
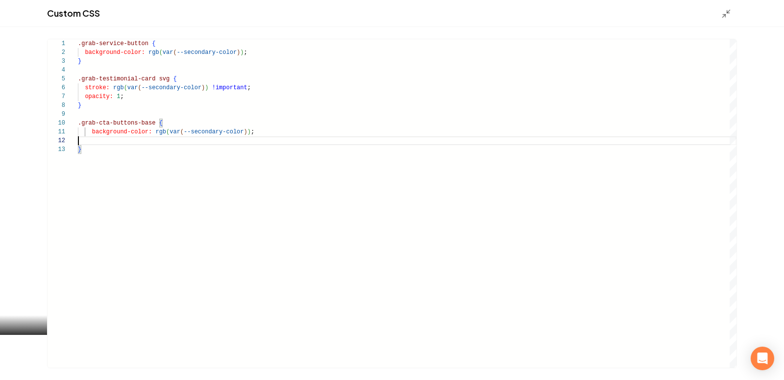
scroll to position [0, 176]
type textarea "**********"
click at [725, 14] on icon "Main content area" at bounding box center [726, 14] width 10 height 10
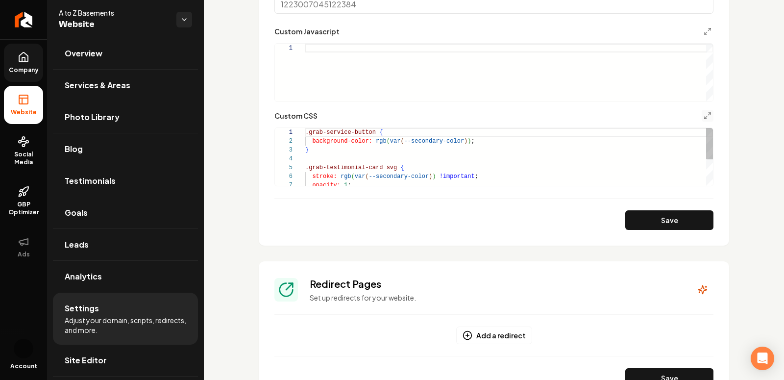
scroll to position [88, 0]
click at [687, 221] on button "Save" at bounding box center [669, 220] width 88 height 20
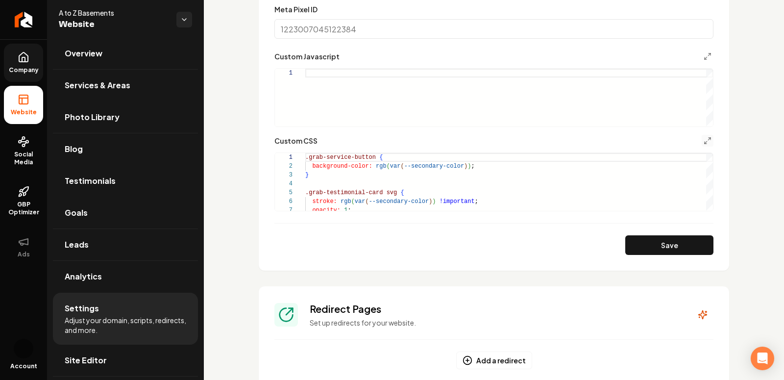
scroll to position [658, 0]
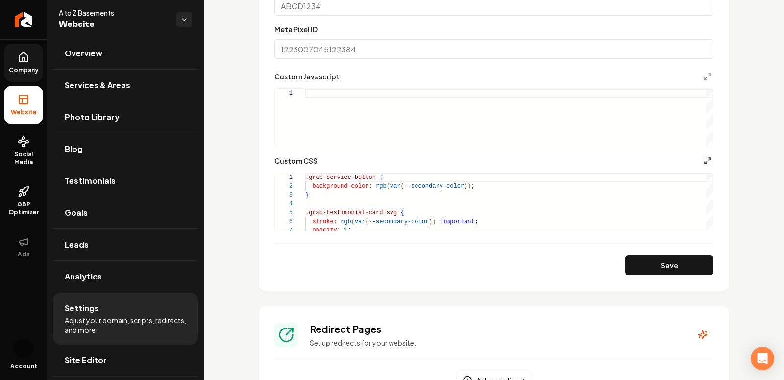
click at [707, 164] on icon "Main content area" at bounding box center [708, 161] width 8 height 8
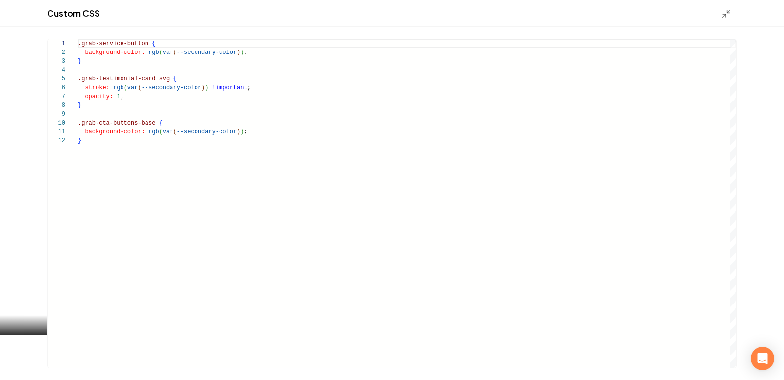
scroll to position [79, 77]
click at [156, 124] on div ".grab-service-button { background-color: rgb ( var ( --secondary-color ) ) ; } …" at bounding box center [407, 203] width 659 height 328
click at [170, 157] on div ".grab-service-button { background-color: rgb ( var ( --secondary-color ) ) ; } …" at bounding box center [407, 203] width 659 height 328
click at [155, 124] on div ".grab-service-button { background-color: rgb ( var ( --secondary-color ) ) ; } …" at bounding box center [407, 203] width 659 height 328
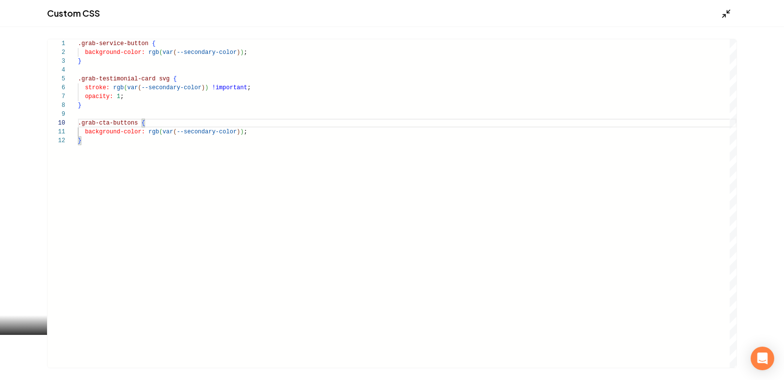
type textarea "**********"
click at [726, 12] on icon "Main content area" at bounding box center [726, 14] width 10 height 10
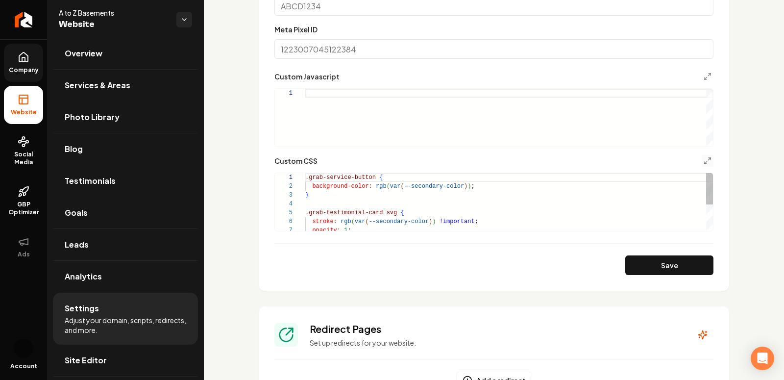
scroll to position [88, 0]
click at [666, 266] on button "Save" at bounding box center [669, 265] width 88 height 20
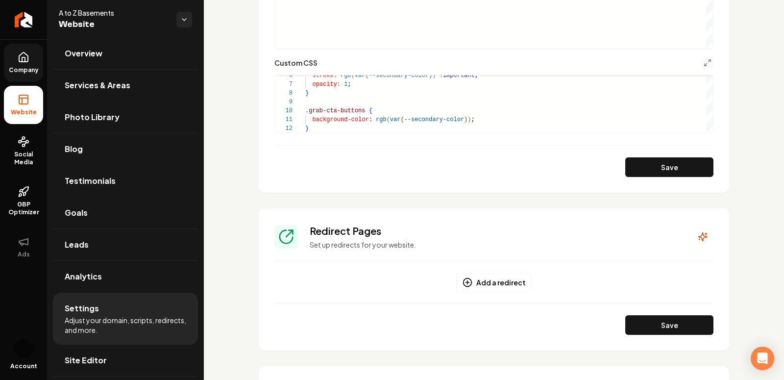
scroll to position [754, 0]
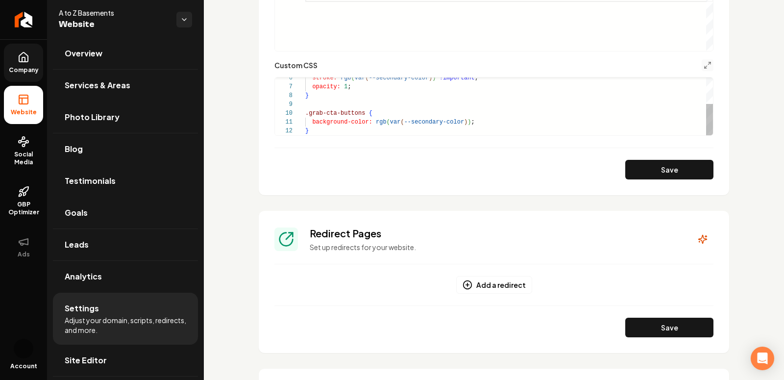
click at [366, 114] on div "stroke: rgb ( var ( --secondary-color ) ) !important ; opacity: 1 ; } .grab-cta…" at bounding box center [509, 82] width 408 height 106
click at [644, 161] on button "Save" at bounding box center [669, 170] width 88 height 20
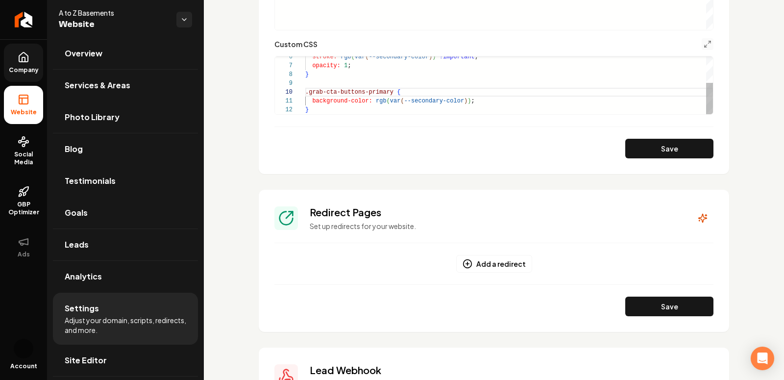
click at [494, 103] on div "stroke: rgb ( var ( --secondary-color ) ) !important ; opacity: 1 ; } .grab-cta…" at bounding box center [509, 61] width 408 height 106
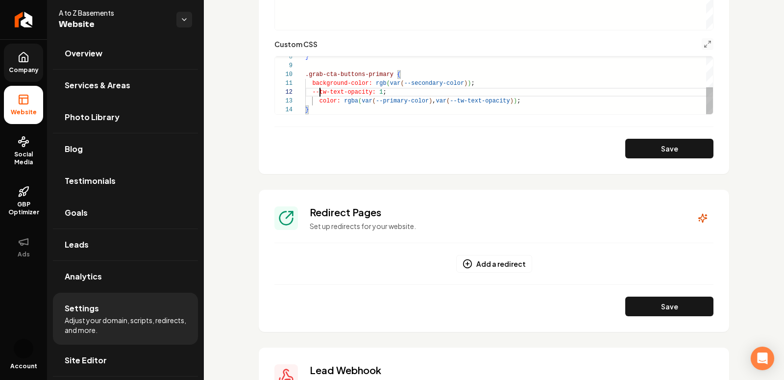
scroll to position [8, 14]
click at [319, 94] on div "} .grab-cta-buttons-primary { background-color: rgb ( var ( --secondary-color )…" at bounding box center [509, 52] width 408 height 123
click at [385, 101] on div "} .grab-cta-buttons-primary { background-color: rgb ( var ( --secondary-color )…" at bounding box center [509, 52] width 408 height 123
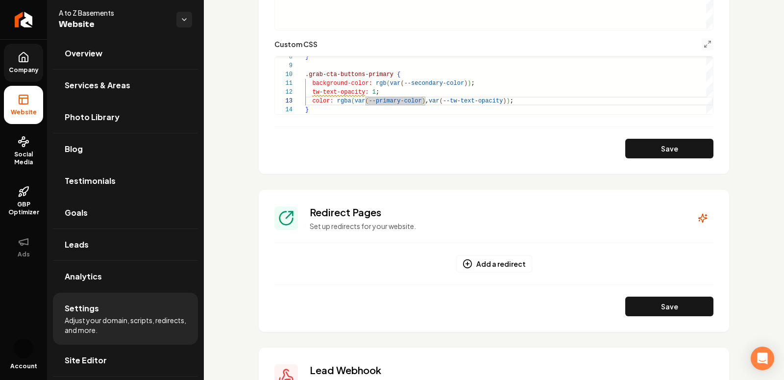
click at [398, 145] on div "Save" at bounding box center [493, 149] width 439 height 20
click at [325, 92] on div "} .grab-cta-buttons-primary { background-color: rgb ( var ( --secondary-color )…" at bounding box center [509, 52] width 408 height 123
click at [318, 92] on div "} .grab-cta-buttons-primary { background-color: rgb ( var ( --secondary-color )…" at bounding box center [509, 52] width 408 height 123
click at [364, 92] on div "} .grab-cta-buttons-primary { background-color: rgb ( var ( --secondary-color )…" at bounding box center [509, 54] width 408 height 123
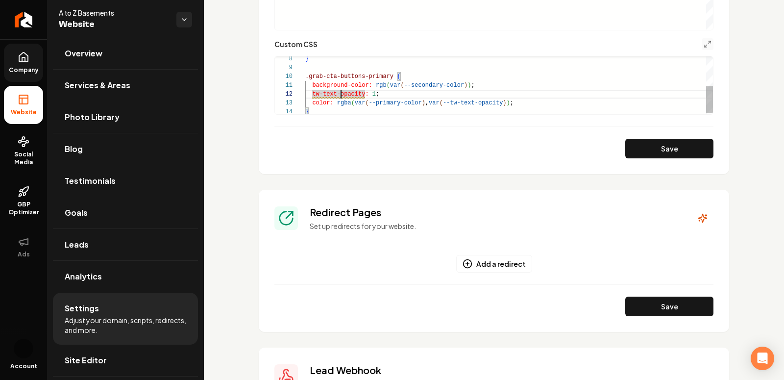
click at [339, 93] on div "} .grab-cta-buttons-primary { background-color: rgb ( var ( --secondary-color )…" at bounding box center [509, 54] width 408 height 123
click at [320, 90] on div "} .grab-cta-buttons-primary { background-color: rgb ( var ( --secondary-color )…" at bounding box center [509, 54] width 408 height 123
click at [313, 91] on div "} .grab-cta-buttons-primary { background-color: rgb ( var ( --secondary-color )…" at bounding box center [509, 54] width 408 height 123
click at [448, 103] on div "} .grab-cta-buttons-primary { background-color: rgb ( var ( --secondary-color )…" at bounding box center [509, 54] width 408 height 123
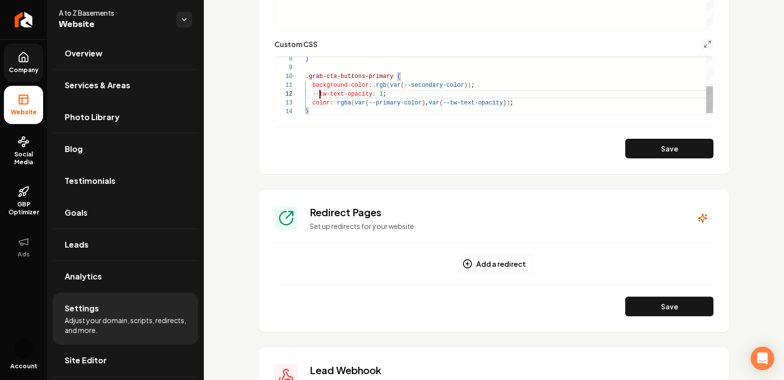
scroll to position [18, 141]
click at [450, 89] on div "} .grab-cta-buttons-primary { background-color: rgb ( var ( --secondary-color )…" at bounding box center [509, 54] width 408 height 123
type textarea "**********"
click at [670, 152] on button "Save" at bounding box center [669, 149] width 88 height 20
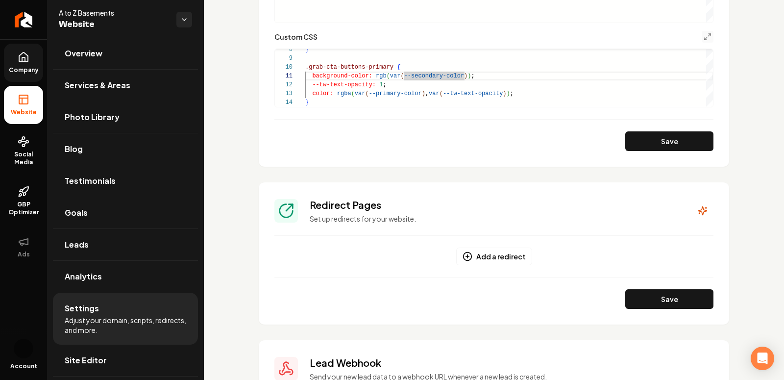
scroll to position [760, 0]
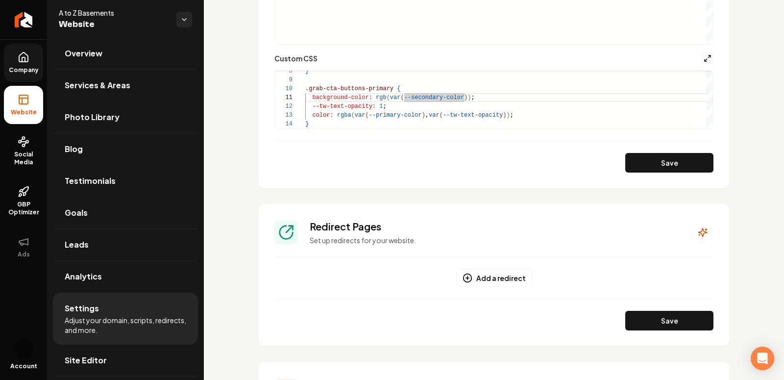
click at [706, 57] on icon "Main content area" at bounding box center [708, 58] width 8 height 8
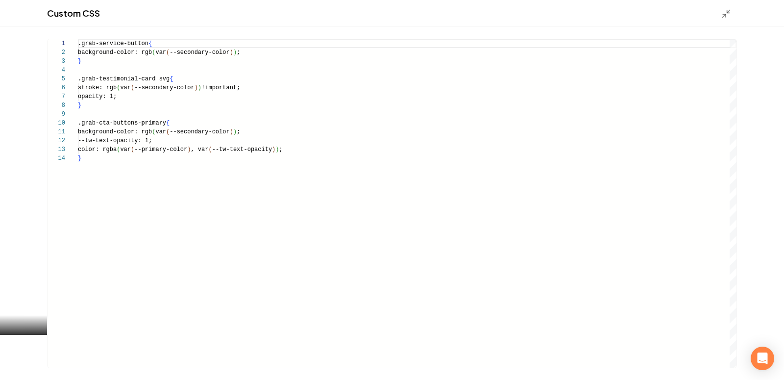
scroll to position [88, 0]
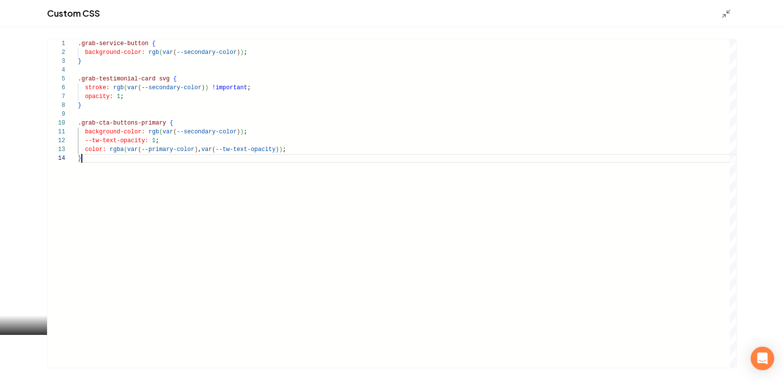
click at [187, 191] on div ".grab-service-button { background-color: rgb ( var ( --secondary-color ) ) ; } …" at bounding box center [407, 203] width 659 height 328
click at [166, 49] on div ".grab-service-button { background-color: rgb ( var ( --secondary-color ) ) ; } …" at bounding box center [407, 203] width 659 height 328
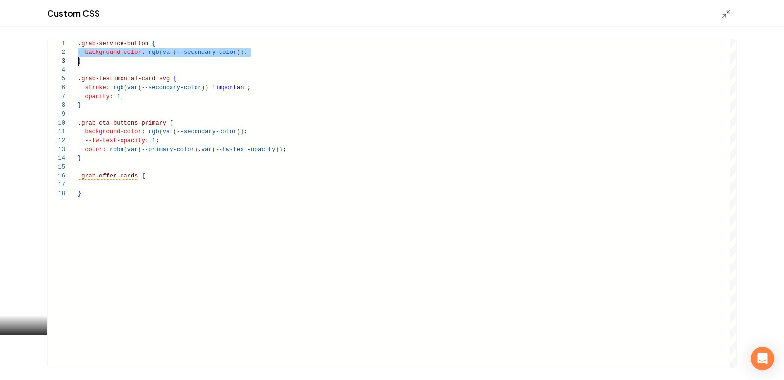
click at [166, 49] on div ".grab-service-button { background-color: rgb ( var ( --secondary-color ) ) ; } …" at bounding box center [407, 203] width 659 height 328
click at [111, 187] on div ".grab-service-button { background-color: rgb ( var ( --secondary-color ) ) ; } …" at bounding box center [407, 203] width 659 height 328
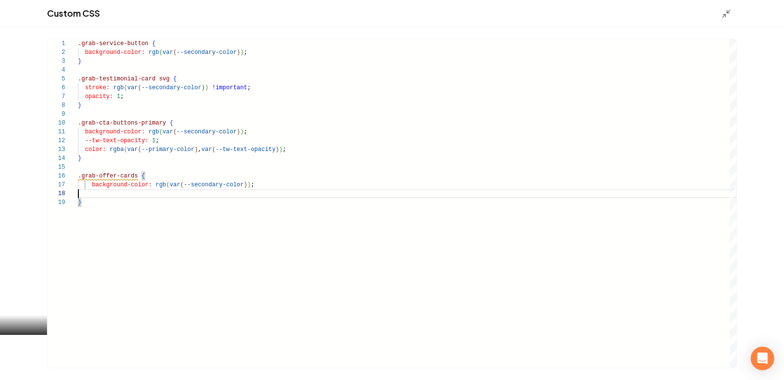
scroll to position [62, 0]
click at [91, 182] on div ".grab-service-button { background-color: rgb ( var ( --secondary-color ) ) ; } …" at bounding box center [407, 203] width 659 height 328
click at [92, 191] on div ".grab-service-button { background-color: rgb ( var ( --secondary-color ) ) ; } …" at bounding box center [407, 203] width 659 height 328
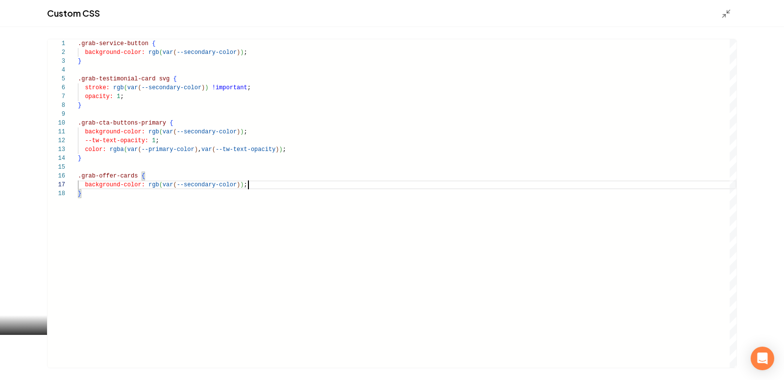
type textarea "**********"
click at [731, 16] on icon "Main content area" at bounding box center [726, 14] width 10 height 10
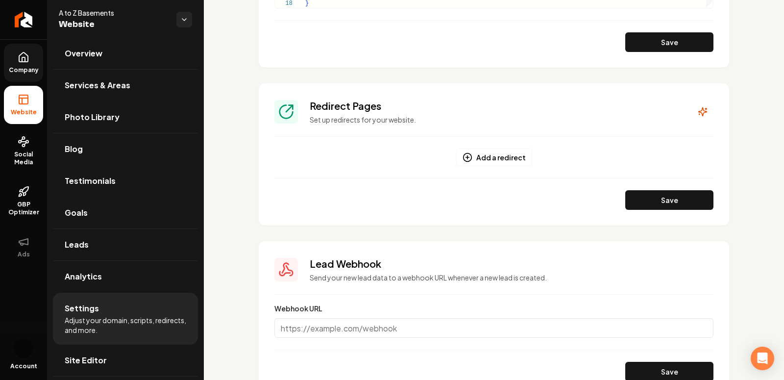
scroll to position [736, 0]
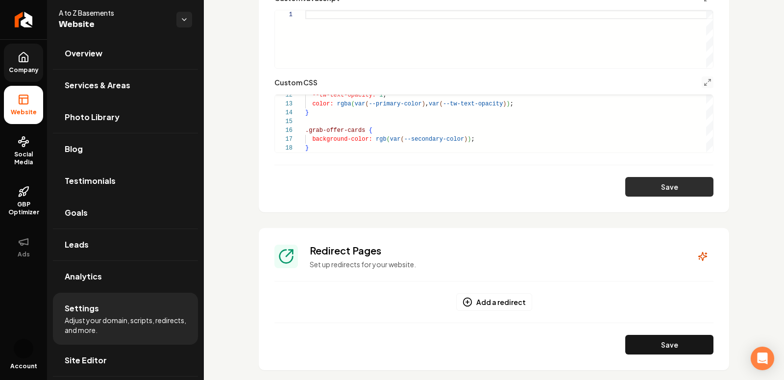
click at [675, 187] on button "Save" at bounding box center [669, 187] width 88 height 20
click at [351, 126] on div "--tw-text-opacity: 1 ; color: rgba ( var ( --primary-color ) , var ( --tw-text-…" at bounding box center [509, 73] width 408 height 159
click at [709, 185] on button "Save" at bounding box center [669, 187] width 88 height 20
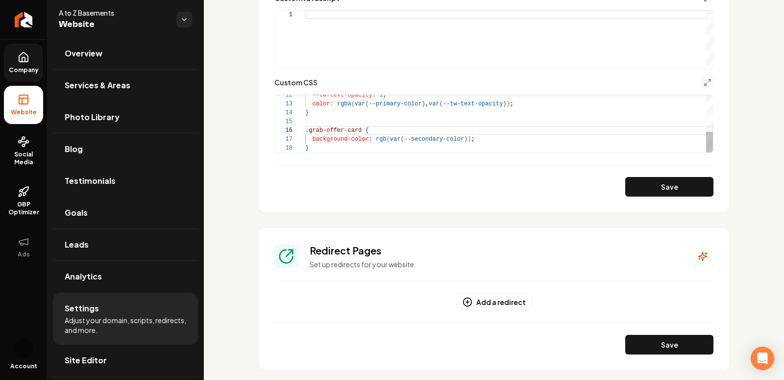
click at [355, 125] on div "--tw-text-opacity: 1 ; color: rgba ( var ( --primary-color ) , var ( --tw-text-…" at bounding box center [509, 73] width 408 height 159
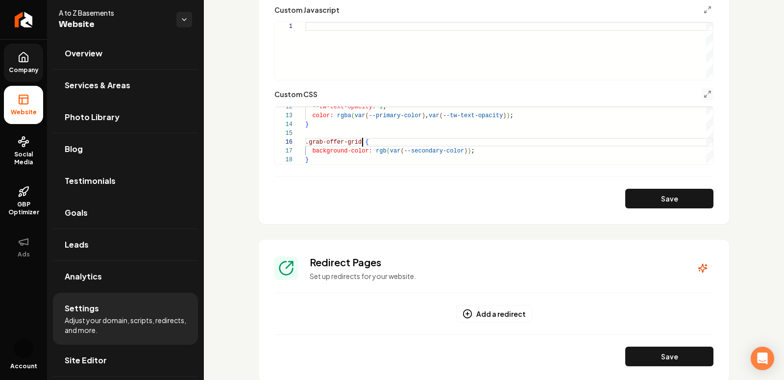
scroll to position [723, 0]
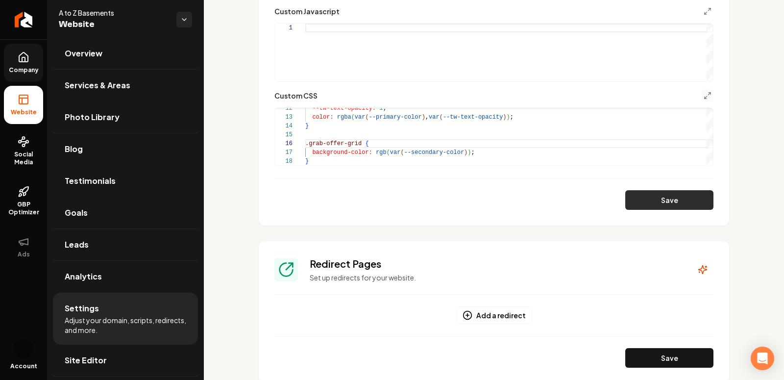
click at [641, 195] on button "Save" at bounding box center [669, 200] width 88 height 20
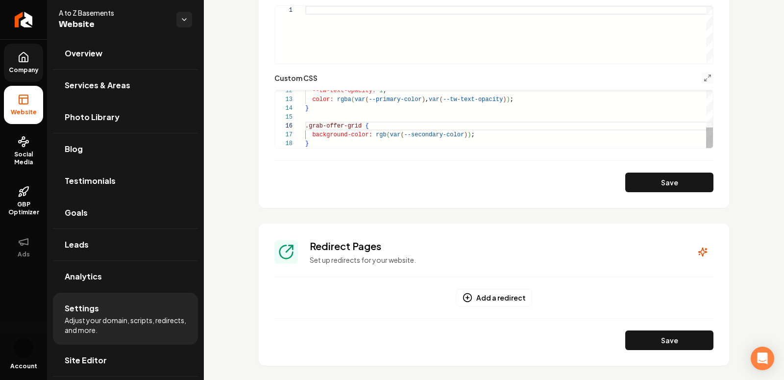
scroll to position [745, 0]
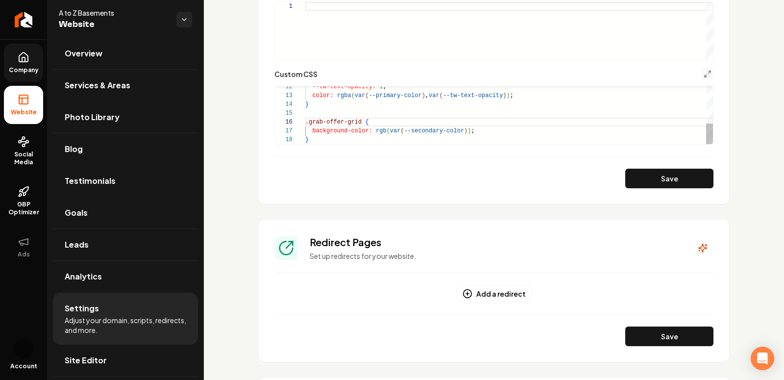
click at [354, 127] on div "--tw-text-opacity: 1 ; color: rgba ( var ( --primary-color ) , var ( --tw-text-…" at bounding box center [509, 64] width 408 height 159
click at [354, 121] on div "--tw-text-opacity: 1 ; color: rgba ( var ( --primary-color ) , var ( --tw-text-…" at bounding box center [509, 64] width 408 height 159
type textarea "**********"
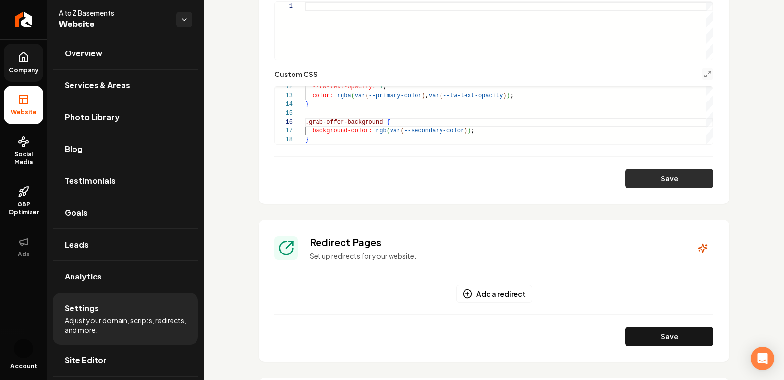
click at [663, 182] on button "Save" at bounding box center [669, 179] width 88 height 20
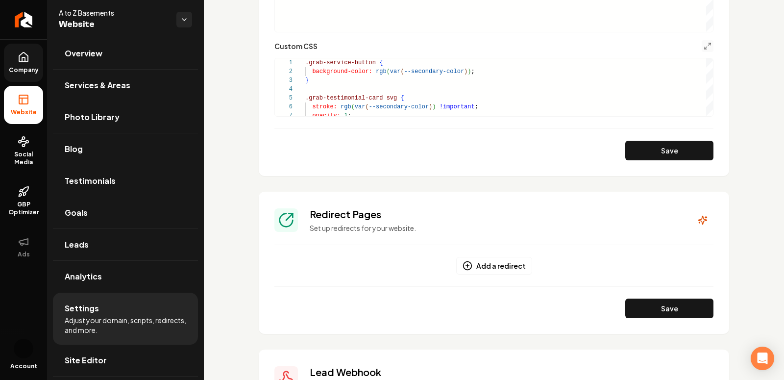
scroll to position [755, 0]
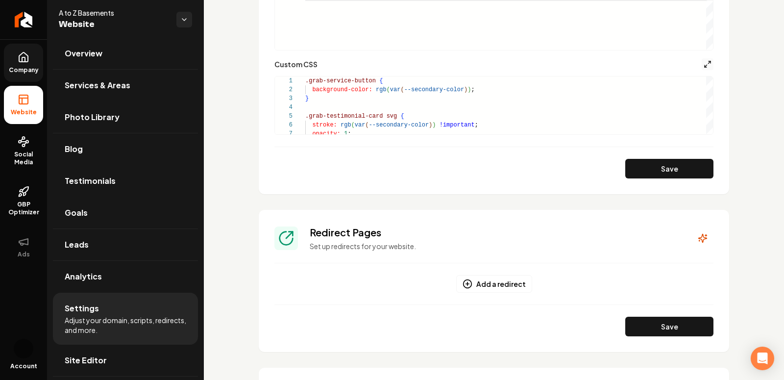
click at [705, 62] on icon "Main content area" at bounding box center [708, 64] width 8 height 8
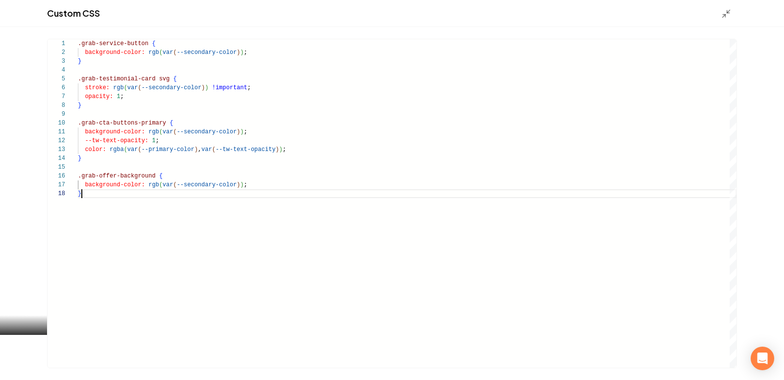
scroll to position [62, 3]
click at [248, 206] on div ".grab-service-button { background-color: rgb ( var ( --secondary-color ) ) ; } …" at bounding box center [407, 203] width 659 height 328
type textarea "**********"
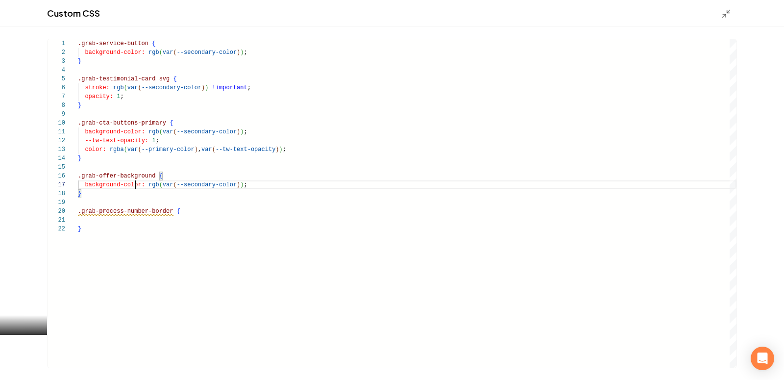
click at [134, 185] on div ".grab-service-button { background-color: rgb ( var ( --secondary-color ) ) ; } …" at bounding box center [407, 203] width 659 height 328
click at [110, 220] on div ".grab-service-button { background-color: rgb ( var ( --secondary-color ) ) ; } …" at bounding box center [407, 203] width 659 height 328
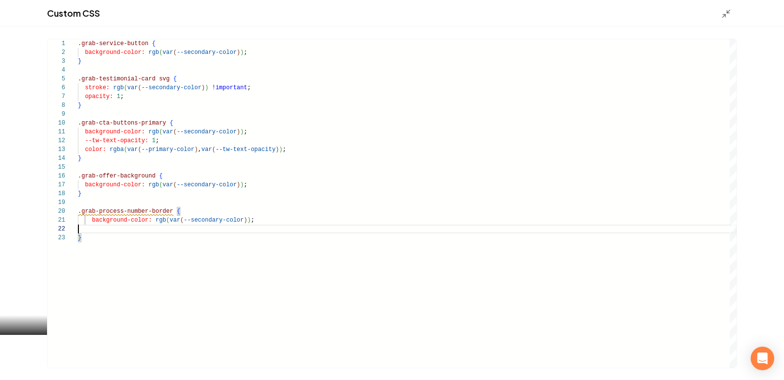
scroll to position [8, 0]
click at [91, 220] on div ".grab-service-button { background-color: rgb ( var ( --secondary-color ) ) ; } …" at bounding box center [407, 203] width 659 height 328
type textarea "**********"
click at [722, 19] on div "Custom CSS" at bounding box center [392, 13] width 784 height 27
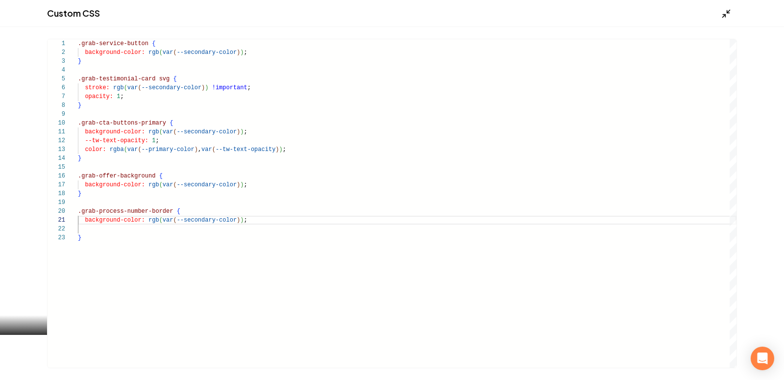
click at [724, 13] on icon "Main content area" at bounding box center [726, 14] width 10 height 10
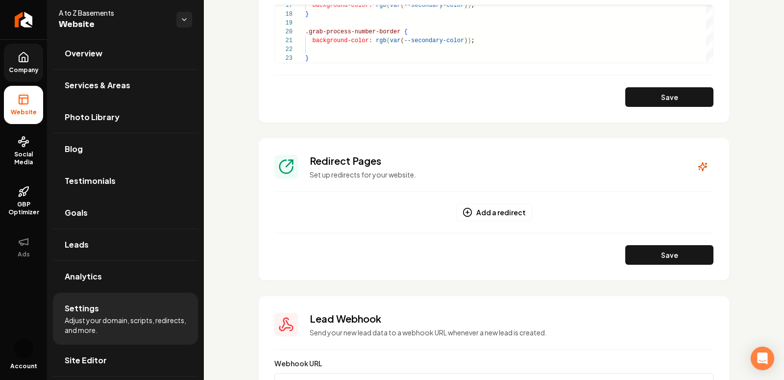
scroll to position [827, 0]
click at [636, 94] on button "Save" at bounding box center [669, 97] width 88 height 20
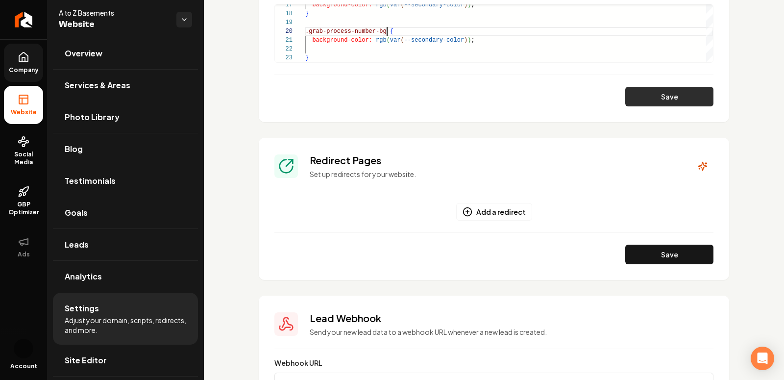
type textarea "**********"
click at [661, 89] on button "Save" at bounding box center [669, 97] width 88 height 20
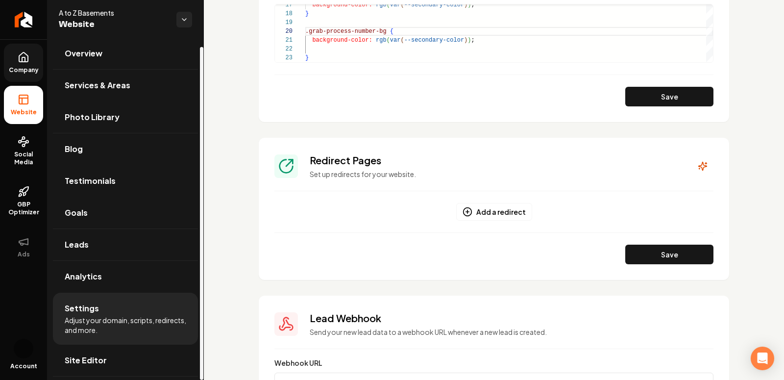
click at [36, 72] on span "Company" at bounding box center [24, 70] width 38 height 8
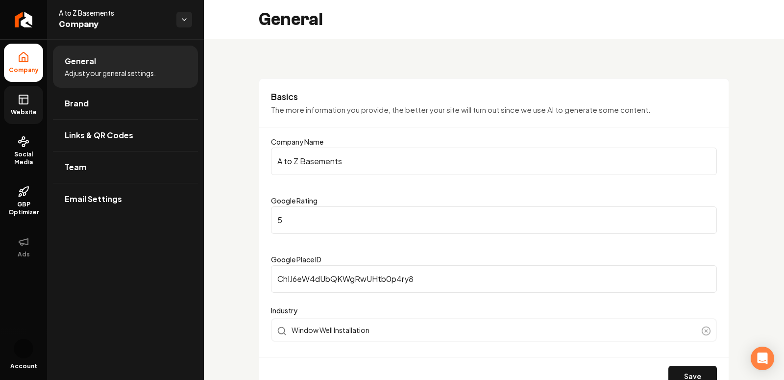
click at [23, 112] on span "Website" at bounding box center [24, 112] width 34 height 8
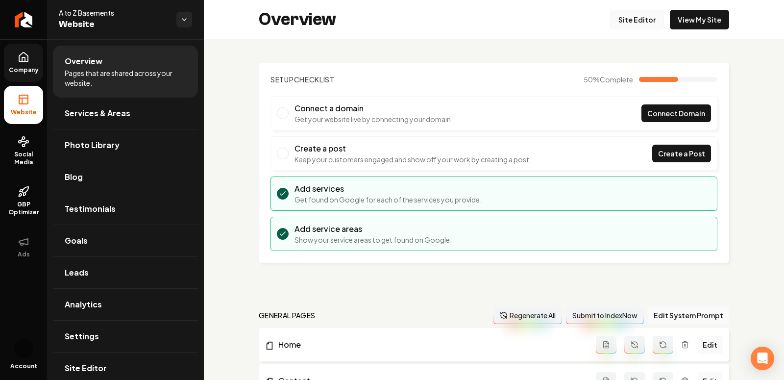
click at [640, 19] on link "Site Editor" at bounding box center [637, 20] width 54 height 20
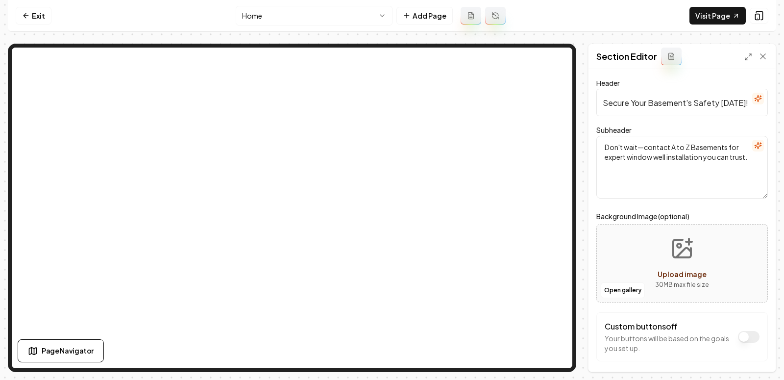
scroll to position [23, 0]
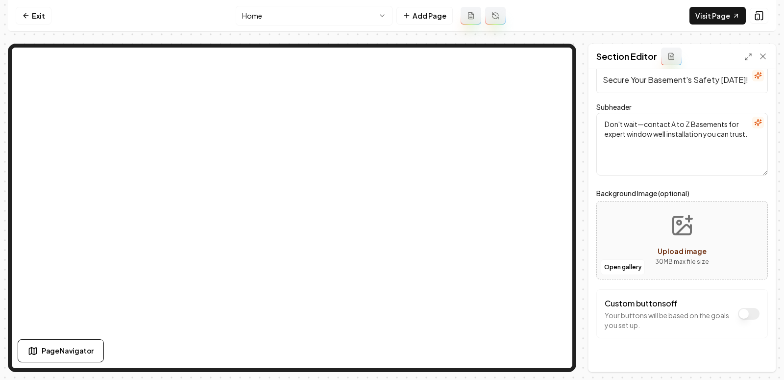
click at [673, 227] on icon "Upload image" at bounding box center [682, 226] width 18 height 18
click at [627, 262] on button "Open gallery" at bounding box center [623, 267] width 44 height 16
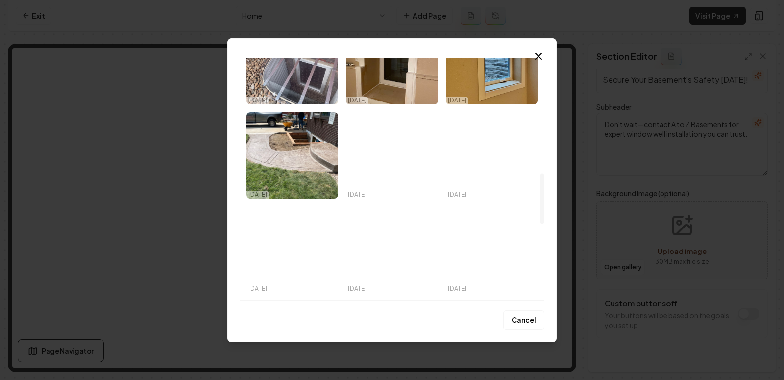
scroll to position [553, 0]
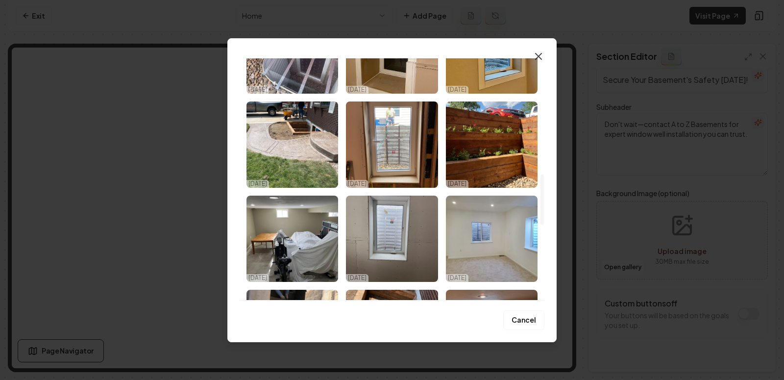
click at [538, 56] on icon "button" at bounding box center [539, 56] width 6 height 6
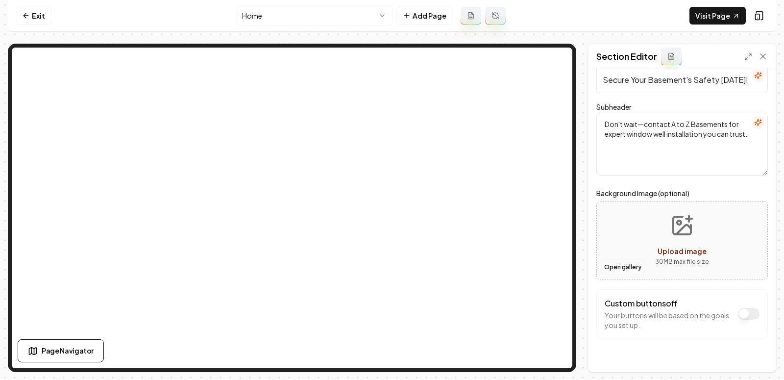
click at [617, 267] on button "Open gallery" at bounding box center [623, 267] width 44 height 16
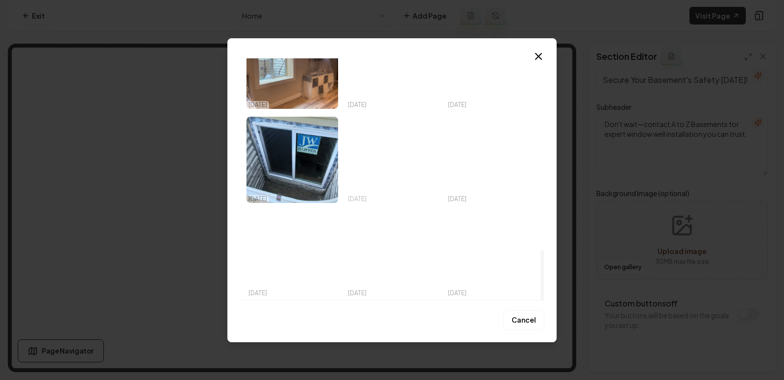
scroll to position [900, 0]
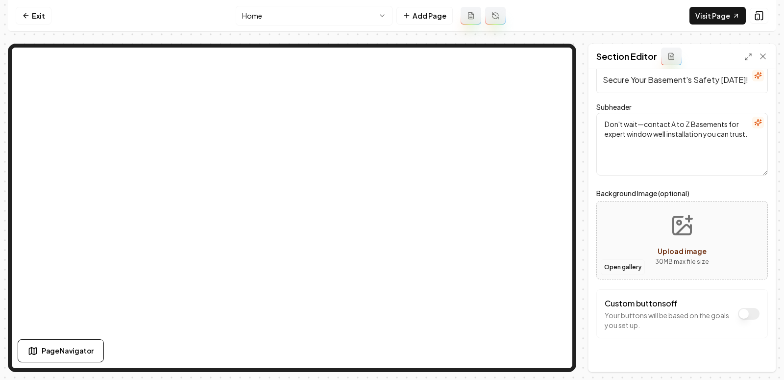
click at [626, 266] on button "Open gallery" at bounding box center [623, 267] width 44 height 16
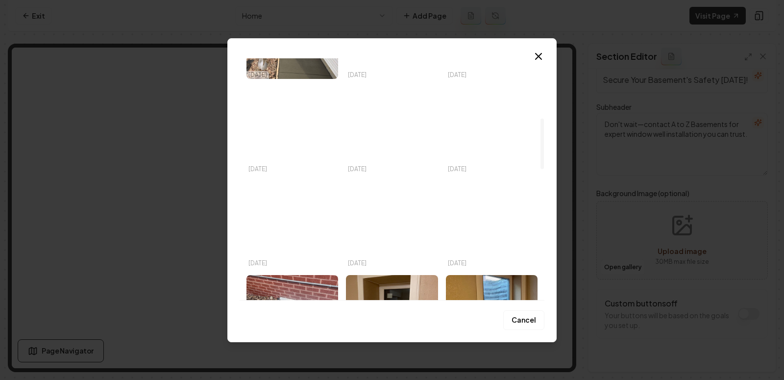
scroll to position [285, 0]
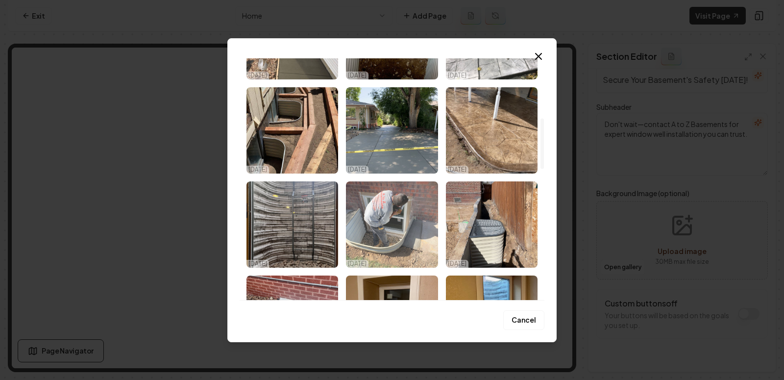
click at [390, 210] on img "Select image image_68daa6c95c7cd75eb82c11ba.jpeg" at bounding box center [392, 224] width 92 height 86
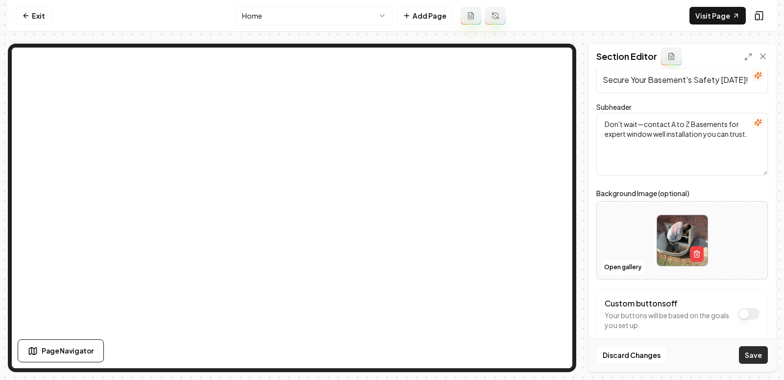
click at [743, 350] on button "Save" at bounding box center [753, 355] width 29 height 18
click at [706, 247] on img at bounding box center [682, 240] width 50 height 50
click at [694, 246] on button "button" at bounding box center [697, 254] width 14 height 16
click at [622, 256] on div "Open gallery Upload image 30 MB max file size" at bounding box center [681, 240] width 171 height 78
click at [630, 267] on button "Open gallery" at bounding box center [623, 267] width 44 height 16
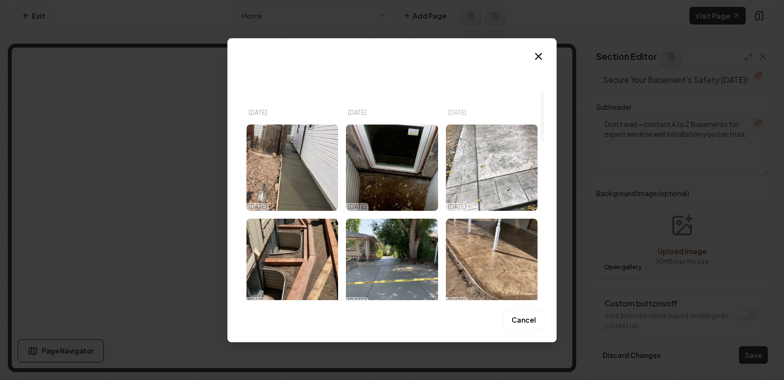
scroll to position [0, 0]
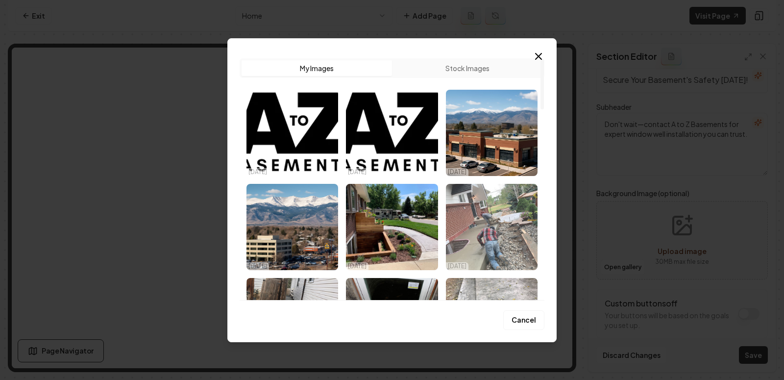
click at [482, 230] on img "Select image image_68daa6cb5c7cd75eb82c1977.jpeg" at bounding box center [492, 227] width 92 height 86
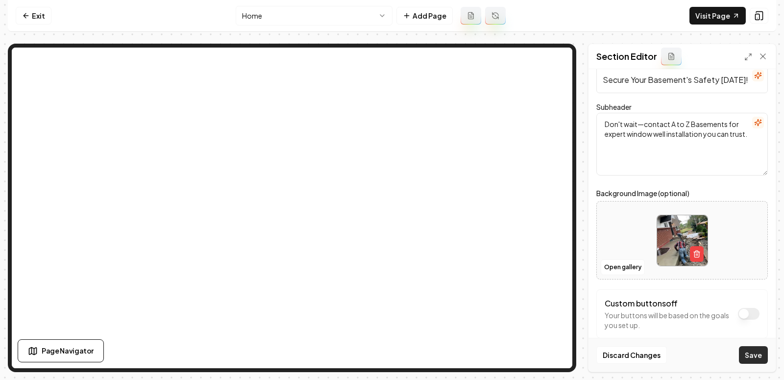
click at [752, 352] on button "Save" at bounding box center [753, 355] width 29 height 18
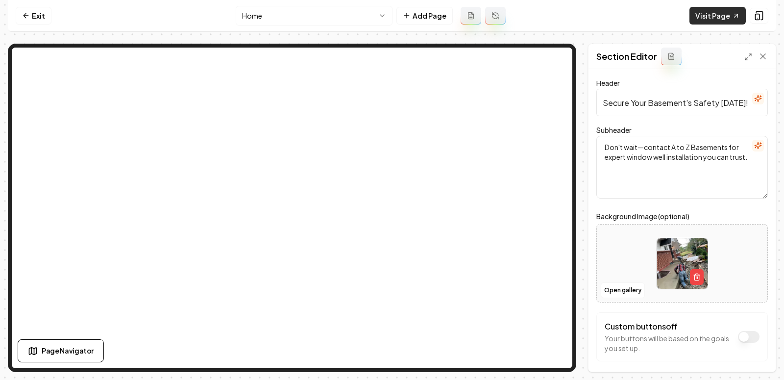
click at [710, 16] on link "Visit Page" at bounding box center [717, 16] width 56 height 18
click at [709, 15] on link "Visit Page" at bounding box center [717, 16] width 56 height 18
click at [30, 18] on link "Exit" at bounding box center [34, 16] width 36 height 18
